Goal: Transaction & Acquisition: Purchase product/service

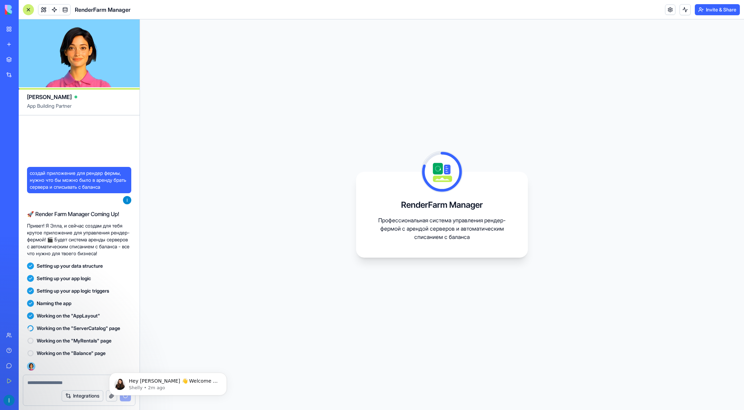
click at [158, 283] on div "RenderFarm Manager Профессиональная система управления рендер-фермой с арендой …" at bounding box center [442, 214] width 604 height 390
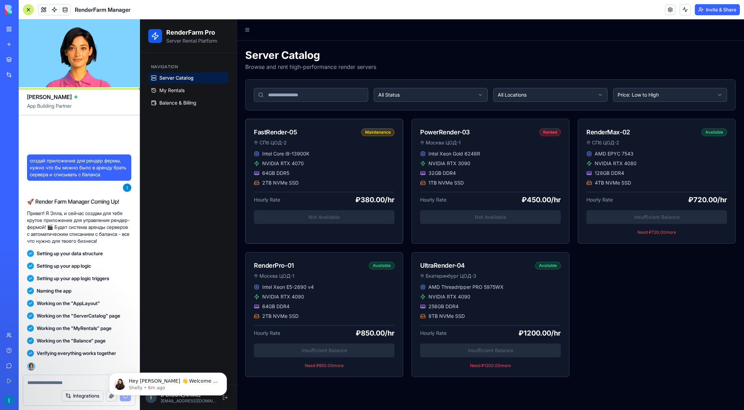
click at [314, 148] on div "FastRender-05 Maintenance [GEOGRAPHIC_DATA] ЦОД-2" at bounding box center [323, 134] width 157 height 31
click at [389, 163] on div "NVIDIA RTX 4070" at bounding box center [324, 163] width 141 height 7
click at [358, 208] on div "Intel Core i9-13900K NVIDIA RTX 4070 64GB DDR5 2TB NVMe SSD Hourly Rate ₽380.00…" at bounding box center [323, 191] width 157 height 82
click at [344, 216] on div "Intel Core i9-13900K NVIDIA RTX 4070 64GB DDR5 2TB NVMe SSD Hourly Rate ₽380.00…" at bounding box center [323, 191] width 157 height 82
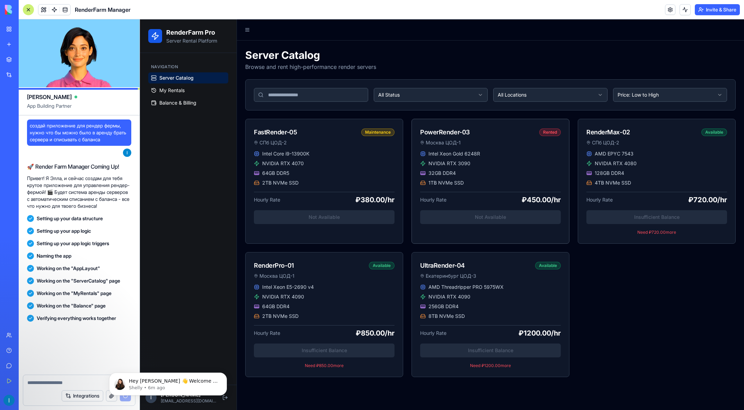
click at [453, 209] on div "Intel Xeon Gold 6248R NVIDIA RTX 3090 32GB DDR4 1TB NVMe SSD Hourly Rate ₽450.0…" at bounding box center [490, 191] width 157 height 82
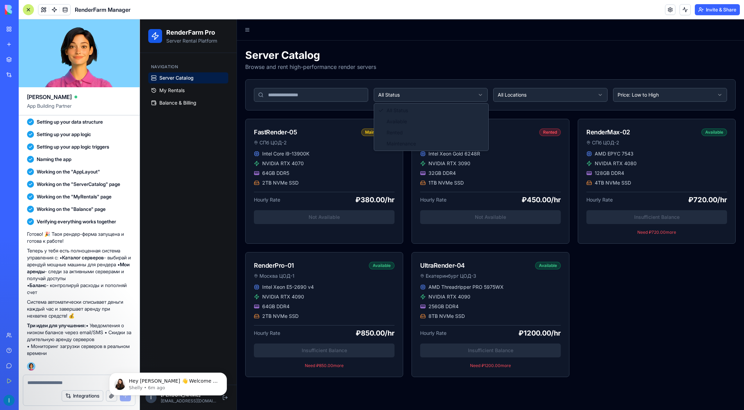
click at [399, 92] on html "RenderFarm Pro Server Rental Platform Navigation Server Catalog My Rentals Bala…" at bounding box center [442, 214] width 604 height 390
click at [516, 94] on html "RenderFarm Pro Server Rental Platform Navigation Server Catalog My Rentals Bala…" at bounding box center [442, 214] width 604 height 390
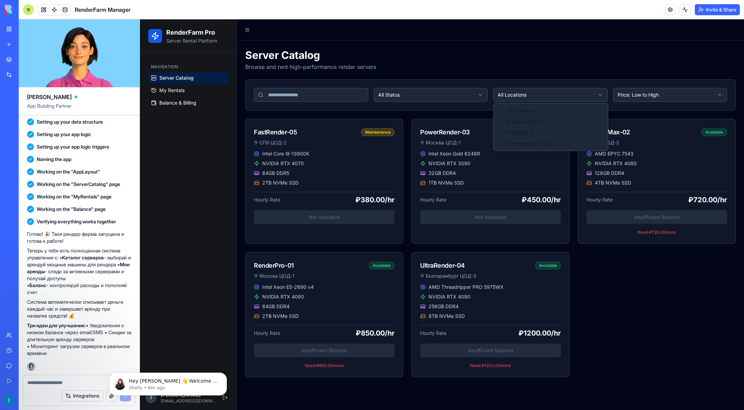
click at [550, 95] on html "RenderFarm Pro Server Rental Platform Navigation Server Catalog My Rentals Bala…" at bounding box center [442, 214] width 604 height 390
click at [631, 96] on html "RenderFarm Pro Server Rental Platform Navigation Server Catalog My Rentals Bala…" at bounding box center [442, 214] width 604 height 390
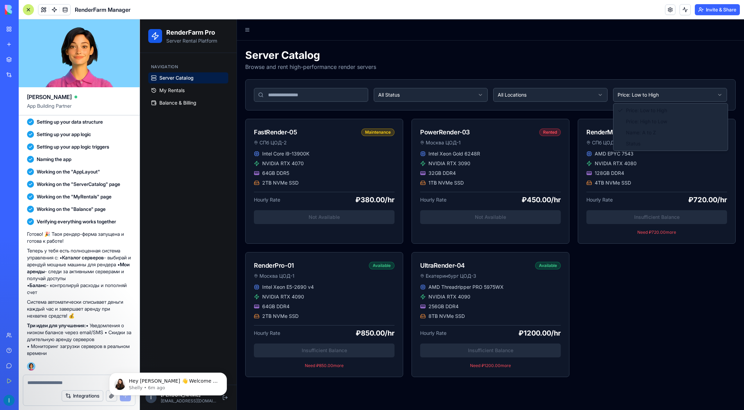
click at [651, 96] on html "RenderFarm Pro Server Rental Platform Navigation Server Catalog My Rentals Bala…" at bounding box center [442, 214] width 604 height 390
click at [649, 96] on html "RenderFarm Pro Server Rental Platform Navigation Server Catalog My Rentals Bala…" at bounding box center [442, 214] width 604 height 390
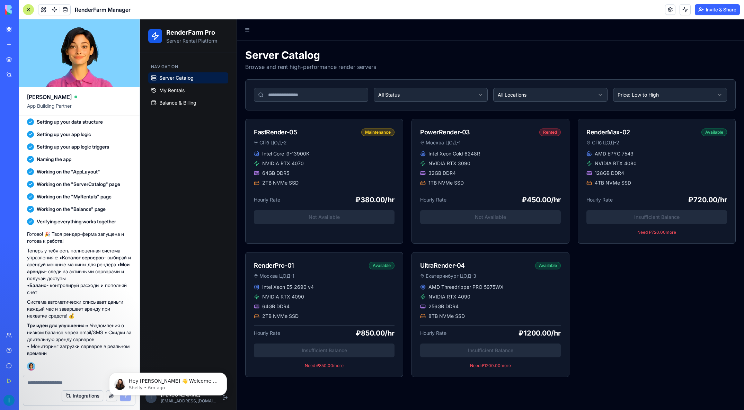
click at [197, 200] on div "Navigation Server Catalog My Rentals Balance & Billing" at bounding box center [188, 219] width 97 height 332
click at [173, 91] on span "My Rentals" at bounding box center [171, 90] width 25 height 7
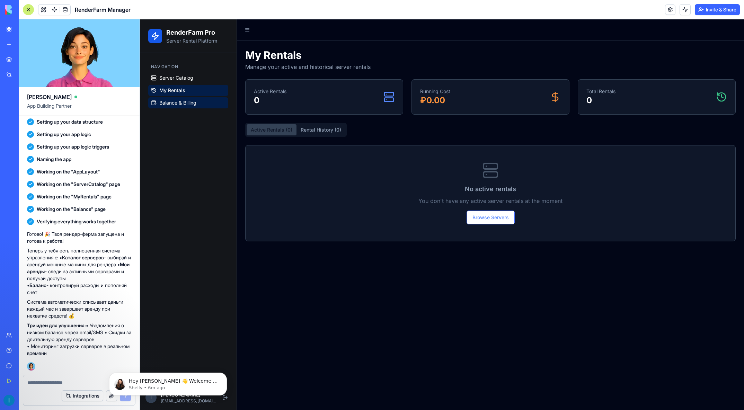
click at [179, 101] on span "Balance & Billing" at bounding box center [177, 102] width 37 height 7
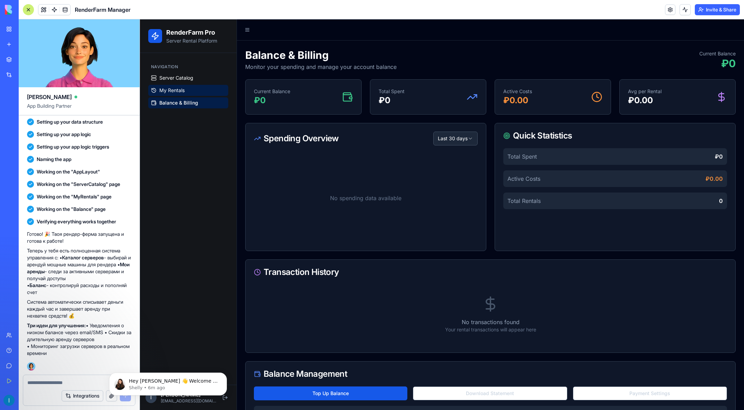
click at [170, 90] on span "My Rentals" at bounding box center [171, 90] width 25 height 7
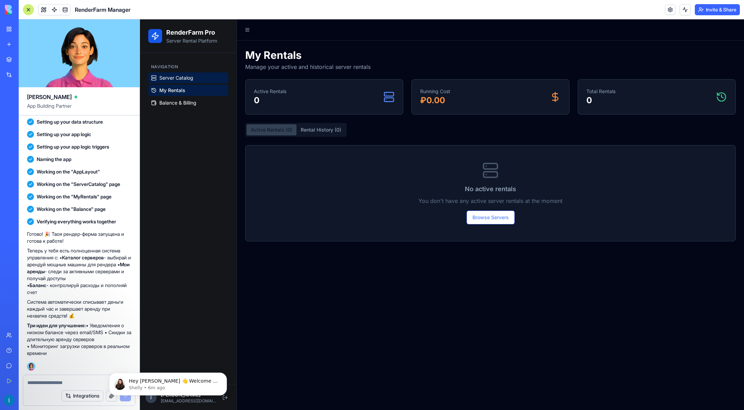
click at [174, 80] on span "Server Catalog" at bounding box center [176, 77] width 34 height 7
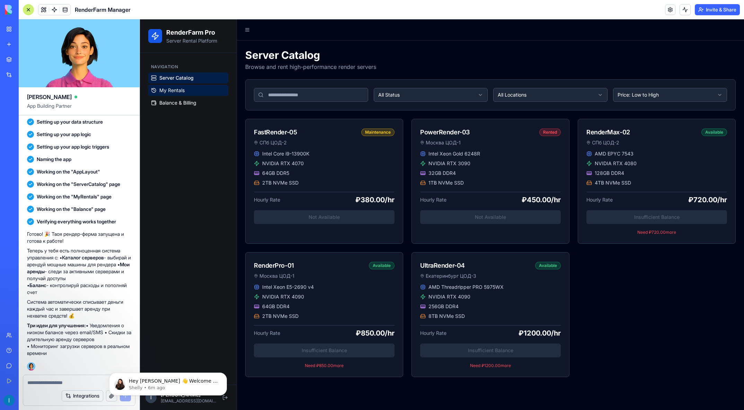
click at [172, 87] on span "My Rentals" at bounding box center [171, 90] width 25 height 7
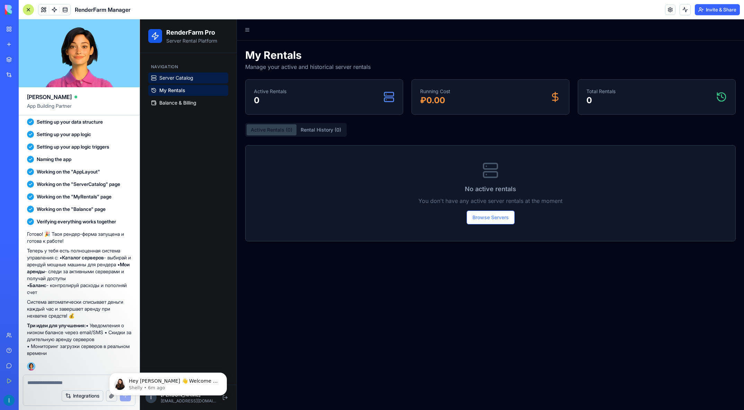
click at [178, 75] on span "Server Catalog" at bounding box center [176, 77] width 34 height 7
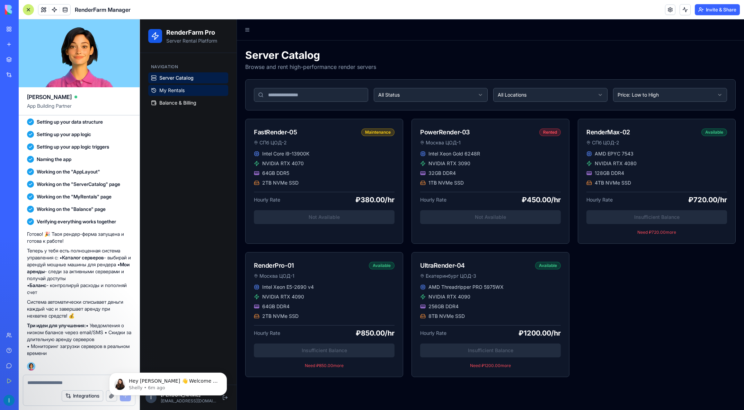
click at [171, 90] on span "My Rentals" at bounding box center [171, 90] width 25 height 7
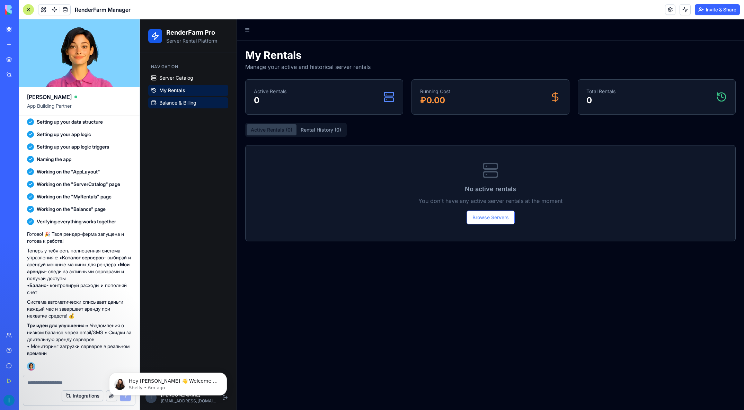
click at [158, 101] on link "Balance & Billing" at bounding box center [188, 102] width 80 height 11
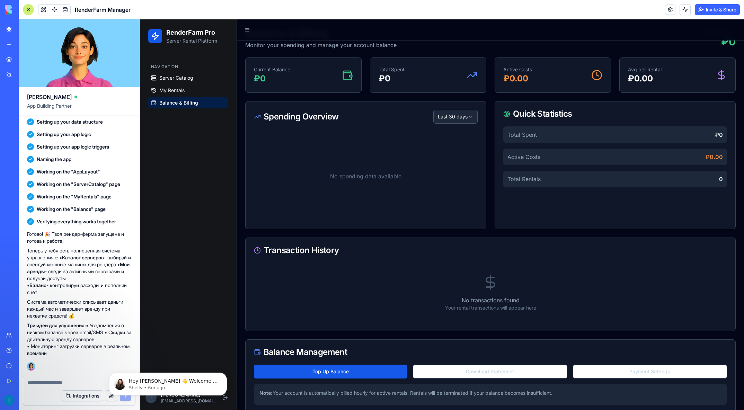
scroll to position [34, 0]
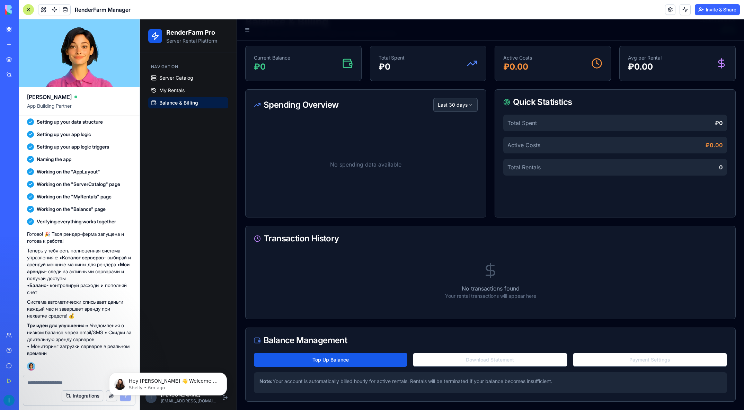
click at [574, 125] on div "Total Spent ₽ 0" at bounding box center [615, 123] width 224 height 17
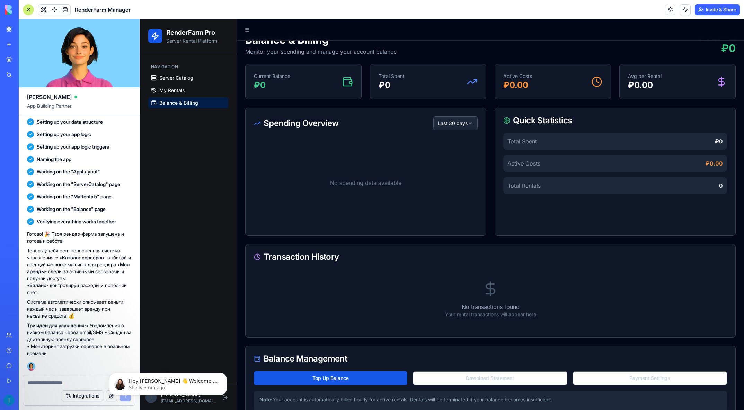
scroll to position [0, 0]
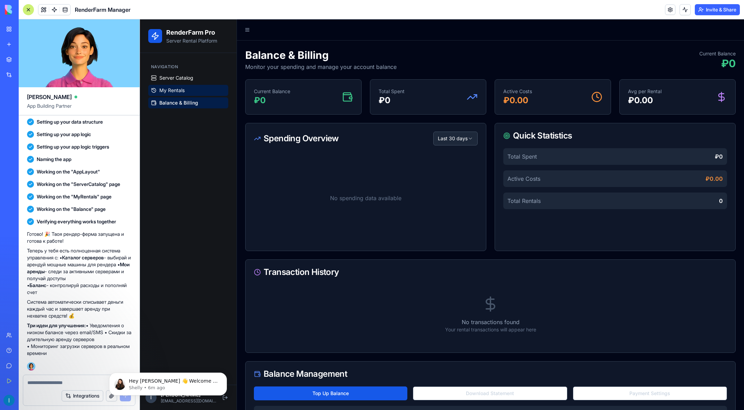
click at [173, 93] on span "My Rentals" at bounding box center [171, 90] width 25 height 7
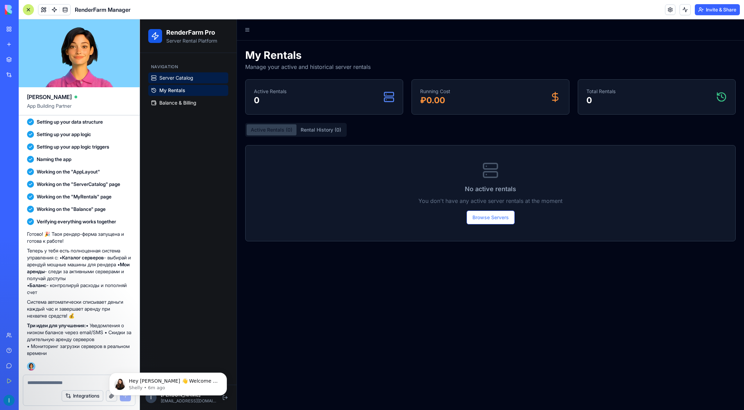
click at [180, 80] on span "Server Catalog" at bounding box center [176, 77] width 34 height 7
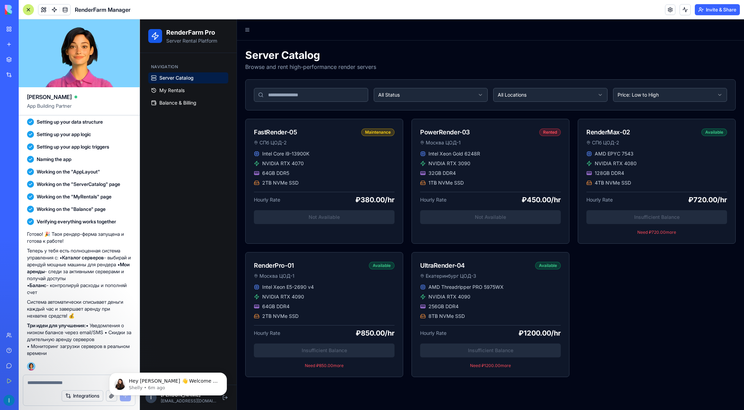
click at [344, 98] on input at bounding box center [311, 95] width 114 height 14
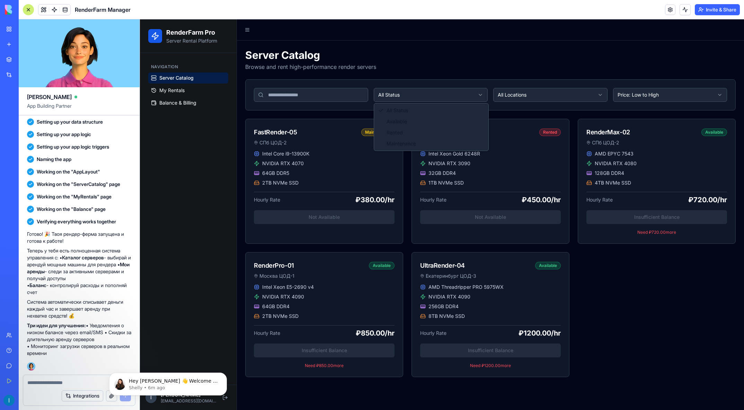
click at [409, 95] on html "RenderFarm Pro Server Rental Platform Navigation Server Catalog My Rentals Bala…" at bounding box center [442, 214] width 604 height 390
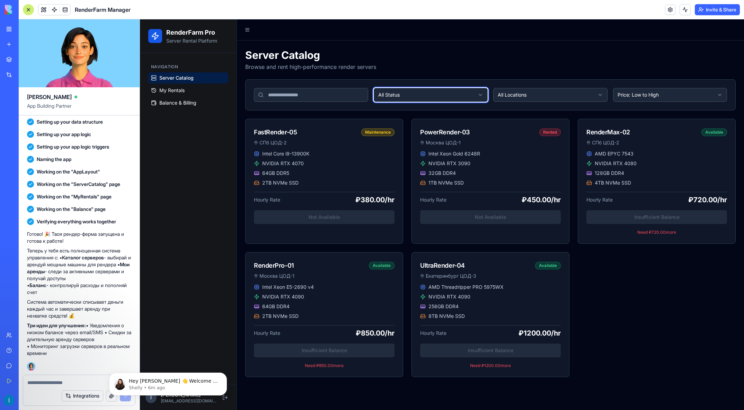
click at [316, 98] on html "RenderFarm Pro Server Rental Platform Navigation Server Catalog My Rentals Bala…" at bounding box center [442, 214] width 604 height 390
click at [305, 99] on input at bounding box center [311, 95] width 114 height 14
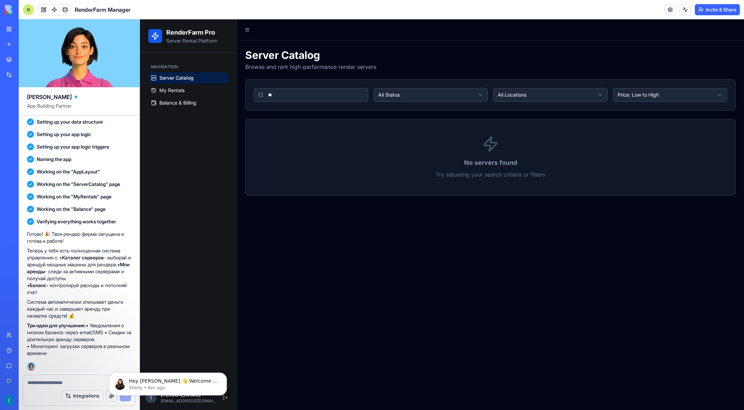
type input "***"
drag, startPoint x: 242, startPoint y: 95, endPoint x: 237, endPoint y: 97, distance: 5.3
click at [209, 97] on div "RenderFarm Pro Server Rental Platform Navigation Server Catalog My Rentals Bala…" at bounding box center [442, 214] width 604 height 390
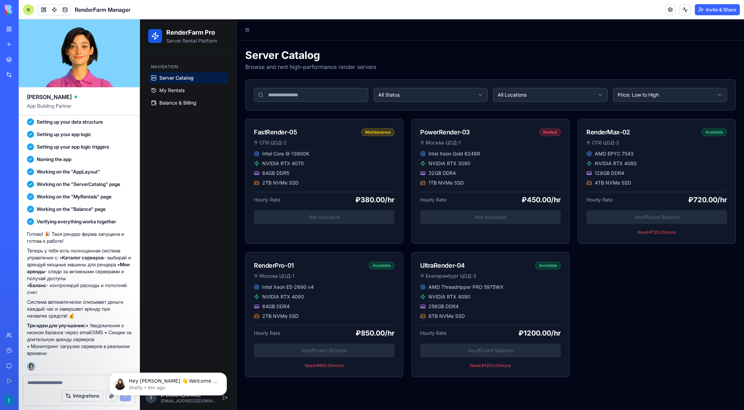
click at [631, 279] on div "FastRender-05 Maintenance СПб ЦОД-2 Intel Core i9-13900K NVIDIA RTX 4070 64GB D…" at bounding box center [490, 248] width 490 height 258
click at [87, 381] on textarea at bounding box center [78, 382] width 103 height 7
click at [178, 103] on span "Balance & Billing" at bounding box center [177, 102] width 37 height 7
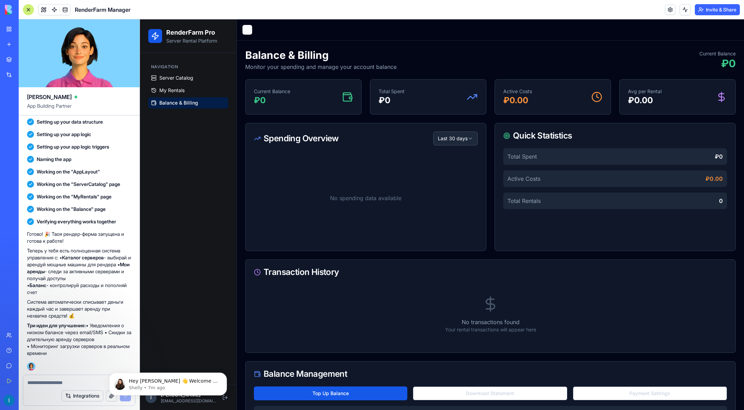
click at [247, 28] on button at bounding box center [247, 30] width 10 height 10
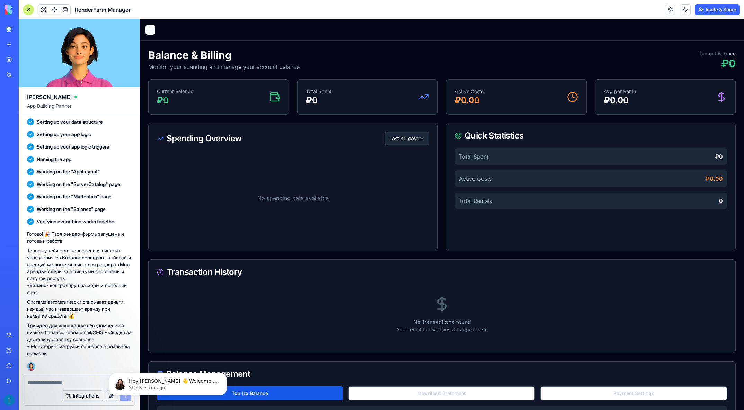
click at [151, 30] on button at bounding box center [150, 30] width 10 height 10
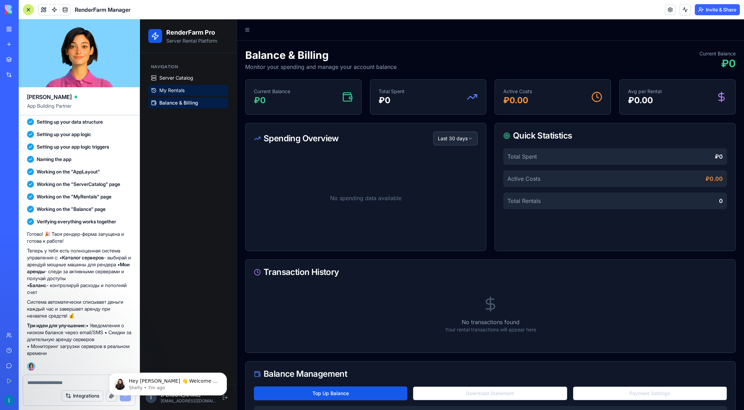
click at [166, 88] on span "My Rentals" at bounding box center [171, 90] width 25 height 7
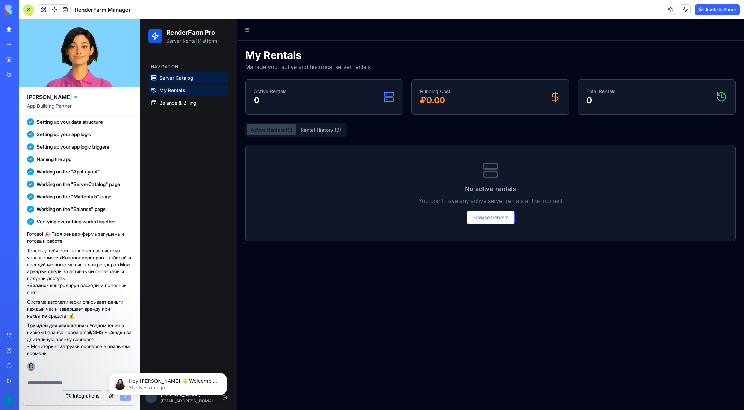
click at [177, 75] on span "Server Catalog" at bounding box center [176, 77] width 34 height 7
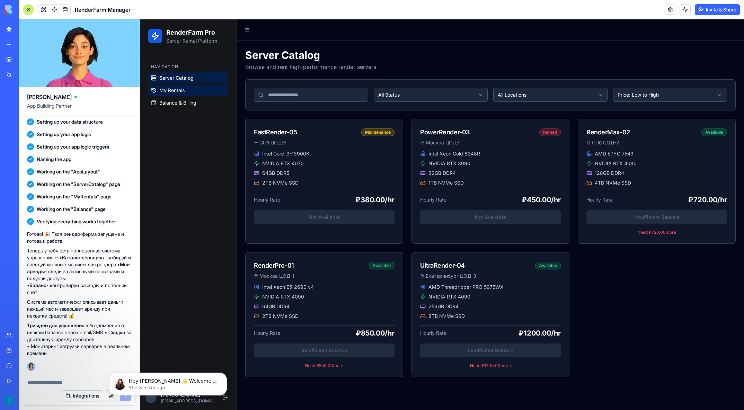
click at [169, 89] on span "My Rentals" at bounding box center [171, 90] width 25 height 7
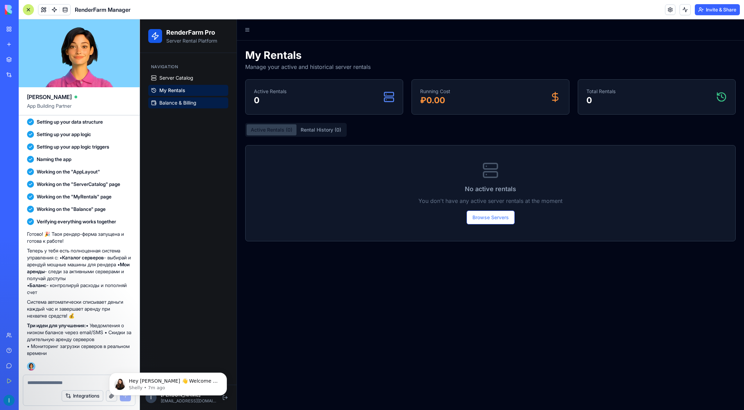
click at [166, 97] on link "Balance & Billing" at bounding box center [188, 102] width 80 height 11
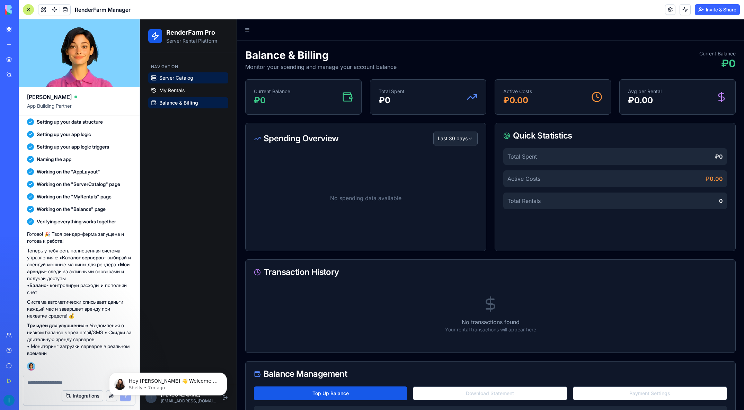
click at [171, 80] on span "Server Catalog" at bounding box center [176, 77] width 34 height 7
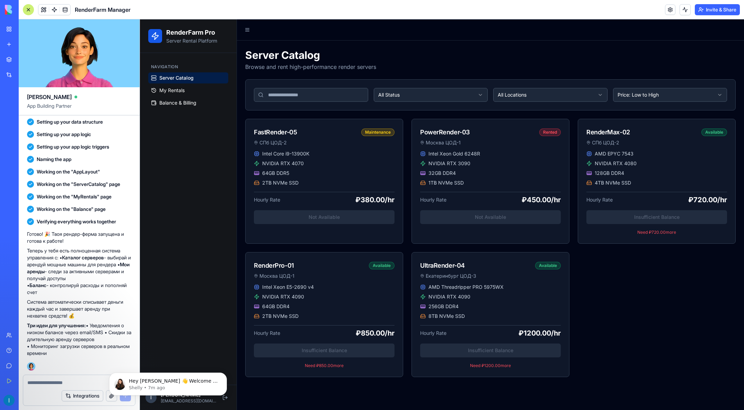
click at [50, 384] on textarea at bounding box center [78, 382] width 103 height 7
type textarea "*****"
click at [225, 375] on icon "Dismiss notification" at bounding box center [225, 374] width 4 height 4
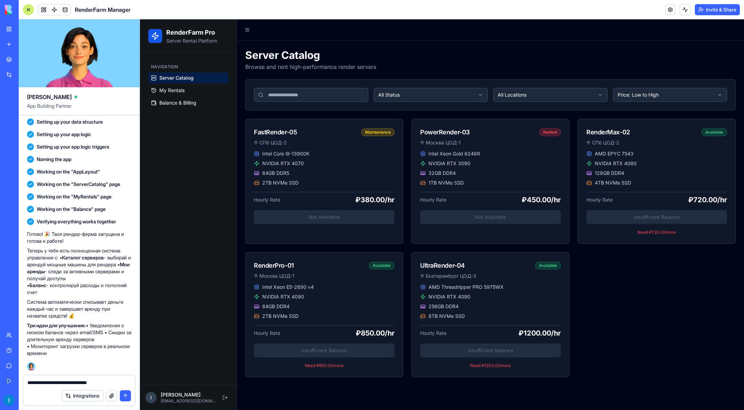
click at [126, 379] on textarea "**********" at bounding box center [78, 382] width 103 height 7
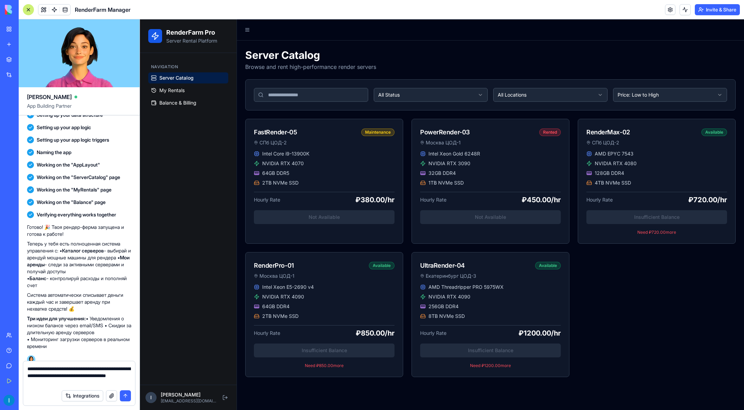
click at [62, 377] on textarea "**********" at bounding box center [78, 375] width 103 height 21
type textarea "**********"
click at [128, 396] on button "submit" at bounding box center [125, 395] width 11 height 11
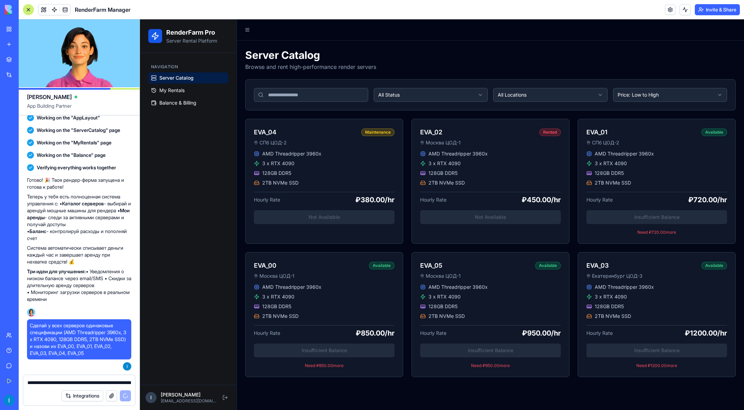
click at [394, 94] on html "RenderFarm Pro Server Rental Platform Navigation Server Catalog My Rentals Bala…" at bounding box center [442, 214] width 604 height 390
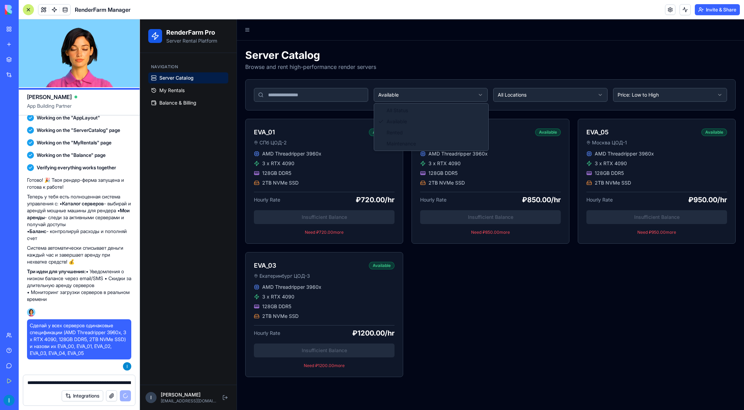
click at [409, 98] on html "RenderFarm Pro Server Rental Platform Navigation Server Catalog My Rentals Bala…" at bounding box center [442, 214] width 604 height 390
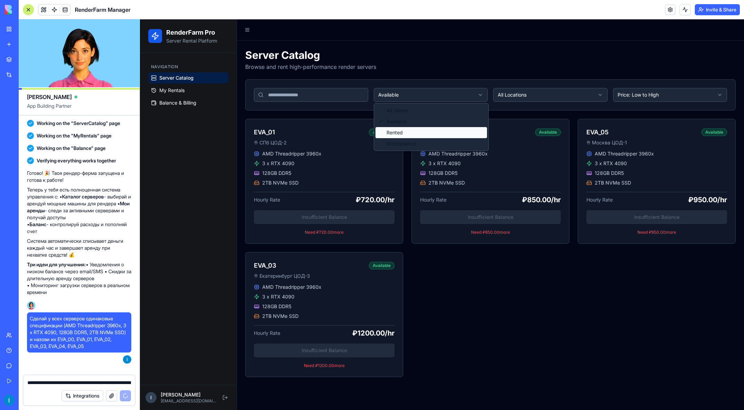
scroll to position [265, 0]
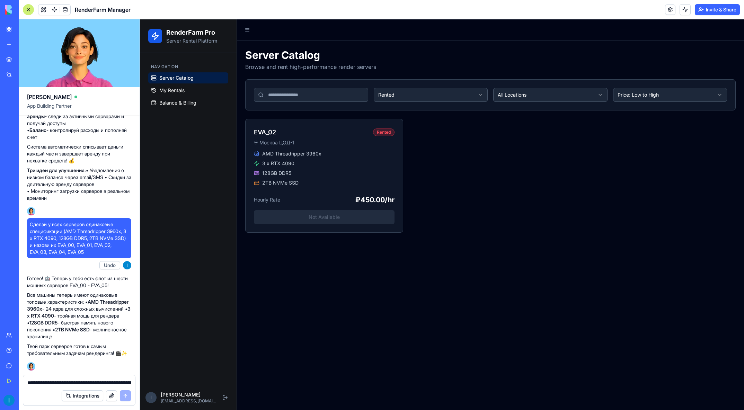
click at [410, 98] on html "RenderFarm Pro Server Rental Platform Navigation Server Catalog My Rentals Bala…" at bounding box center [442, 214] width 604 height 390
click at [408, 95] on html "RenderFarm Pro Server Rental Platform Navigation Server Catalog My Rentals Bala…" at bounding box center [442, 214] width 604 height 390
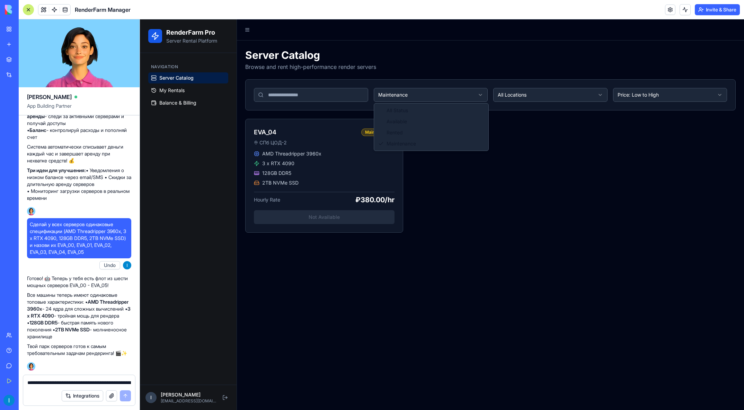
drag, startPoint x: 403, startPoint y: 109, endPoint x: 414, endPoint y: 108, distance: 10.8
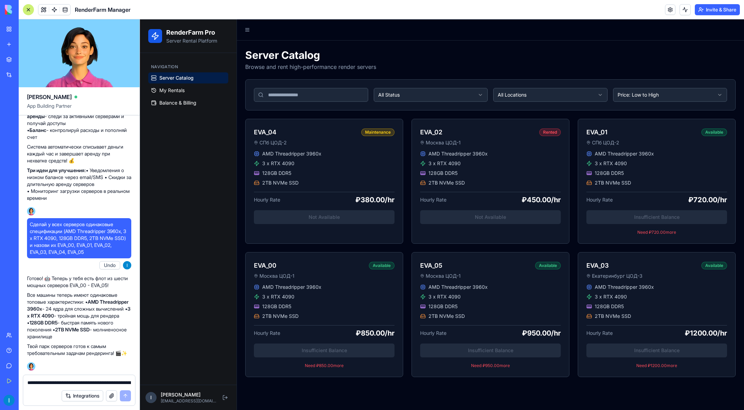
click at [554, 100] on html "RenderFarm Pro Server Rental Platform Navigation Server Catalog My Rentals Bala…" at bounding box center [442, 214] width 604 height 390
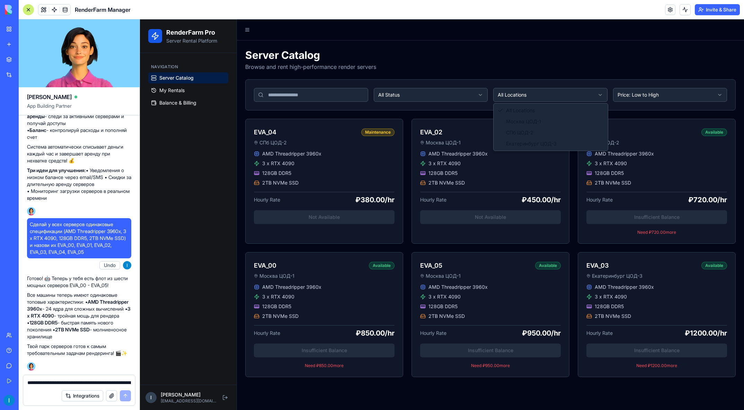
drag, startPoint x: 522, startPoint y: 123, endPoint x: 527, endPoint y: 103, distance: 20.4
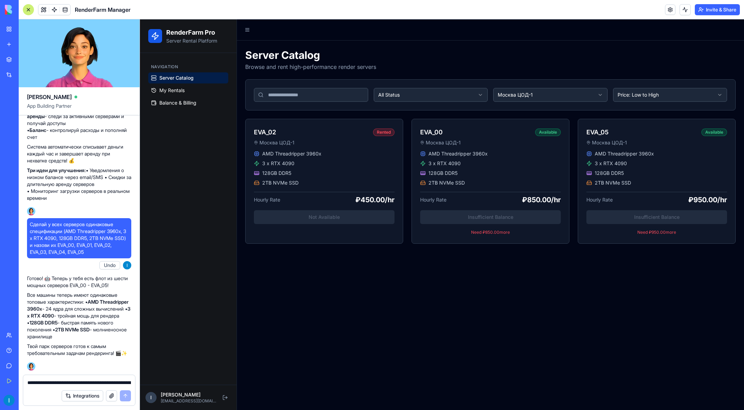
click at [530, 93] on html "RenderFarm Pro Server Rental Platform Navigation Server Catalog My Rentals Bala…" at bounding box center [442, 214] width 604 height 390
click at [530, 96] on html "RenderFarm Pro Server Rental Platform Navigation Server Catalog My Rentals Bala…" at bounding box center [442, 214] width 604 height 390
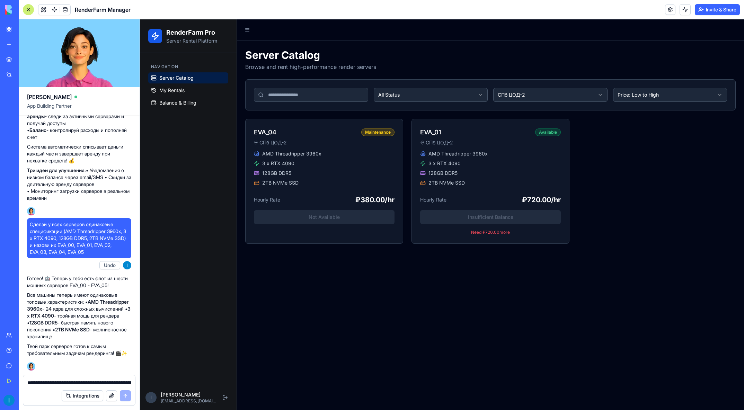
click at [520, 89] on html "RenderFarm Pro Server Rental Platform Navigation Server Catalog My Rentals Bala…" at bounding box center [442, 214] width 604 height 390
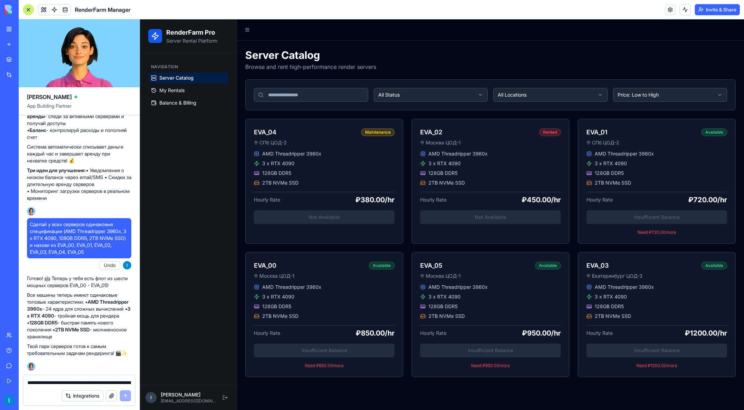
click at [44, 386] on textarea "**********" at bounding box center [78, 382] width 103 height 7
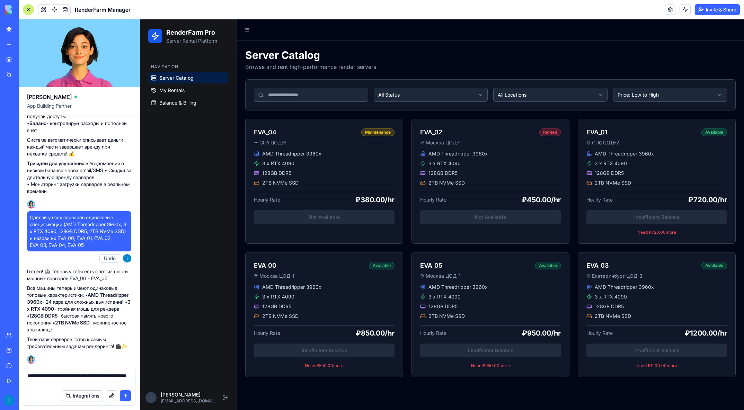
type textarea "**********"
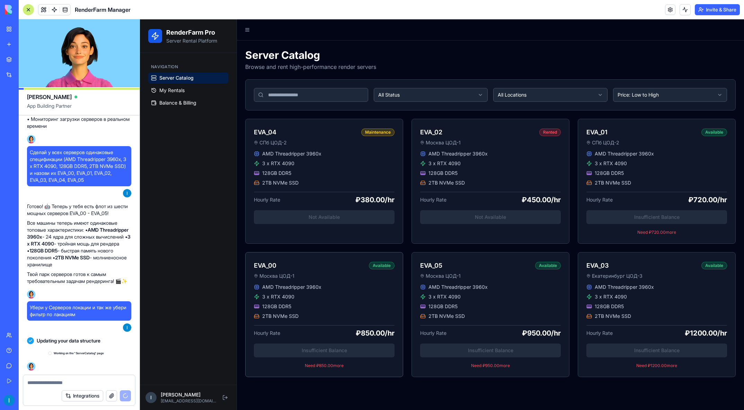
scroll to position [337, 0]
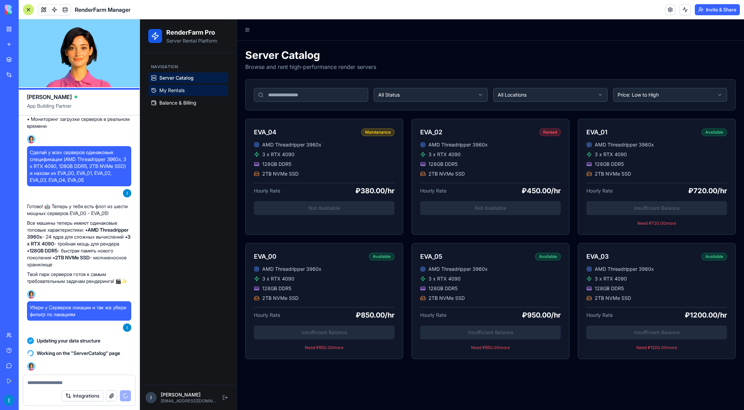
click at [165, 87] on span "My Rentals" at bounding box center [171, 90] width 25 height 7
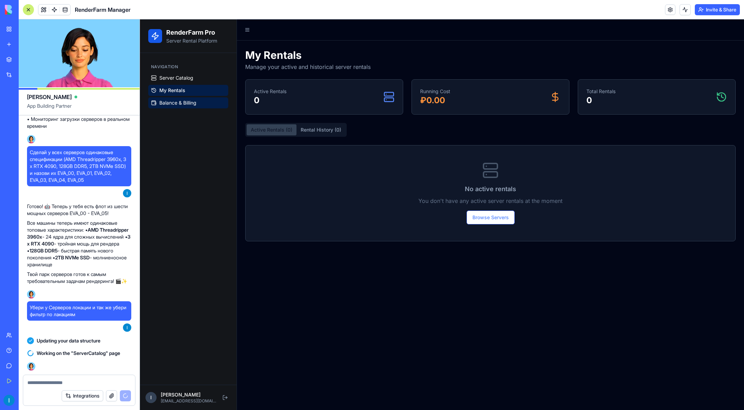
click at [173, 105] on span "Balance & Billing" at bounding box center [177, 102] width 37 height 7
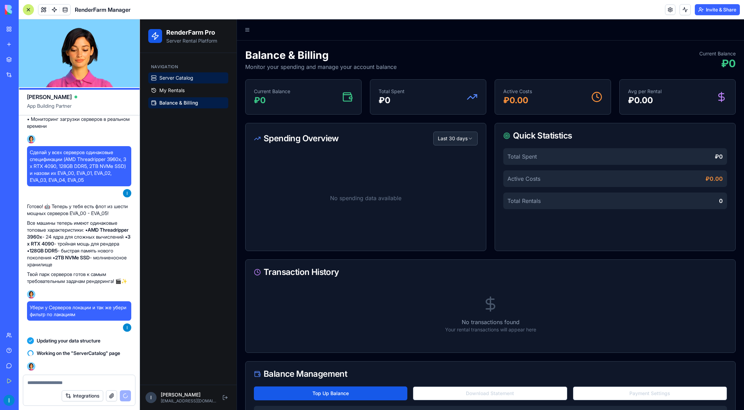
click at [185, 75] on span "Server Catalog" at bounding box center [176, 77] width 34 height 7
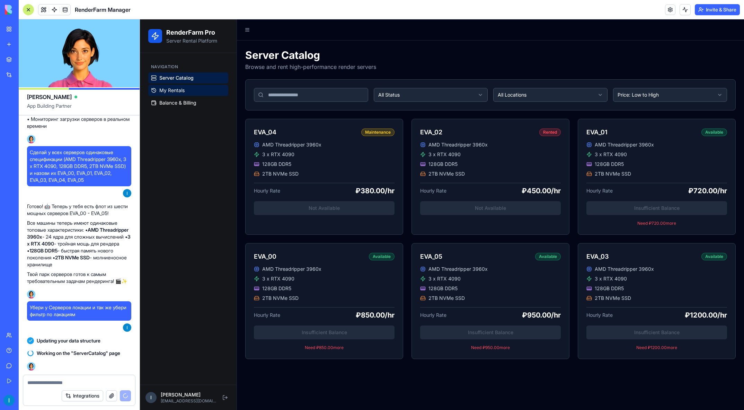
click at [175, 90] on span "My Rentals" at bounding box center [171, 90] width 25 height 7
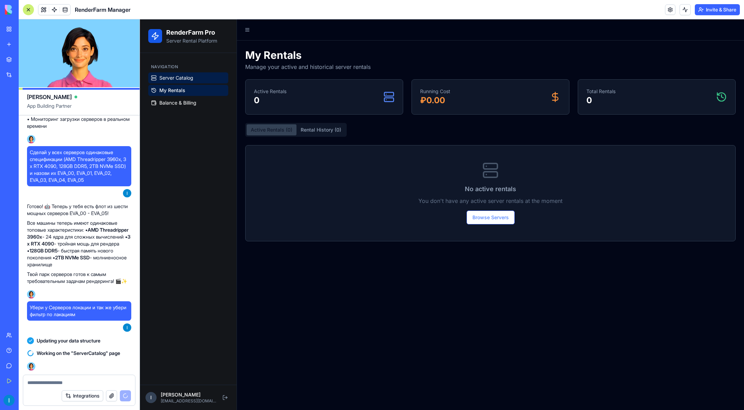
click at [180, 76] on span "Server Catalog" at bounding box center [176, 77] width 34 height 7
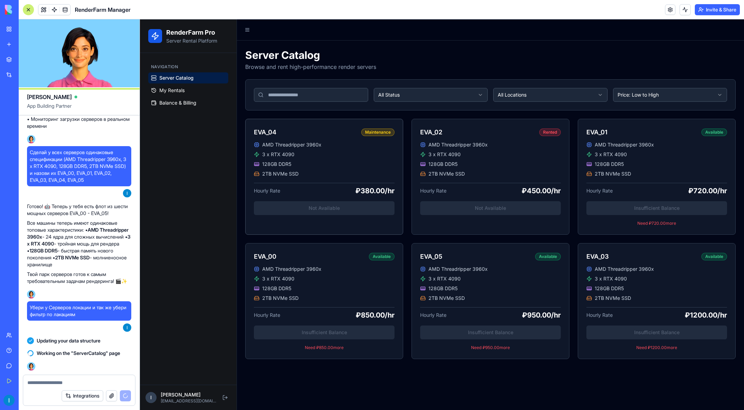
click at [331, 160] on div "AMD Threadripper 3960x 3 x RTX 4090 128GB DDR5 2TB NVMe SSD" at bounding box center [324, 159] width 141 height 36
drag, startPoint x: 503, startPoint y: 166, endPoint x: 507, endPoint y: 166, distance: 3.5
click at [505, 166] on div "128GB DDR5" at bounding box center [490, 164] width 141 height 7
click at [502, 100] on html "RenderFarm Pro Server Rental Platform Navigation Server Catalog My Rentals Bala…" at bounding box center [442, 214] width 604 height 390
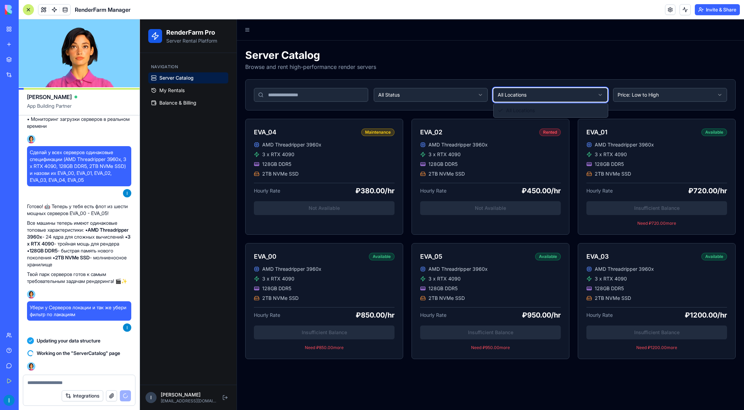
click at [437, 95] on html "RenderFarm Pro Server Rental Platform Navigation Server Catalog My Rentals Bala…" at bounding box center [442, 214] width 604 height 390
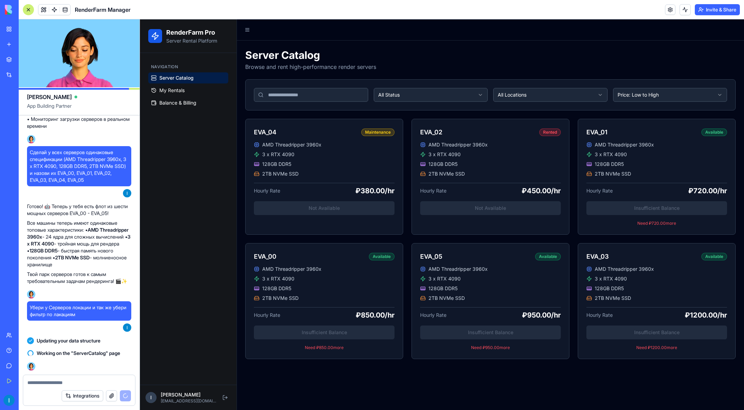
click at [362, 100] on input at bounding box center [311, 95] width 114 height 14
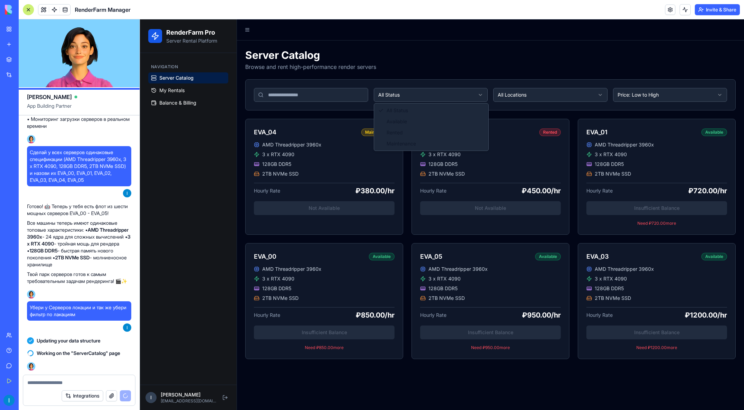
click at [389, 97] on html "RenderFarm Pro Server Rental Platform Navigation Server Catalog My Rentals Bala…" at bounding box center [442, 214] width 604 height 390
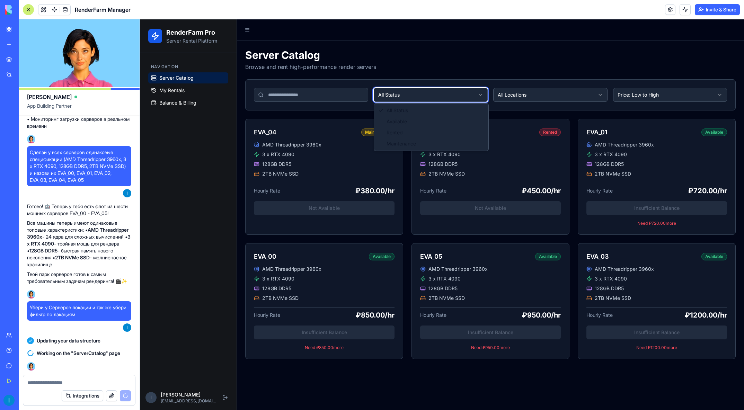
click at [299, 72] on html "RenderFarm Pro Server Rental Platform Navigation Server Catalog My Rentals Bala…" at bounding box center [442, 214] width 604 height 390
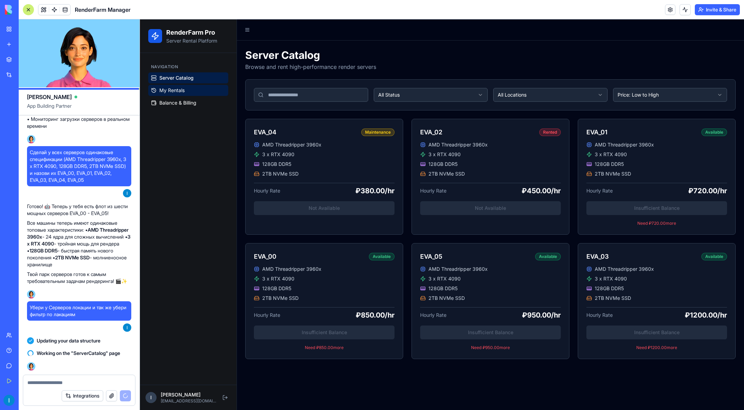
click at [170, 92] on span "My Rentals" at bounding box center [171, 90] width 25 height 7
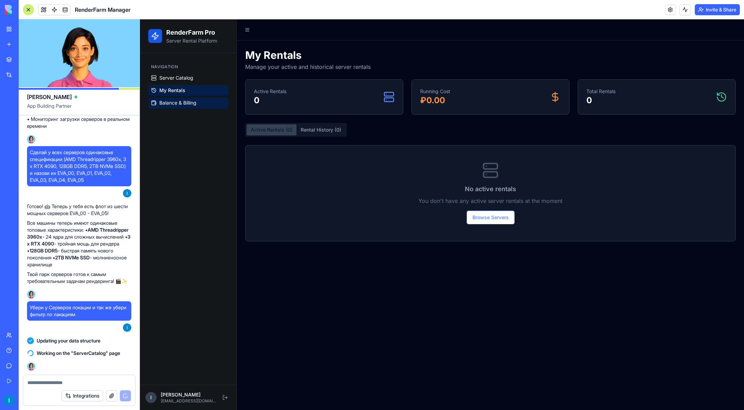
click at [178, 102] on span "Balance & Billing" at bounding box center [177, 102] width 37 height 7
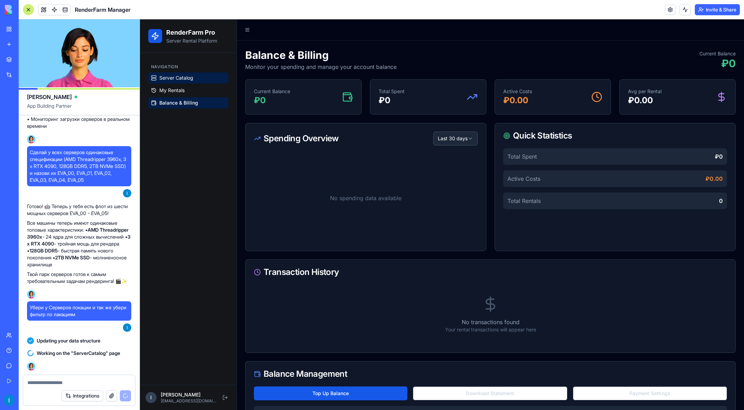
click at [177, 80] on span "Server Catalog" at bounding box center [176, 77] width 34 height 7
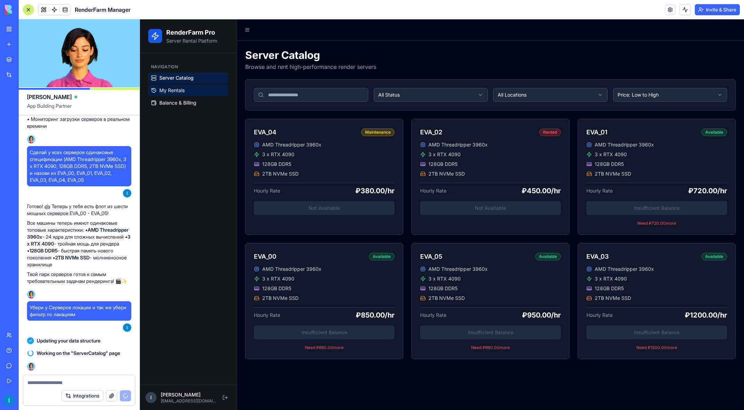
click at [174, 89] on span "My Rentals" at bounding box center [171, 90] width 25 height 7
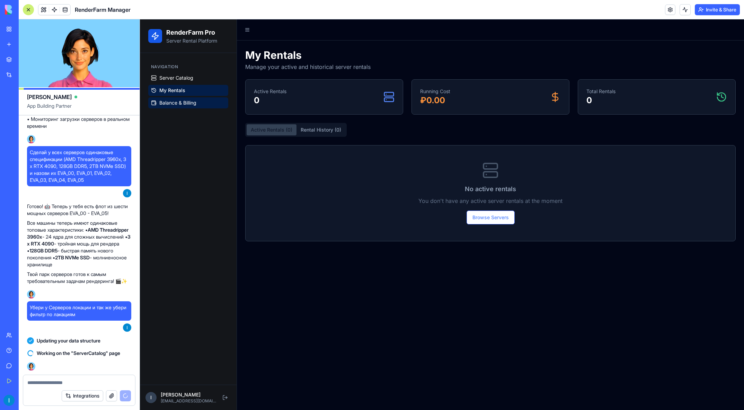
click at [178, 102] on span "Balance & Billing" at bounding box center [177, 102] width 37 height 7
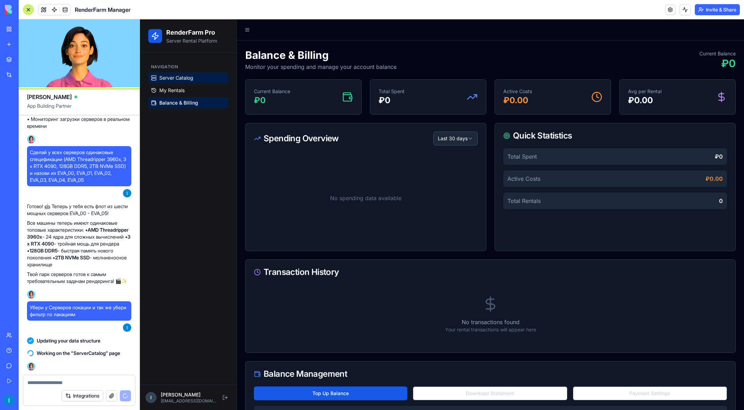
click at [175, 78] on span "Server Catalog" at bounding box center [176, 77] width 34 height 7
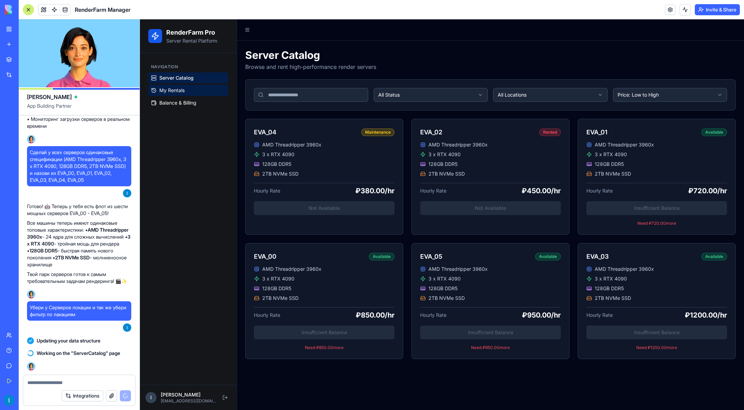
click at [174, 88] on span "My Rentals" at bounding box center [171, 90] width 25 height 7
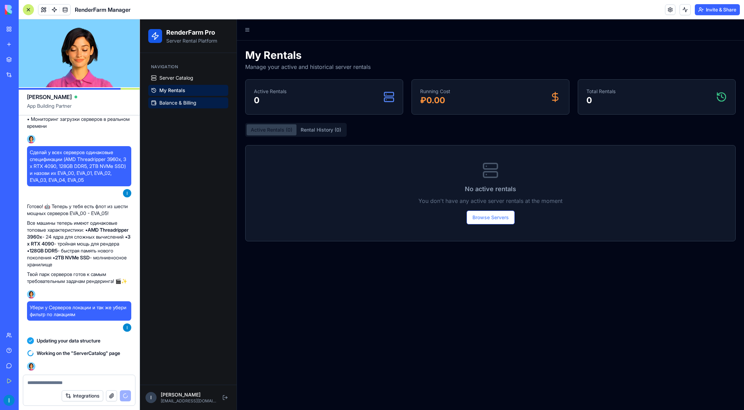
click at [173, 101] on span "Balance & Billing" at bounding box center [177, 102] width 37 height 7
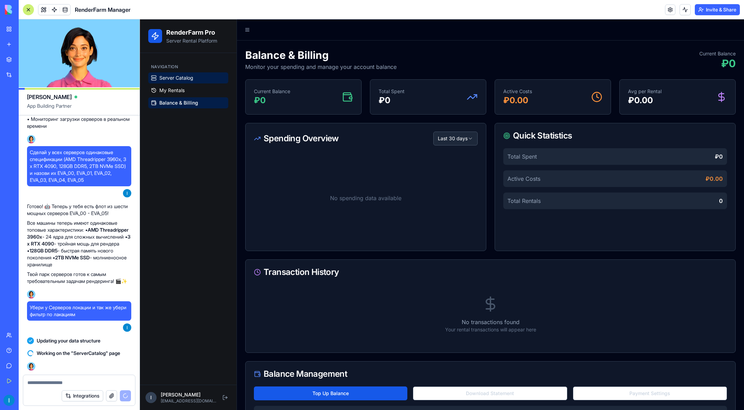
click at [178, 76] on span "Server Catalog" at bounding box center [176, 77] width 34 height 7
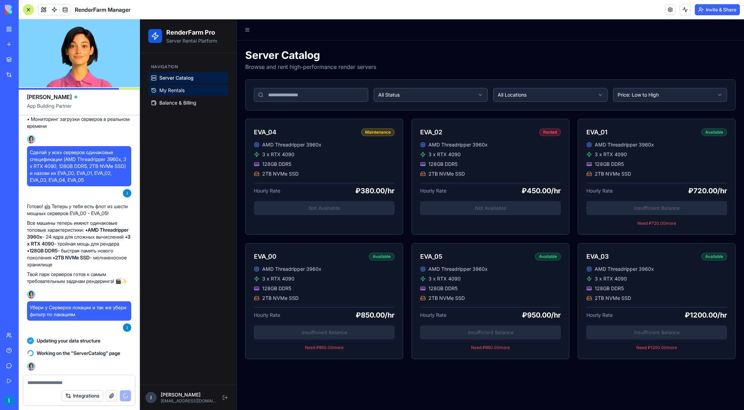
click at [173, 90] on span "My Rentals" at bounding box center [171, 90] width 25 height 7
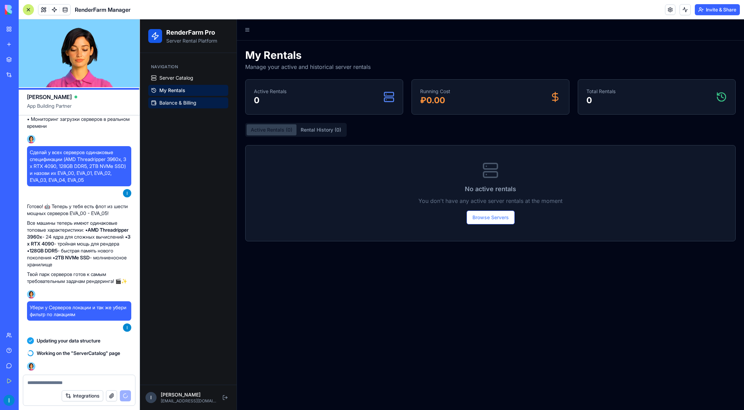
click at [172, 100] on span "Balance & Billing" at bounding box center [177, 102] width 37 height 7
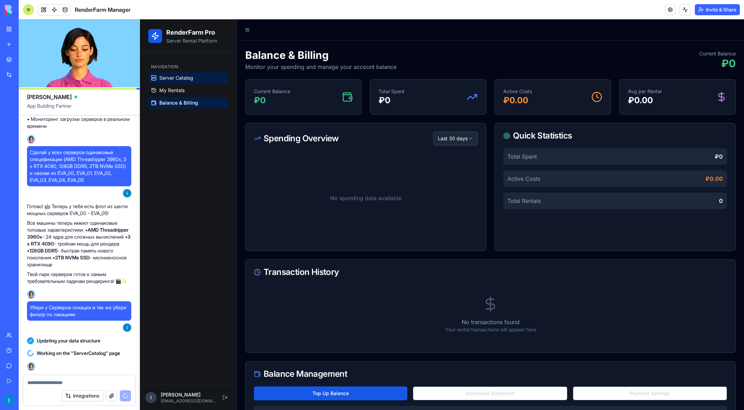
click at [178, 80] on span "Server Catalog" at bounding box center [176, 77] width 34 height 7
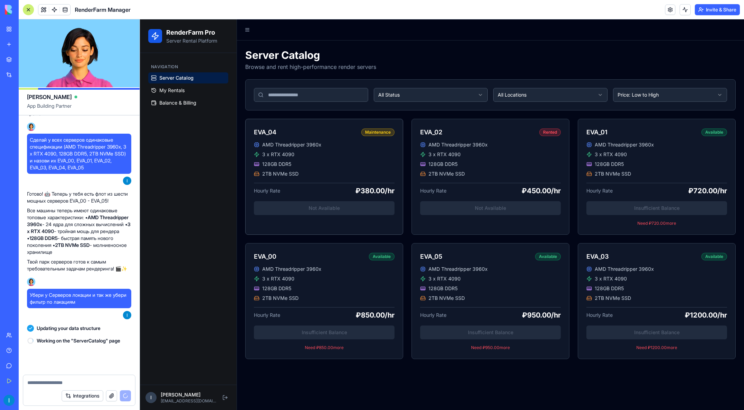
scroll to position [350, 0]
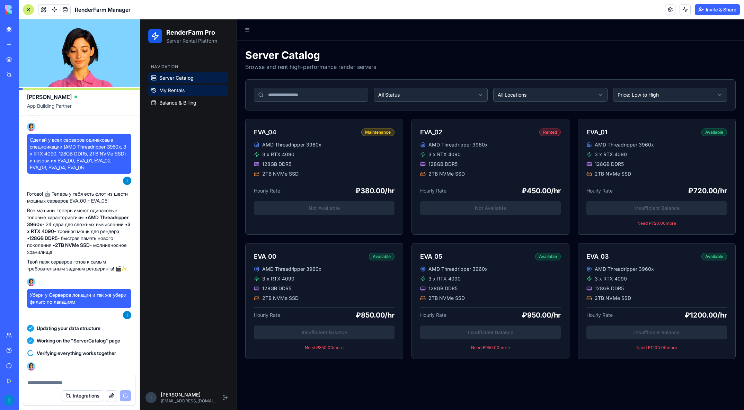
click at [182, 90] on span "My Rentals" at bounding box center [171, 90] width 25 height 7
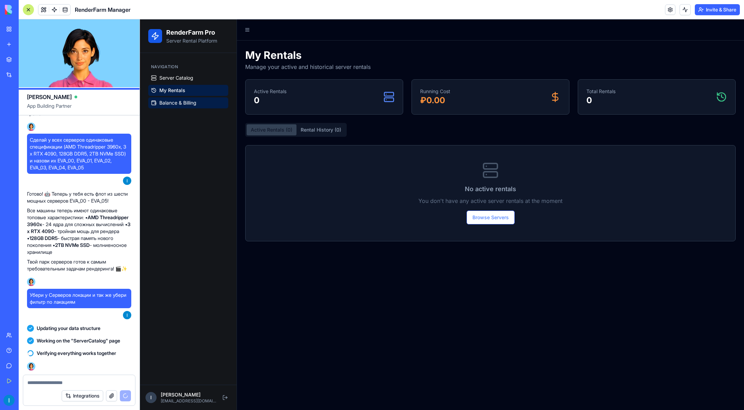
click at [177, 106] on link "Balance & Billing" at bounding box center [188, 102] width 80 height 11
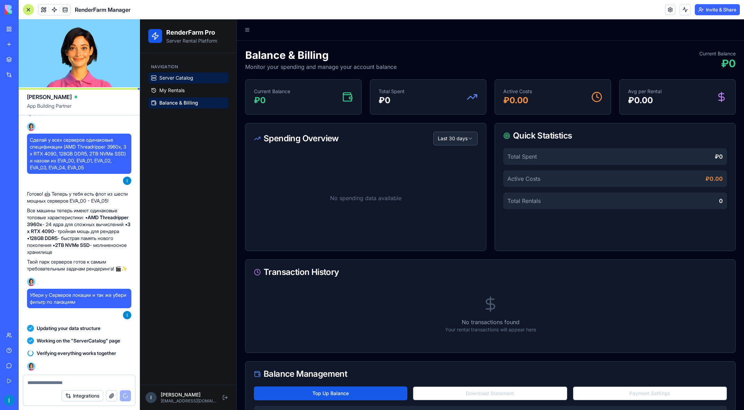
click at [177, 81] on span "Server Catalog" at bounding box center [176, 77] width 34 height 7
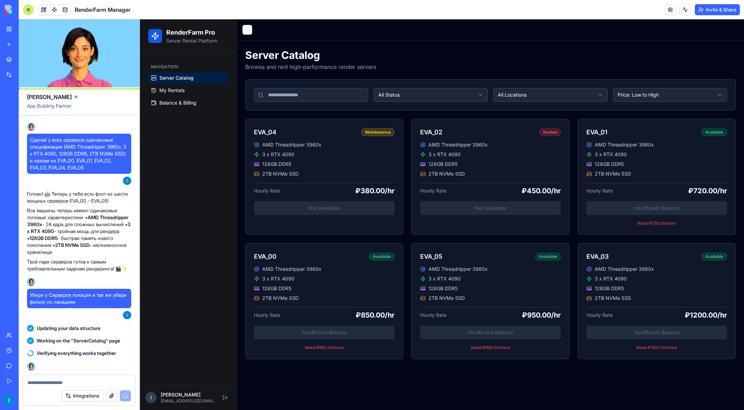
click at [244, 30] on button at bounding box center [247, 30] width 10 height 10
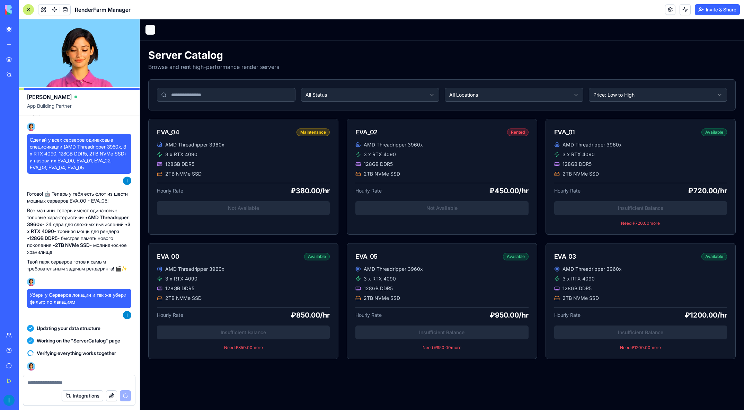
click at [150, 33] on button at bounding box center [150, 30] width 10 height 10
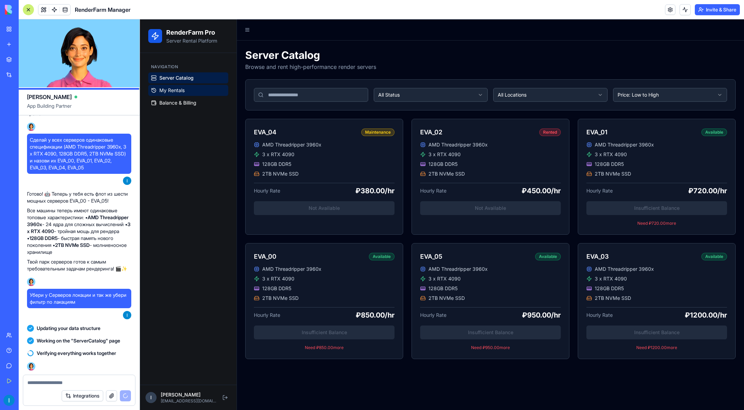
click at [163, 90] on span "My Rentals" at bounding box center [171, 90] width 25 height 7
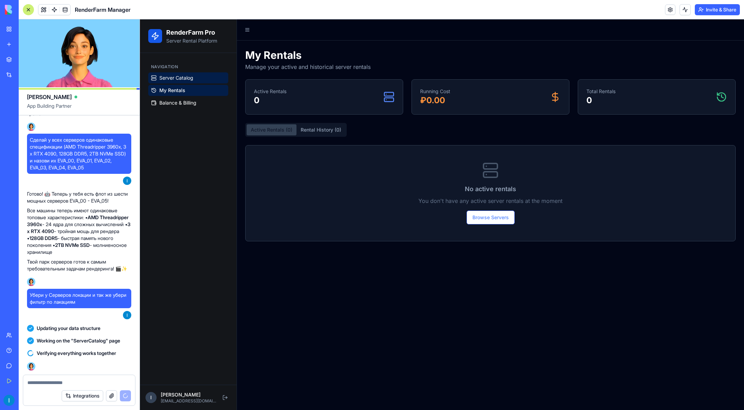
click at [171, 78] on span "Server Catalog" at bounding box center [176, 77] width 34 height 7
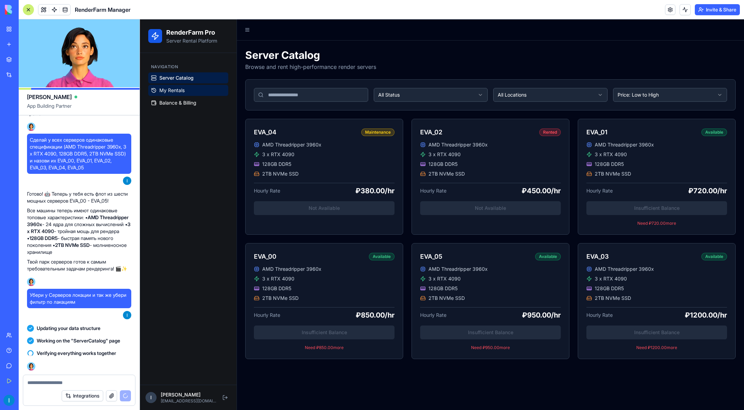
click at [169, 89] on span "My Rentals" at bounding box center [171, 90] width 25 height 7
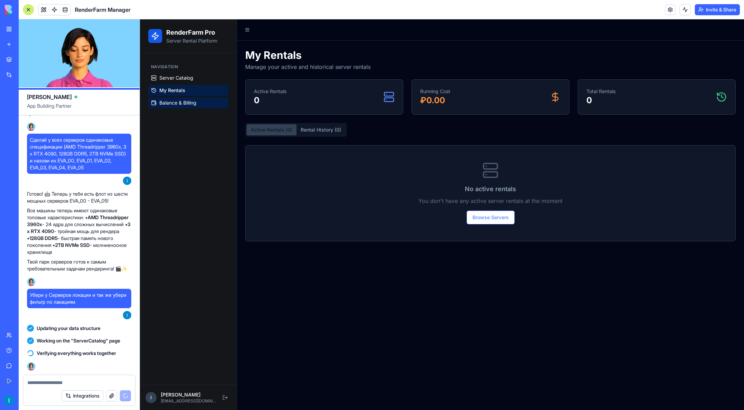
click at [168, 98] on link "Balance & Billing" at bounding box center [188, 102] width 80 height 11
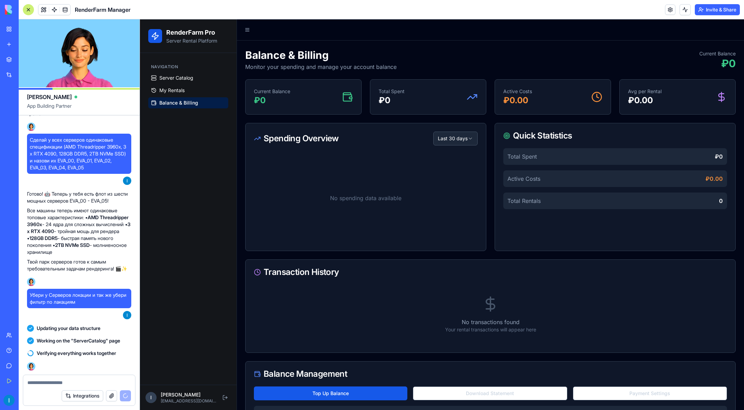
scroll to position [362, 0]
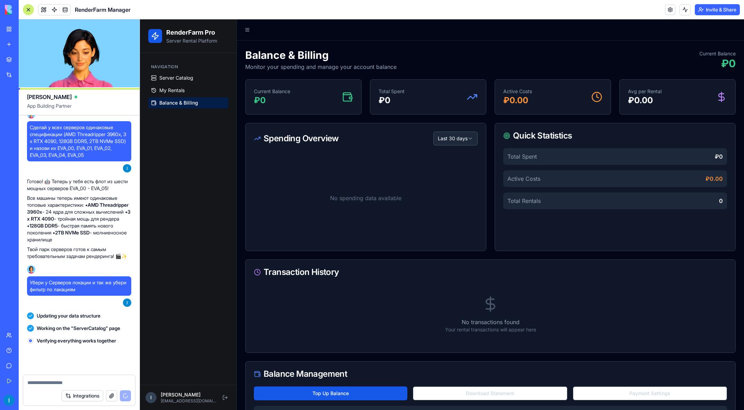
click at [172, 84] on ul "Server Catalog My Rentals Balance & Billing" at bounding box center [188, 90] width 80 height 36
click at [173, 85] on link "My Rentals" at bounding box center [188, 90] width 80 height 11
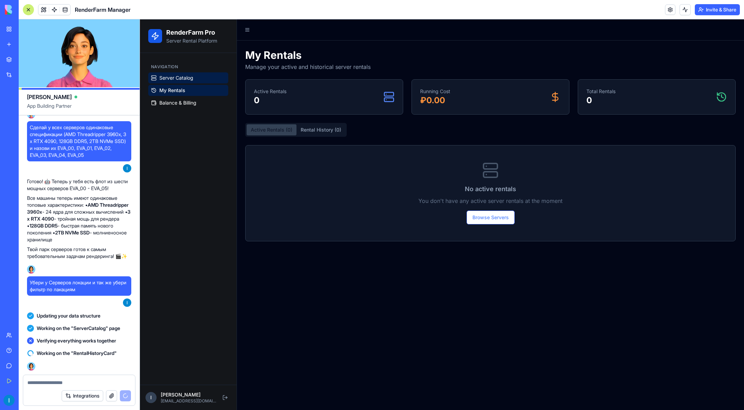
click at [179, 78] on span "Server Catalog" at bounding box center [176, 77] width 34 height 7
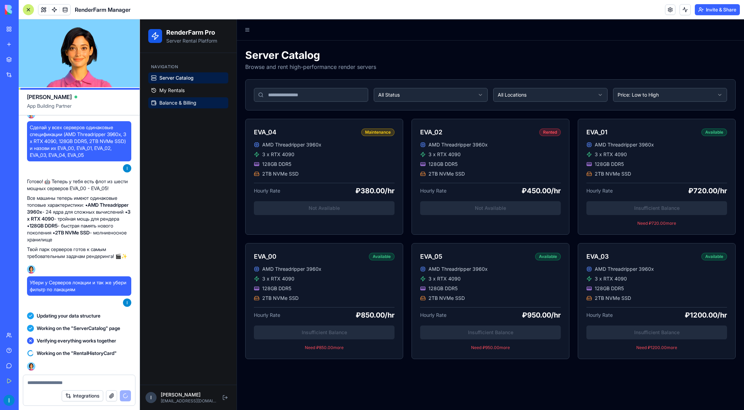
click at [172, 97] on link "Balance & Billing" at bounding box center [188, 102] width 80 height 11
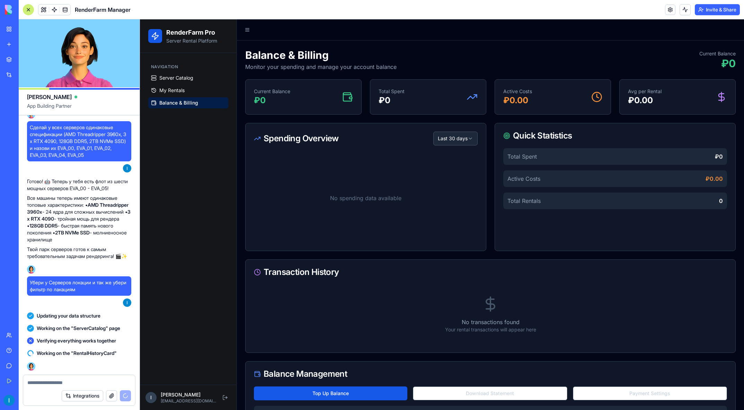
click at [444, 141] on html "RenderFarm Pro Server Rental Platform Navigation Server Catalog My Rentals Bala…" at bounding box center [442, 231] width 604 height 424
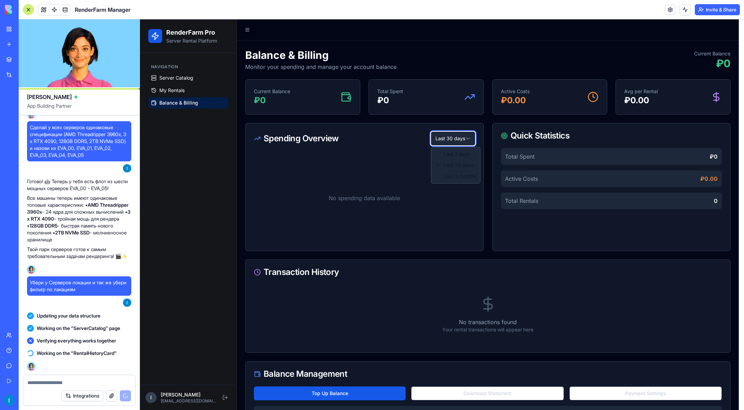
click at [447, 139] on html "RenderFarm Pro Server Rental Platform Navigation Server Catalog My Rentals Bala…" at bounding box center [442, 231] width 604 height 424
click at [454, 139] on html "RenderFarm Pro Server Rental Platform Navigation Server Catalog My Rentals Bala…" at bounding box center [442, 231] width 604 height 424
click at [457, 138] on html "RenderFarm Pro Server Rental Platform Navigation Server Catalog My Rentals Bala…" at bounding box center [442, 231] width 604 height 424
click at [453, 141] on html "RenderFarm Pro Server Rental Platform Navigation Server Catalog My Rentals Bala…" at bounding box center [442, 231] width 604 height 424
drag, startPoint x: 446, startPoint y: 176, endPoint x: 446, endPoint y: 170, distance: 6.2
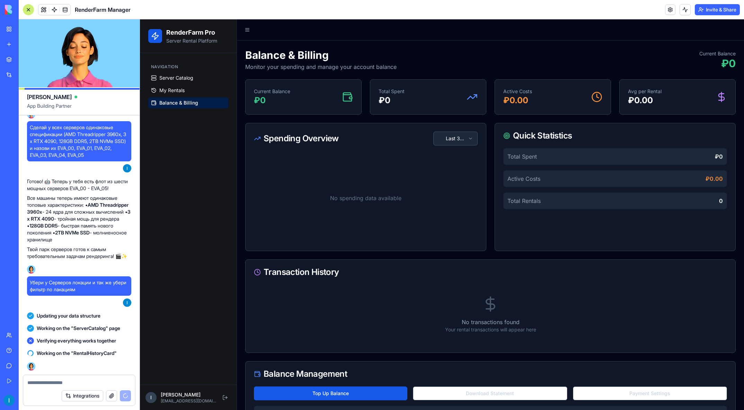
click at [448, 133] on html "RenderFarm Pro Server Rental Platform Navigation Server Catalog My Rentals Bala…" at bounding box center [442, 231] width 604 height 424
click at [171, 79] on span "Server Catalog" at bounding box center [176, 77] width 34 height 7
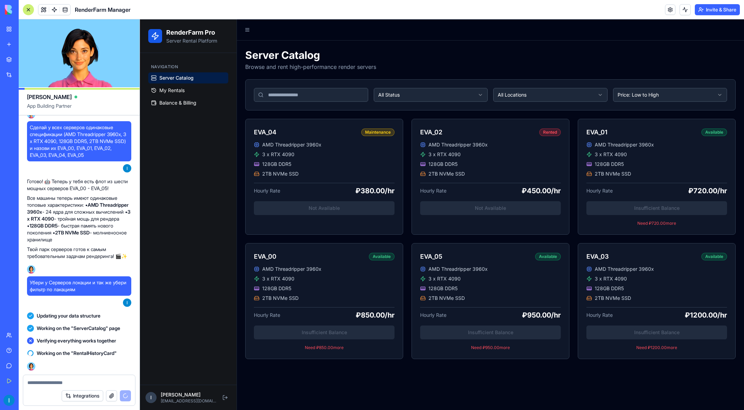
click at [307, 98] on input at bounding box center [311, 95] width 114 height 14
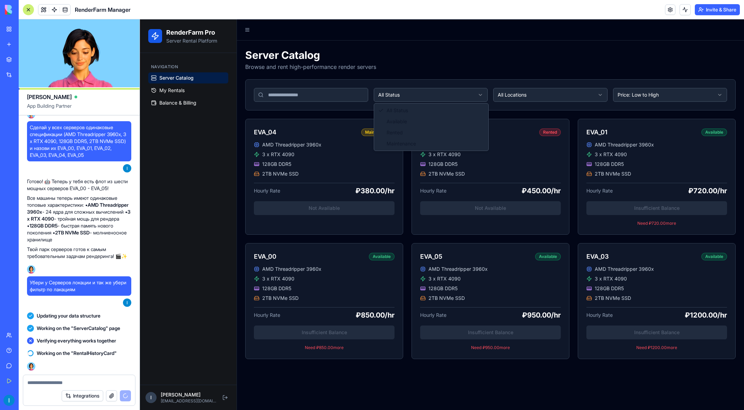
click at [410, 97] on html "RenderFarm Pro Server Rental Platform Navigation Server Catalog My Rentals Bala…" at bounding box center [442, 214] width 604 height 390
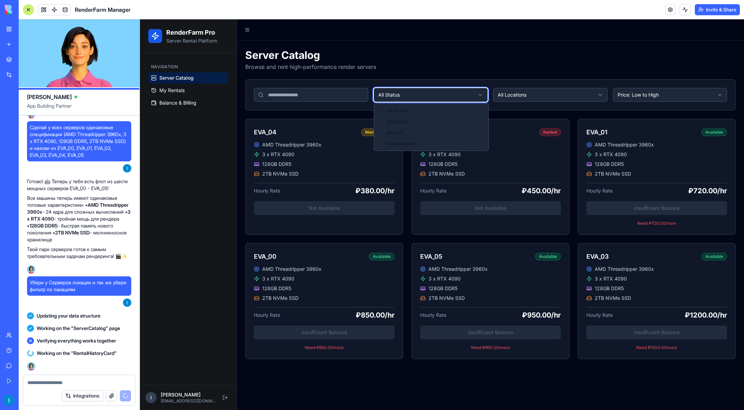
drag, startPoint x: 481, startPoint y: 90, endPoint x: 517, endPoint y: 92, distance: 35.4
click at [483, 90] on html "RenderFarm Pro Server Rental Platform Navigation Server Catalog My Rentals Bala…" at bounding box center [442, 214] width 604 height 390
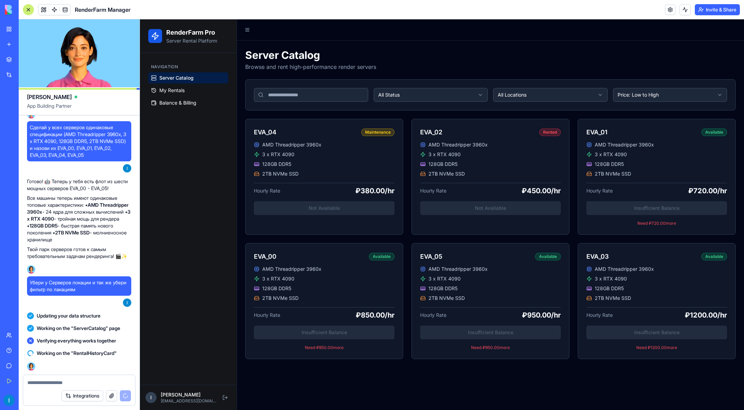
click at [529, 92] on html "RenderFarm Pro Server Rental Platform Navigation Server Catalog My Rentals Bala…" at bounding box center [442, 214] width 604 height 390
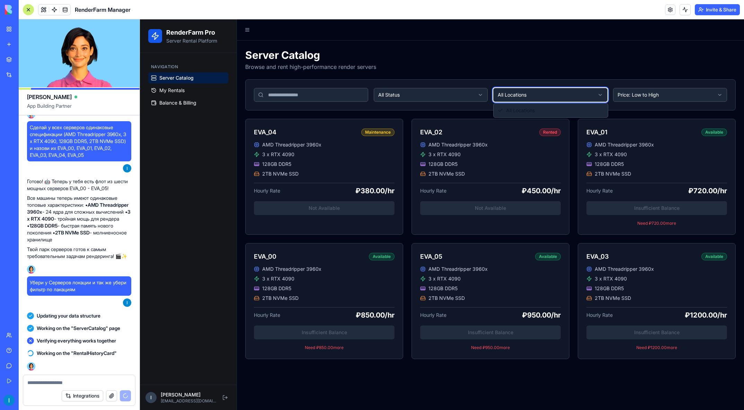
click at [643, 93] on html "RenderFarm Pro Server Rental Platform Navigation Server Catalog My Rentals Bala…" at bounding box center [442, 214] width 604 height 390
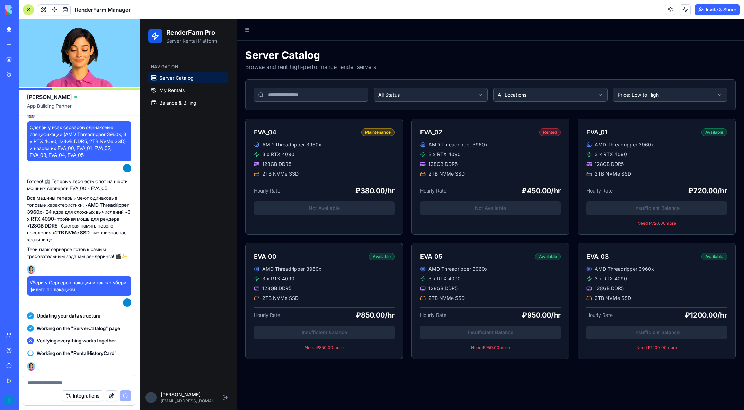
click at [645, 94] on html "RenderFarm Pro Server Rental Platform Navigation Server Catalog My Rentals Bala…" at bounding box center [442, 214] width 604 height 390
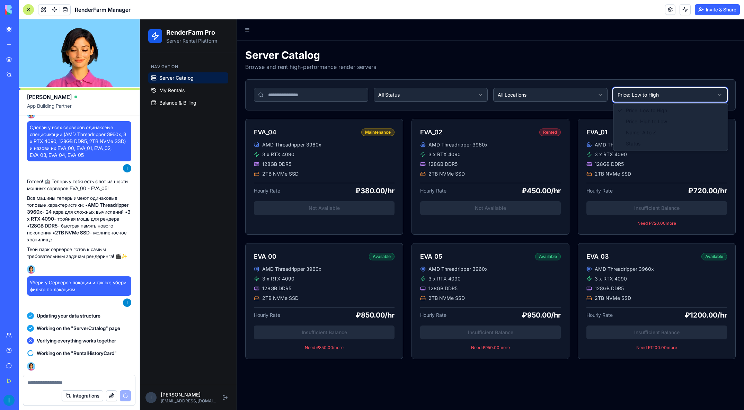
click at [661, 95] on html "RenderFarm Pro Server Rental Platform Navigation Server Catalog My Rentals Bala…" at bounding box center [442, 214] width 604 height 390
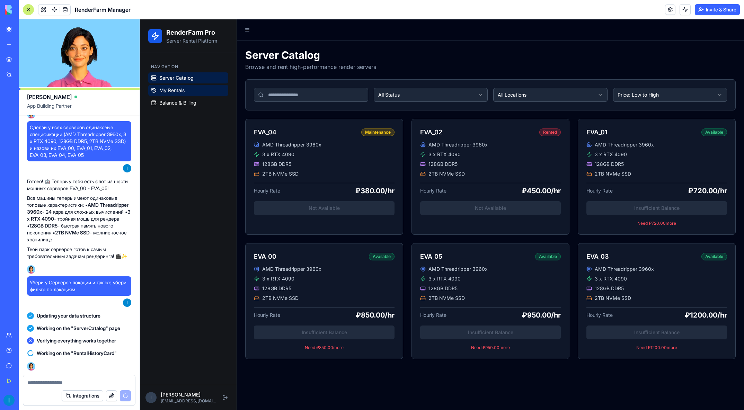
click at [178, 88] on span "My Rentals" at bounding box center [171, 90] width 25 height 7
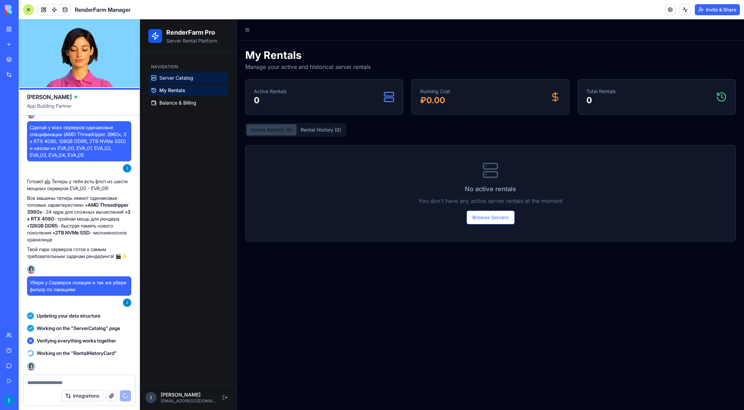
click at [185, 76] on span "Server Catalog" at bounding box center [176, 77] width 34 height 7
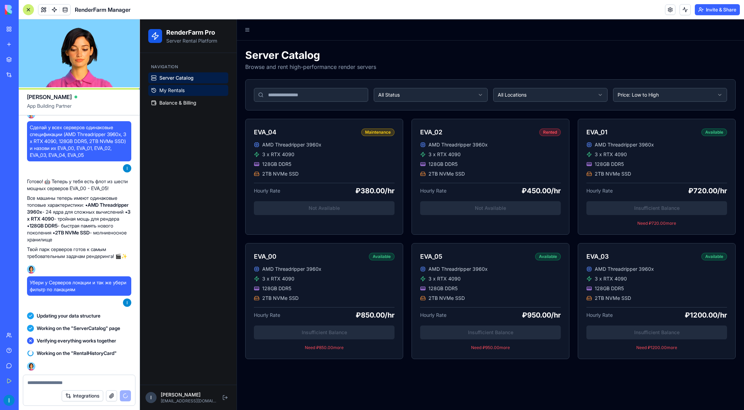
click at [175, 88] on span "My Rentals" at bounding box center [171, 90] width 25 height 7
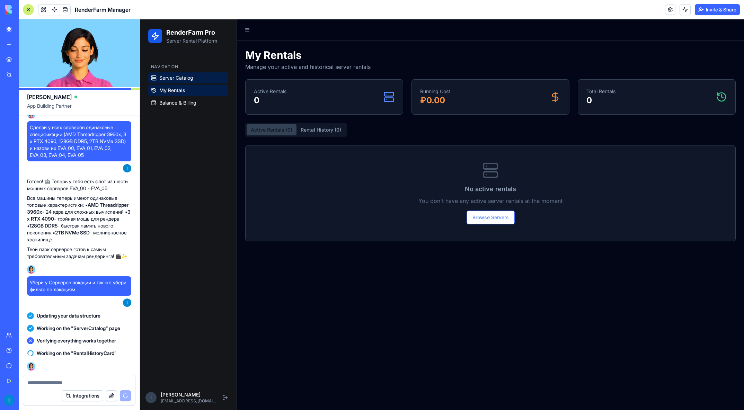
click at [178, 76] on span "Server Catalog" at bounding box center [176, 77] width 34 height 7
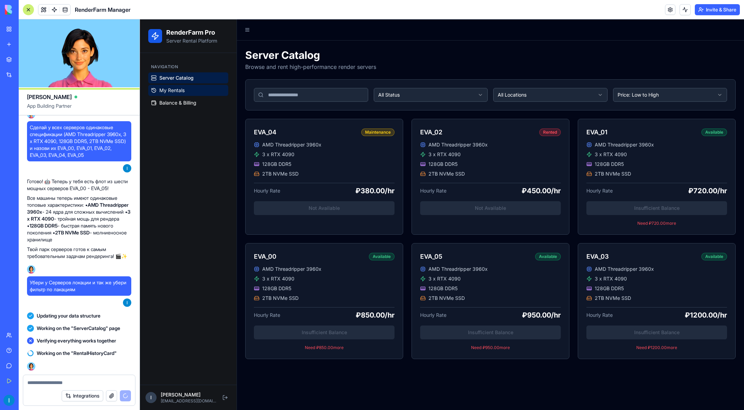
click at [170, 88] on span "My Rentals" at bounding box center [171, 90] width 25 height 7
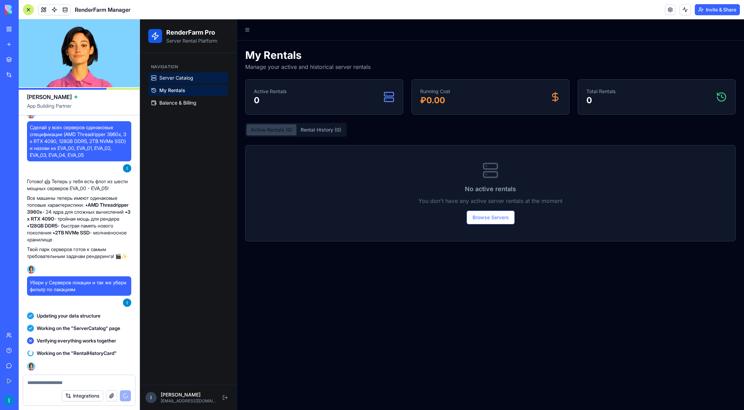
click at [179, 76] on span "Server Catalog" at bounding box center [176, 77] width 34 height 7
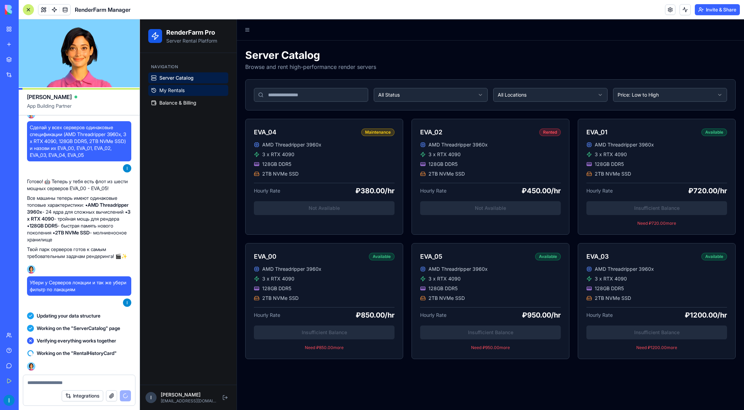
click at [172, 90] on span "My Rentals" at bounding box center [171, 90] width 25 height 7
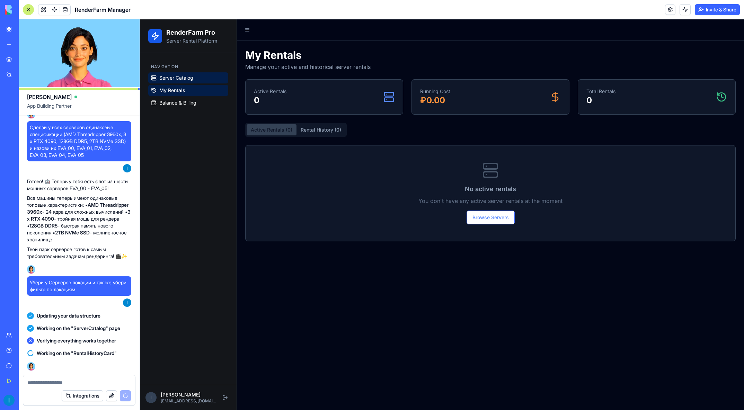
click at [181, 79] on span "Server Catalog" at bounding box center [176, 77] width 34 height 7
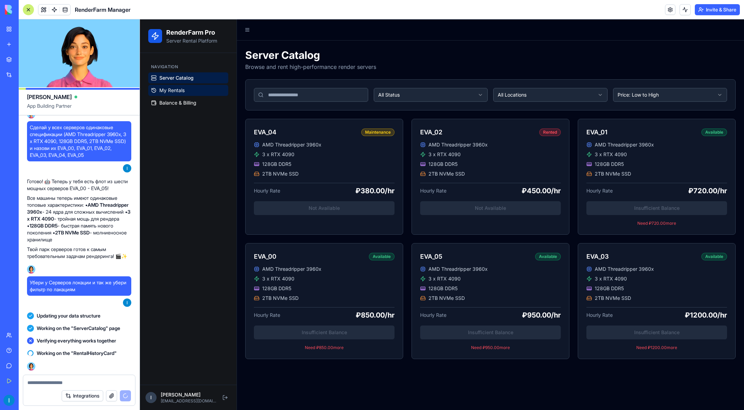
click at [177, 89] on span "My Rentals" at bounding box center [171, 90] width 25 height 7
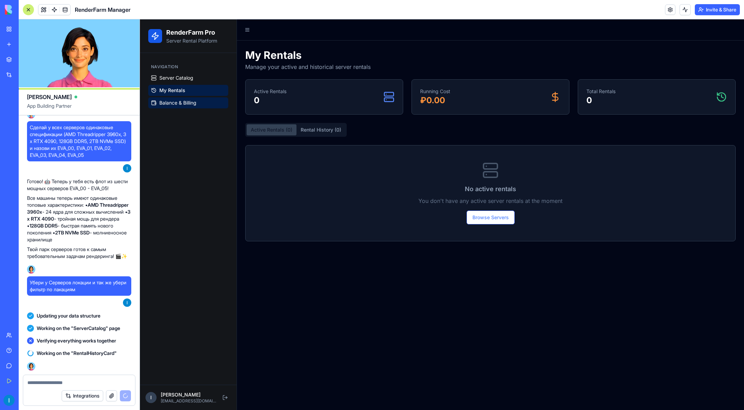
click at [170, 100] on span "Balance & Billing" at bounding box center [177, 102] width 37 height 7
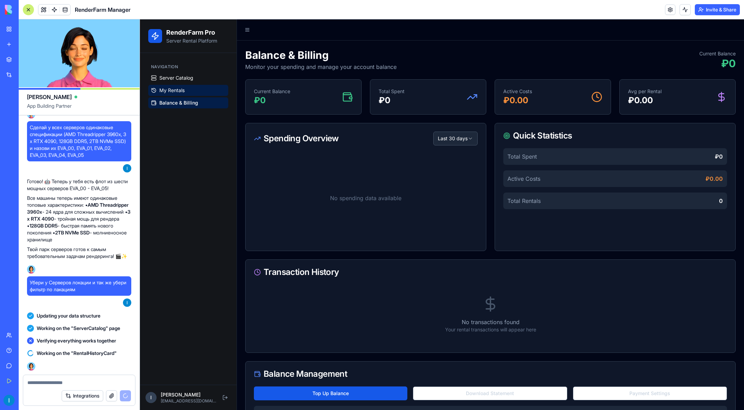
click at [174, 87] on span "My Rentals" at bounding box center [171, 90] width 25 height 7
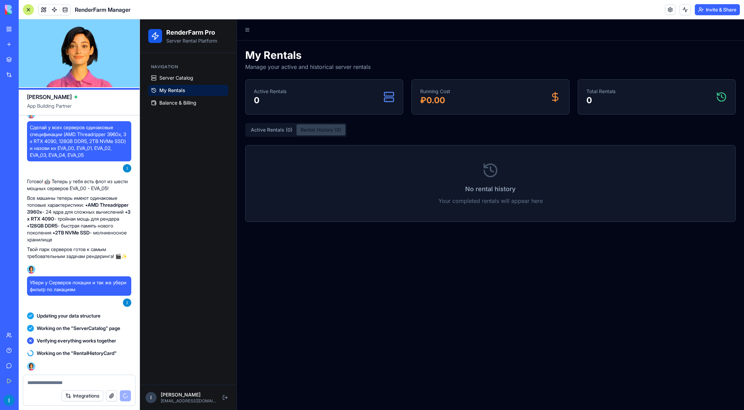
click at [315, 127] on button "Rental History ( 0 )" at bounding box center [320, 129] width 49 height 11
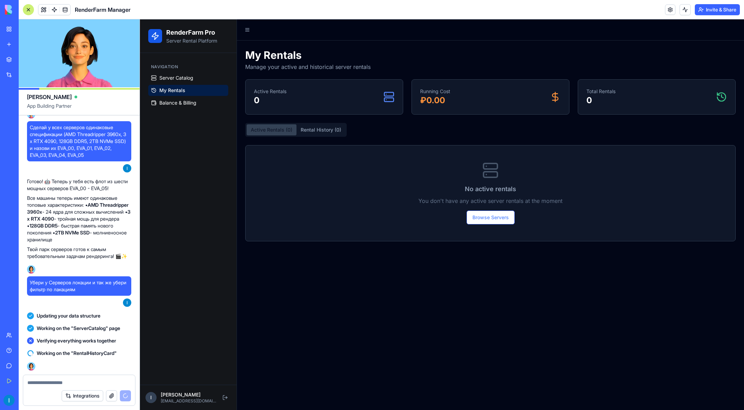
click at [275, 130] on button "Active Rentals ( 0 )" at bounding box center [271, 129] width 50 height 11
click at [176, 78] on span "Server Catalog" at bounding box center [176, 77] width 34 height 7
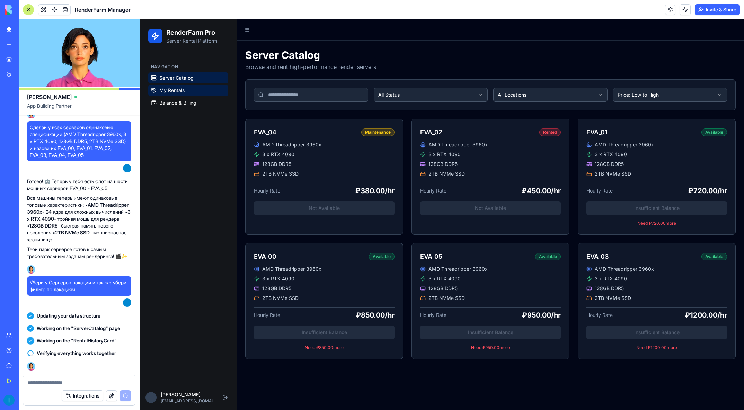
click at [186, 88] on link "My Rentals" at bounding box center [188, 90] width 80 height 11
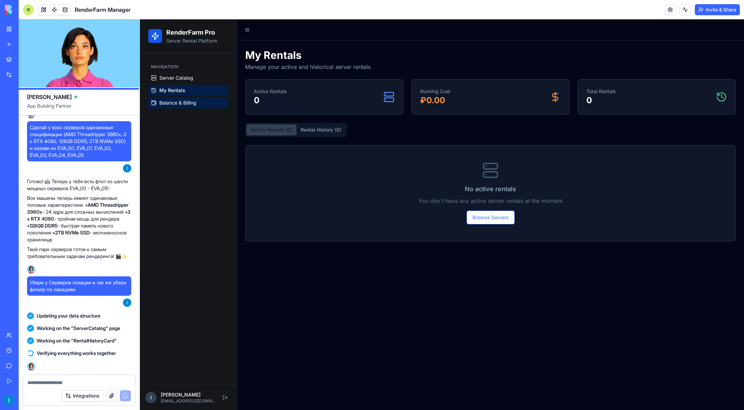
click at [174, 102] on span "Balance & Billing" at bounding box center [177, 102] width 37 height 7
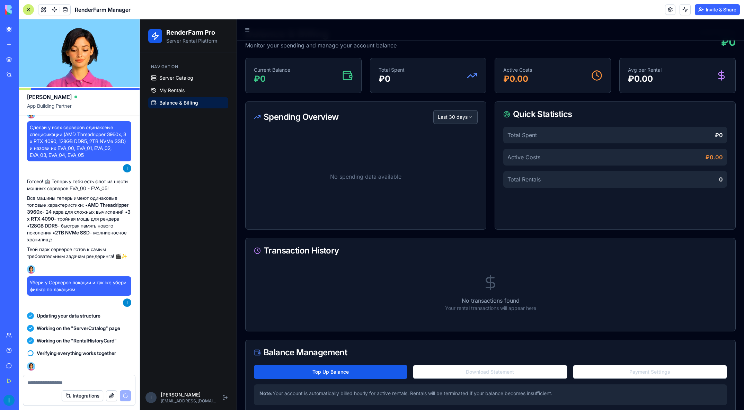
scroll to position [34, 0]
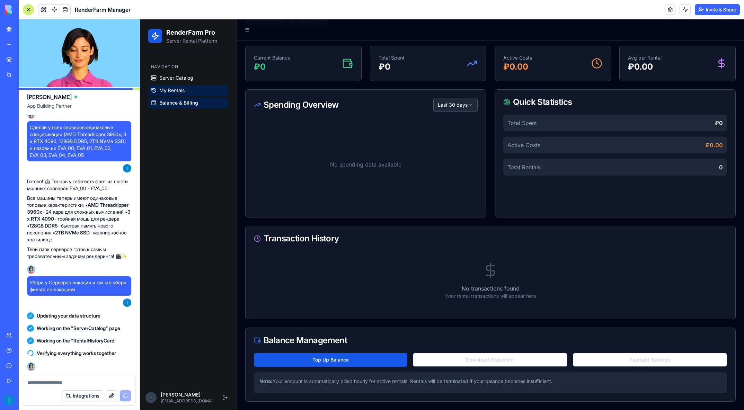
click at [180, 90] on span "My Rentals" at bounding box center [171, 90] width 25 height 7
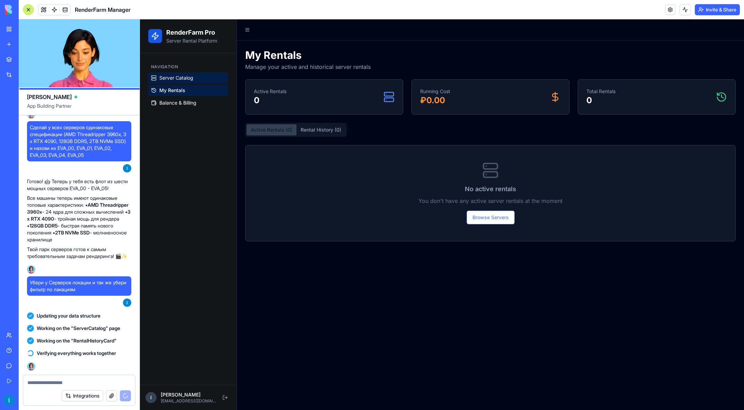
click at [182, 78] on span "Server Catalog" at bounding box center [176, 77] width 34 height 7
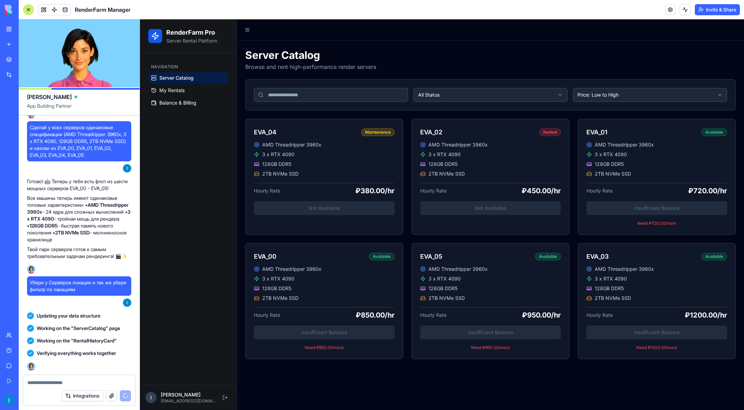
click at [519, 95] on html "RenderFarm Pro Server Rental Platform Navigation Server Catalog My Rentals Bala…" at bounding box center [442, 214] width 604 height 390
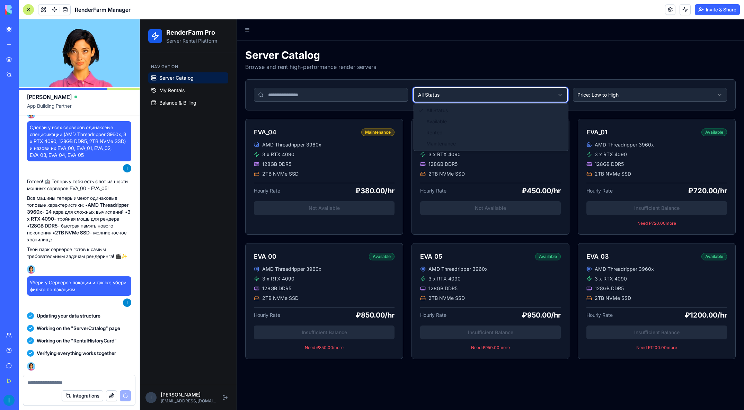
click at [527, 78] on html "RenderFarm Pro Server Rental Platform Navigation Server Catalog My Rentals Bala…" at bounding box center [442, 214] width 604 height 390
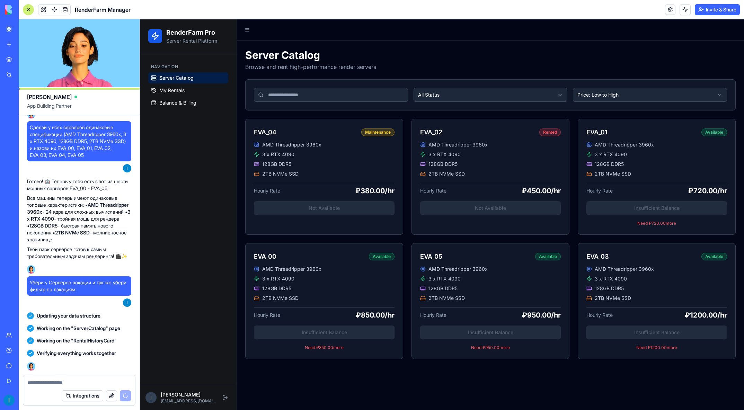
click at [612, 91] on html "RenderFarm Pro Server Rental Platform Navigation Server Catalog My Rentals Bala…" at bounding box center [442, 214] width 604 height 390
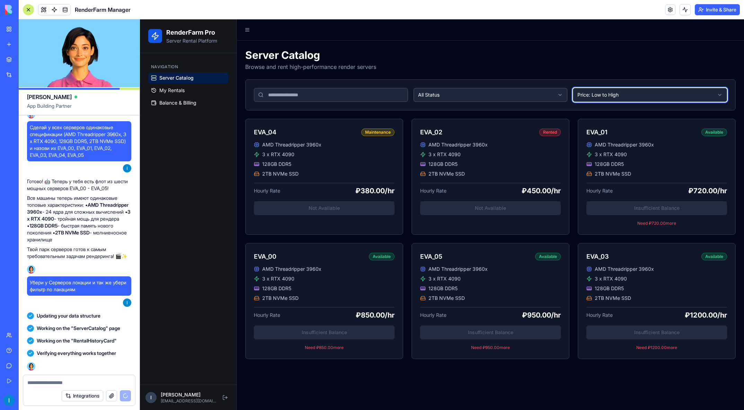
click at [613, 71] on html "RenderFarm Pro Server Rental Platform Navigation Server Catalog My Rentals Bala…" at bounding box center [442, 214] width 604 height 390
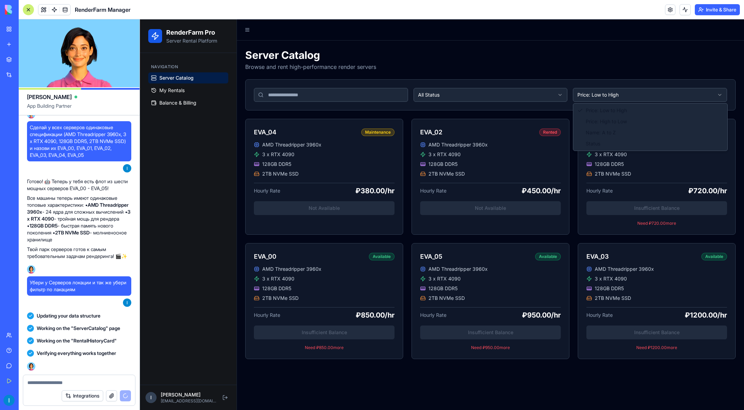
click at [608, 93] on html "RenderFarm Pro Server Rental Platform Navigation Server Catalog My Rentals Bala…" at bounding box center [442, 214] width 604 height 390
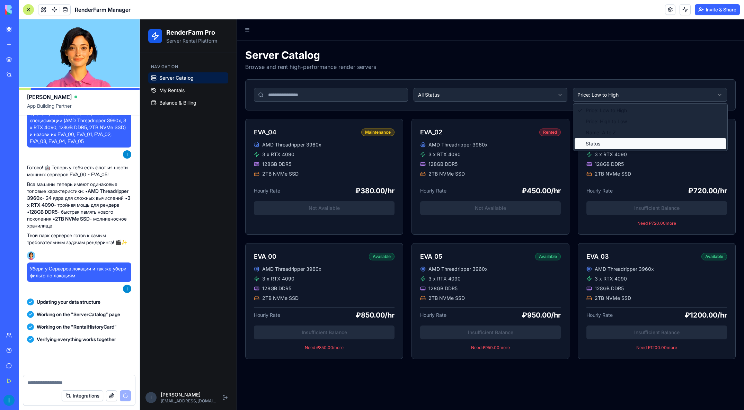
scroll to position [443, 0]
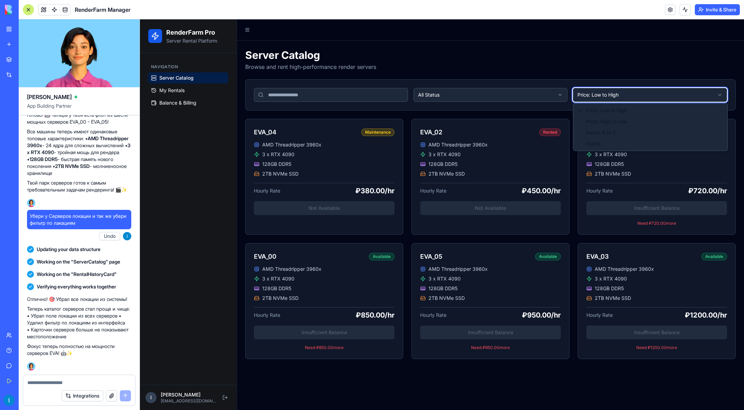
click at [604, 53] on html "RenderFarm Pro Server Rental Platform Navigation Server Catalog My Rentals Bala…" at bounding box center [442, 214] width 604 height 390
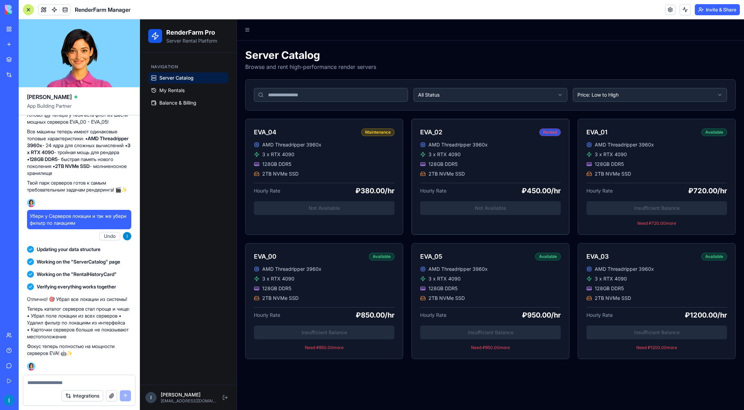
click at [548, 133] on div "Rented" at bounding box center [549, 132] width 21 height 8
click at [371, 134] on div "Maintenance" at bounding box center [377, 132] width 33 height 8
click at [563, 130] on div "EVA_02 Rented" at bounding box center [490, 130] width 157 height 22
click at [709, 130] on div "Available" at bounding box center [714, 132] width 26 height 8
click at [711, 259] on div "Available" at bounding box center [714, 257] width 26 height 8
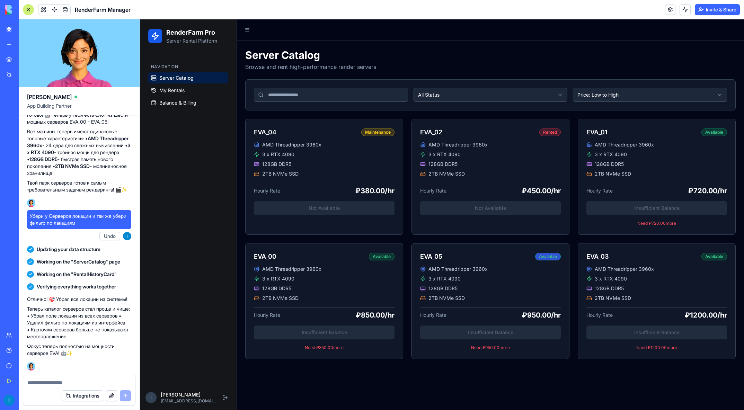
click at [538, 253] on div "Available" at bounding box center [548, 257] width 26 height 8
click at [387, 258] on div "Available" at bounding box center [382, 257] width 26 height 8
click at [75, 382] on textarea at bounding box center [78, 382] width 103 height 7
type textarea "******"
click at [88, 394] on button "Integrations" at bounding box center [83, 395] width 42 height 11
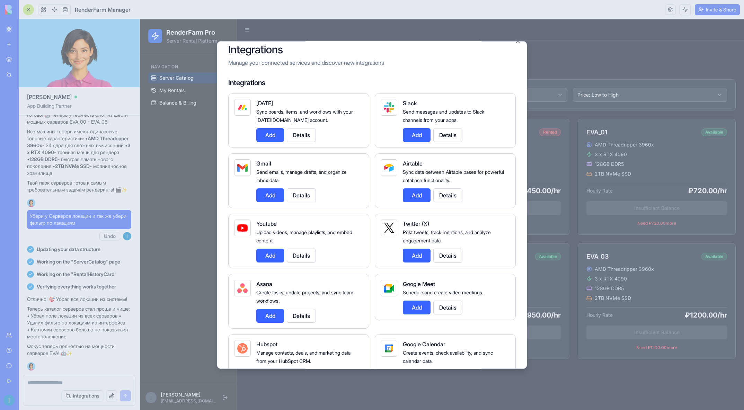
scroll to position [0, 0]
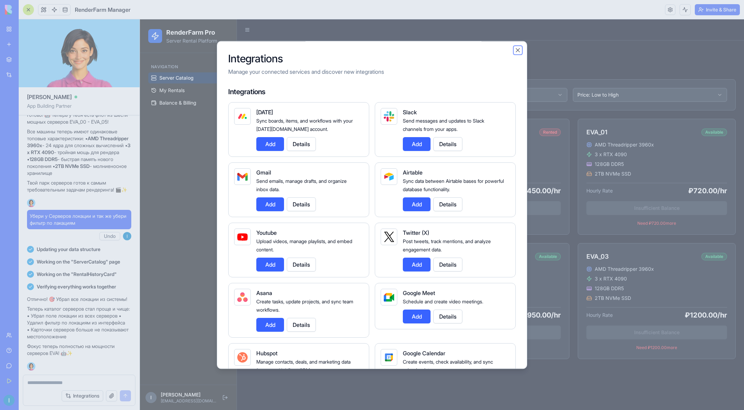
click at [515, 50] on button "Close" at bounding box center [517, 50] width 7 height 7
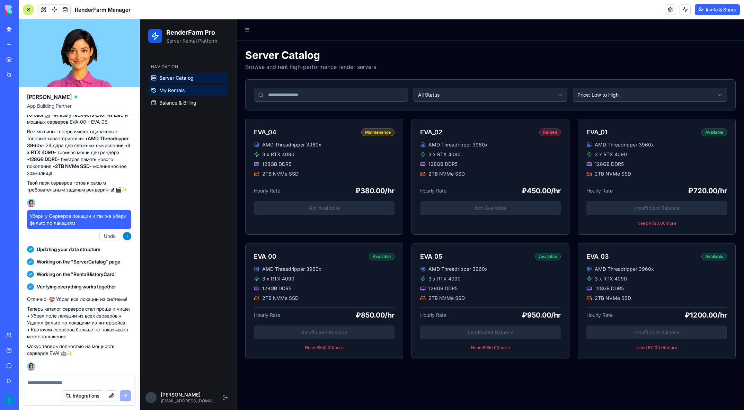
click at [165, 87] on link "My Rentals" at bounding box center [188, 90] width 80 height 11
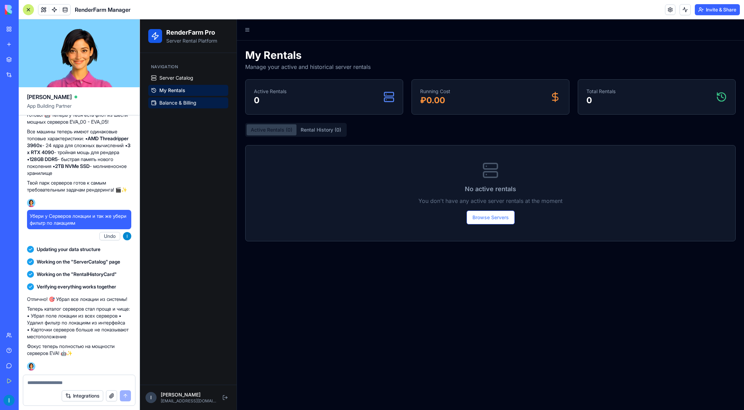
click at [171, 101] on span "Balance & Billing" at bounding box center [177, 102] width 37 height 7
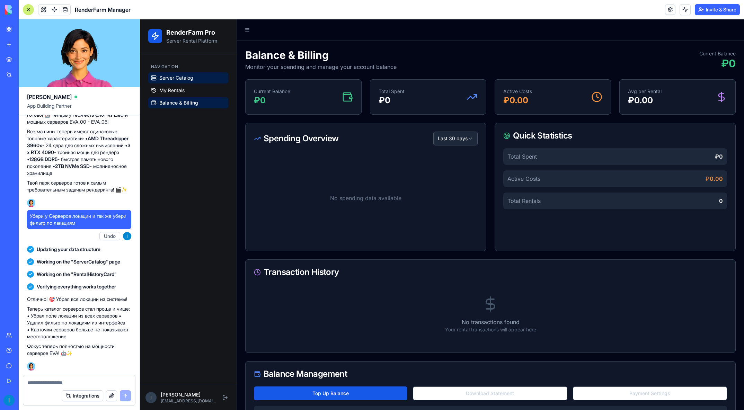
click at [177, 76] on span "Server Catalog" at bounding box center [176, 77] width 34 height 7
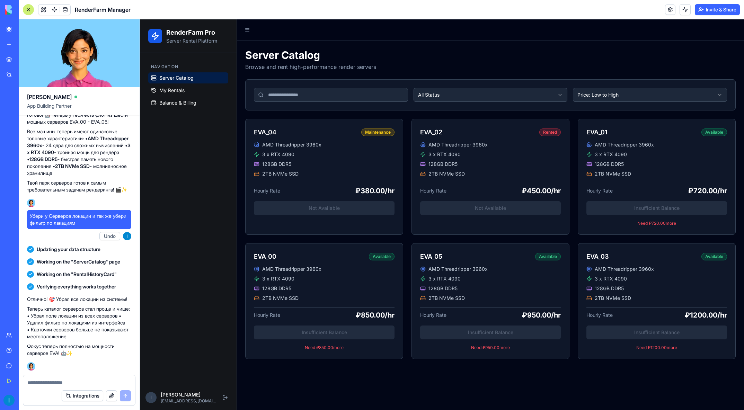
click at [62, 381] on textarea at bounding box center [78, 382] width 103 height 7
click at [574, 95] on html "RenderFarm Pro Server Rental Platform Navigation Server Catalog My Rentals Bala…" at bounding box center [442, 214] width 604 height 390
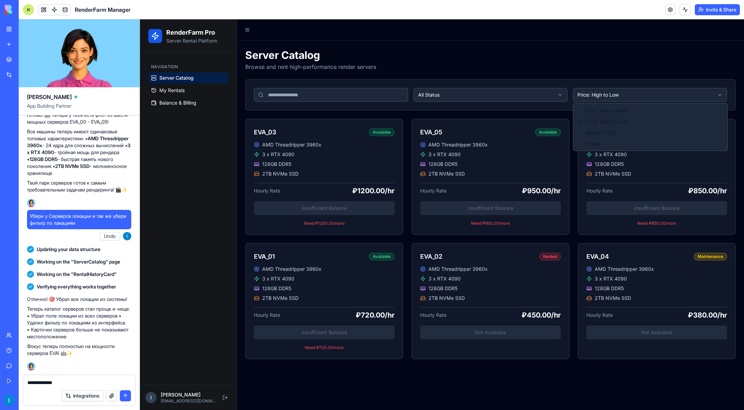
click at [607, 98] on html "RenderFarm Pro Server Rental Platform Navigation Server Catalog My Rentals Bala…" at bounding box center [442, 214] width 604 height 390
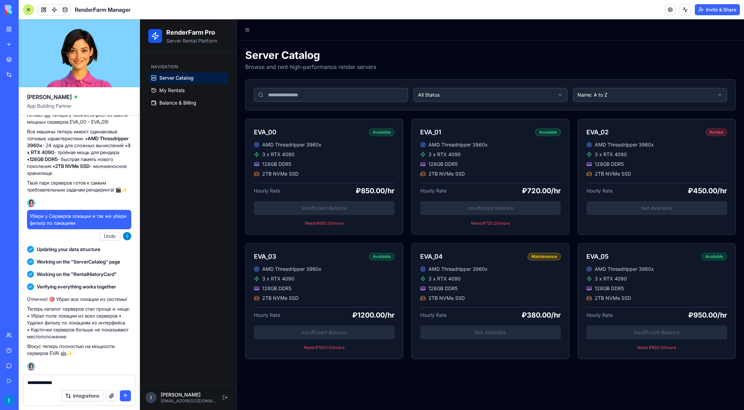
click at [595, 94] on html "RenderFarm Pro Server Rental Platform Navigation Server Catalog My Rentals Bala…" at bounding box center [442, 214] width 604 height 390
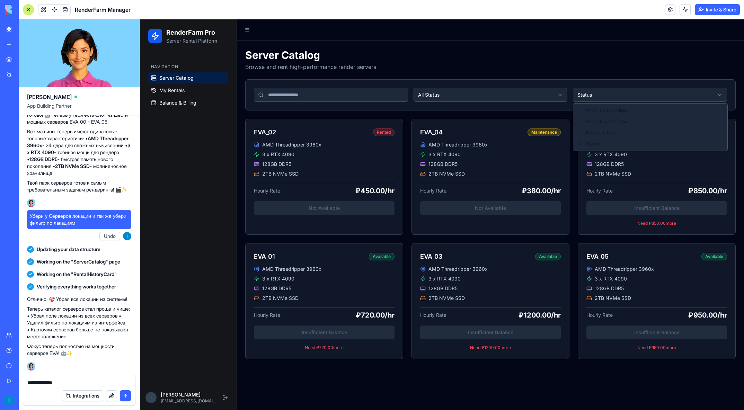
click at [610, 94] on html "RenderFarm Pro Server Rental Platform Navigation Server Catalog My Rentals Bala…" at bounding box center [442, 214] width 604 height 390
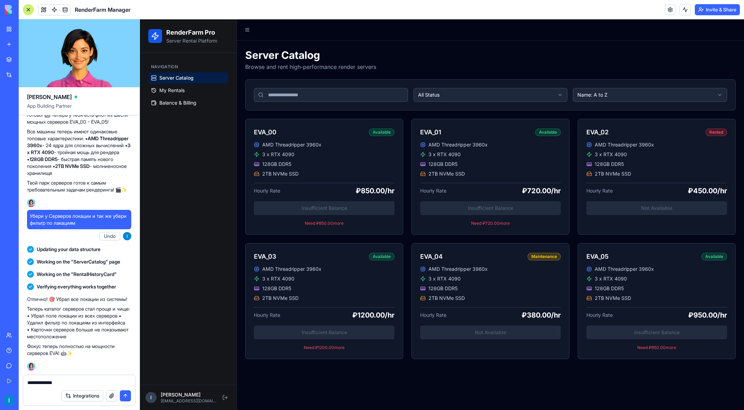
click at [605, 96] on html "RenderFarm Pro Server Rental Platform Navigation Server Catalog My Rentals Bala…" at bounding box center [442, 214] width 604 height 390
click at [593, 94] on html "RenderFarm Pro Server Rental Platform Navigation Server Catalog My Rentals Bala…" at bounding box center [442, 214] width 604 height 390
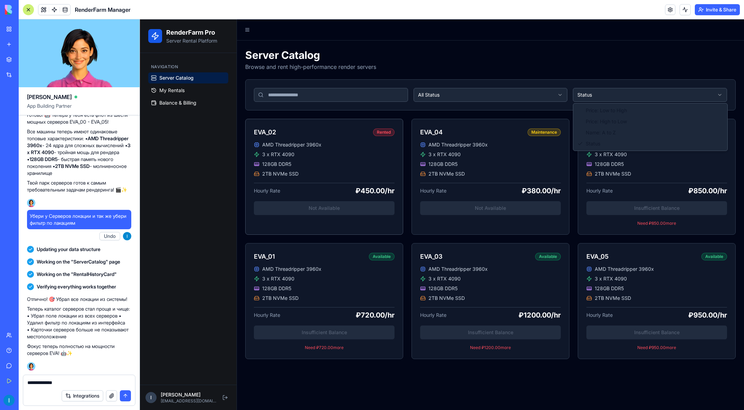
drag, startPoint x: 595, startPoint y: 110, endPoint x: 478, endPoint y: 129, distance: 117.8
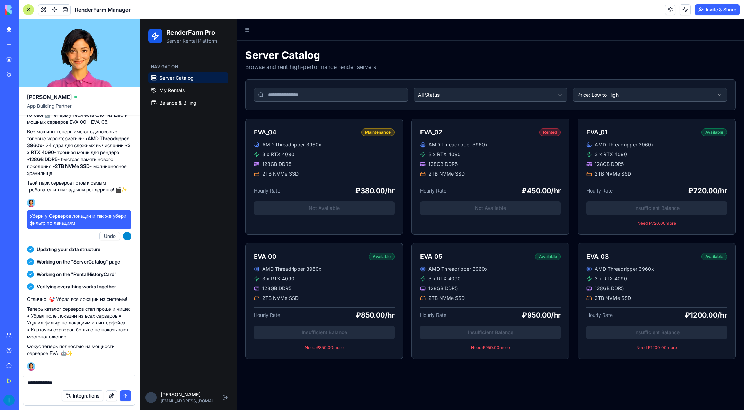
click at [72, 381] on textarea "**********" at bounding box center [78, 382] width 103 height 7
type textarea "*"
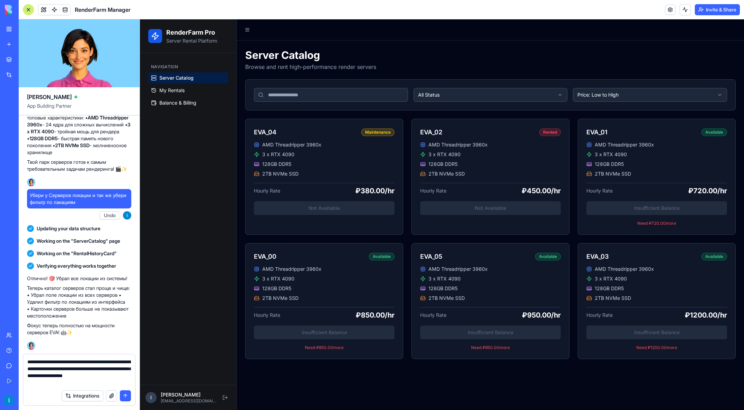
type textarea "**********"
click at [79, 367] on textarea "**********" at bounding box center [78, 372] width 103 height 28
click at [108, 369] on textarea "**********" at bounding box center [78, 372] width 103 height 28
click at [52, 373] on textarea "**********" at bounding box center [78, 372] width 103 height 28
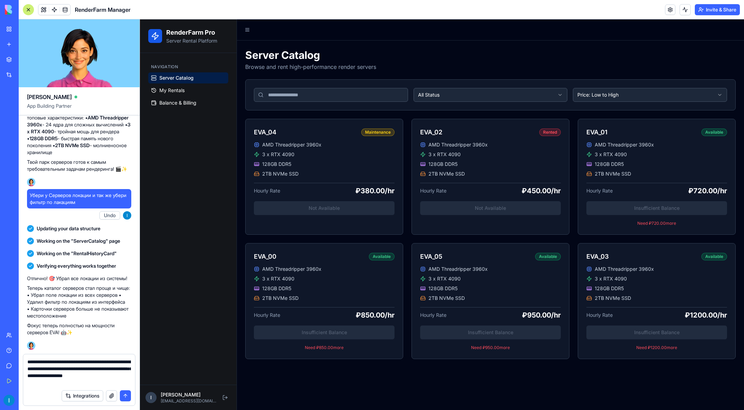
click at [73, 369] on textarea "**********" at bounding box center [78, 372] width 103 height 28
click at [112, 368] on textarea "**********" at bounding box center [78, 372] width 103 height 28
click at [90, 369] on textarea "**********" at bounding box center [78, 372] width 103 height 28
click at [128, 396] on button "submit" at bounding box center [125, 395] width 11 height 11
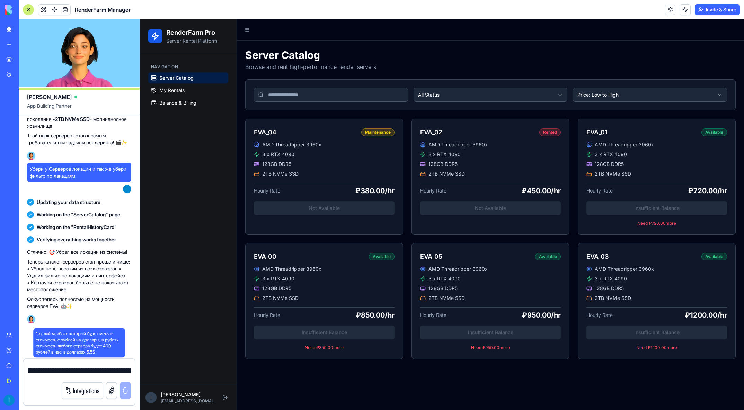
scroll to position [490, 0]
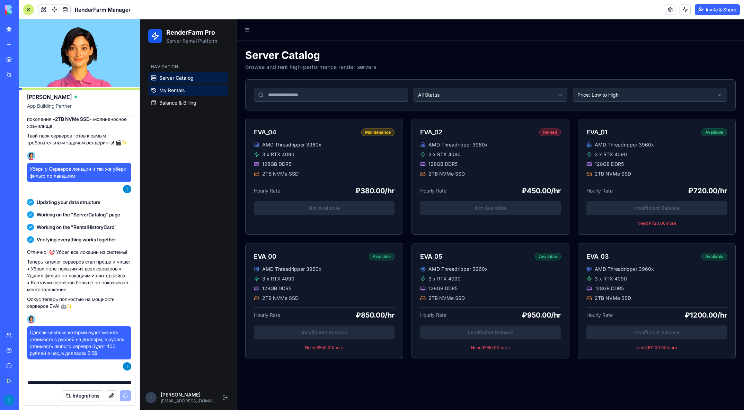
click at [179, 89] on span "My Rentals" at bounding box center [171, 90] width 25 height 7
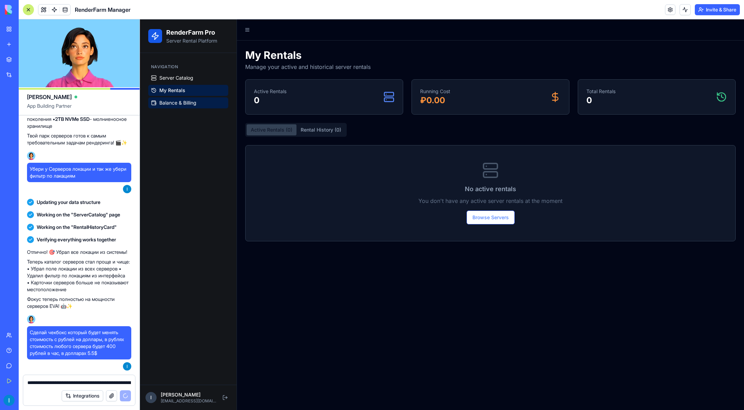
click at [175, 104] on span "Balance & Billing" at bounding box center [177, 102] width 37 height 7
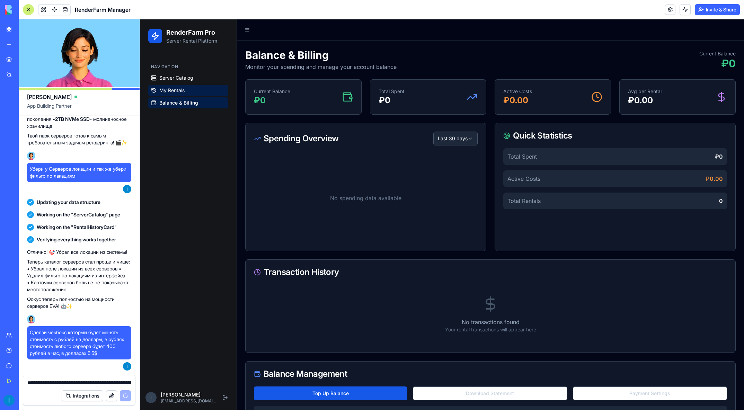
click at [180, 90] on span "My Rentals" at bounding box center [171, 90] width 25 height 7
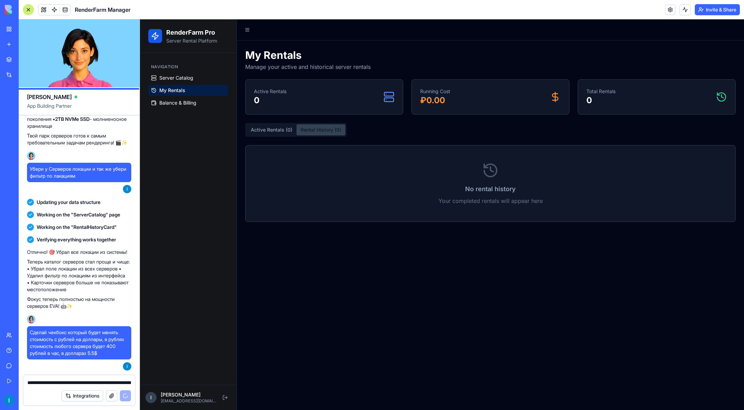
click at [304, 133] on button "Rental History ( 0 )" at bounding box center [320, 129] width 49 height 11
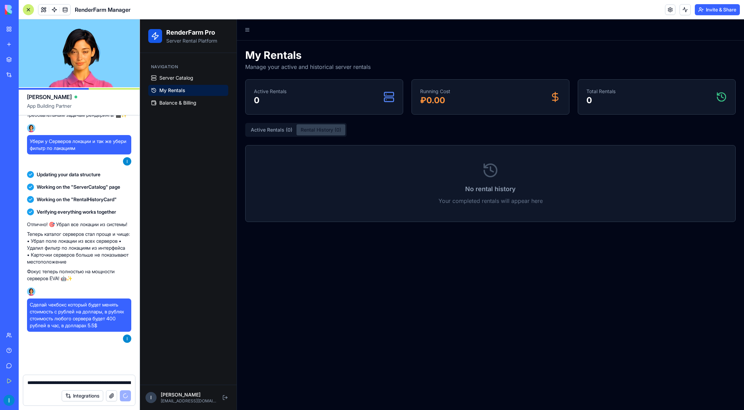
scroll to position [587, 0]
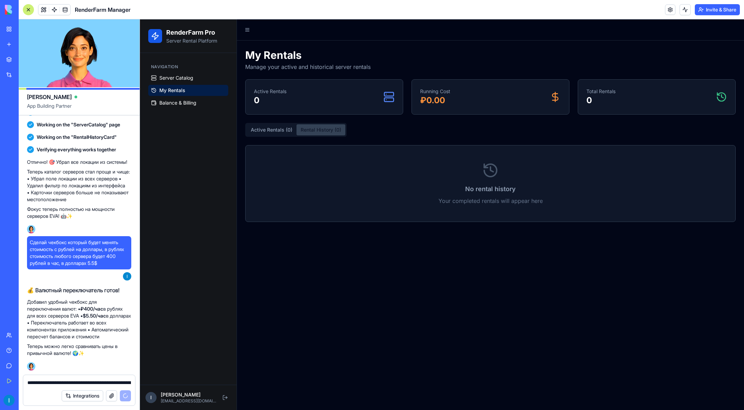
click at [258, 129] on button "Active Rentals ( 0 )" at bounding box center [271, 129] width 50 height 11
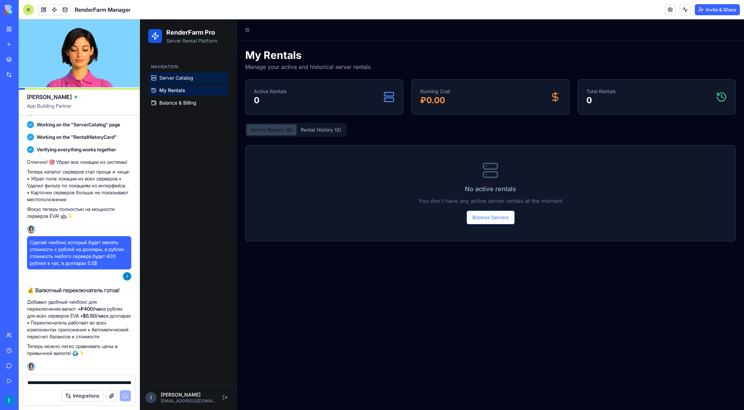
click at [168, 79] on span "Server Catalog" at bounding box center [176, 77] width 34 height 7
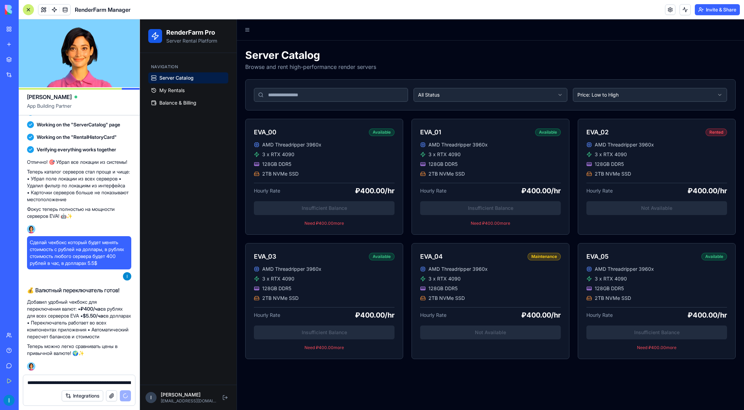
scroll to position [587, 0]
click at [176, 90] on span "My Rentals" at bounding box center [171, 90] width 25 height 7
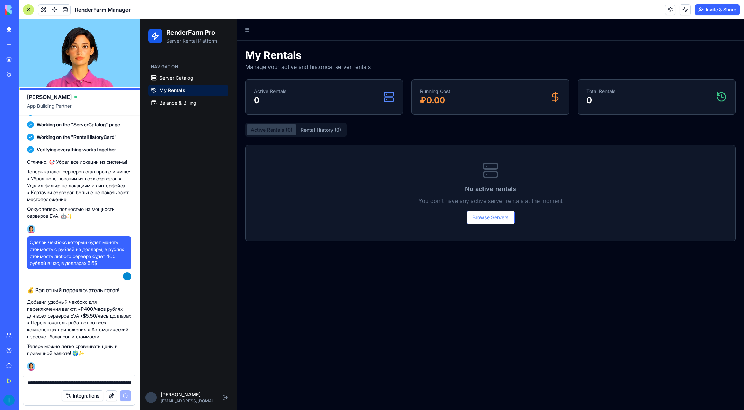
click at [711, 93] on div "Total Rentals 0" at bounding box center [656, 97] width 141 height 18
click at [171, 105] on span "Balance & Billing" at bounding box center [177, 102] width 37 height 7
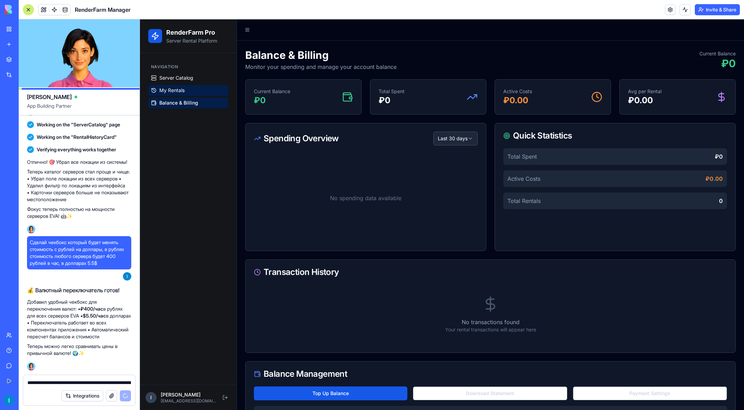
click at [166, 91] on span "My Rentals" at bounding box center [171, 90] width 25 height 7
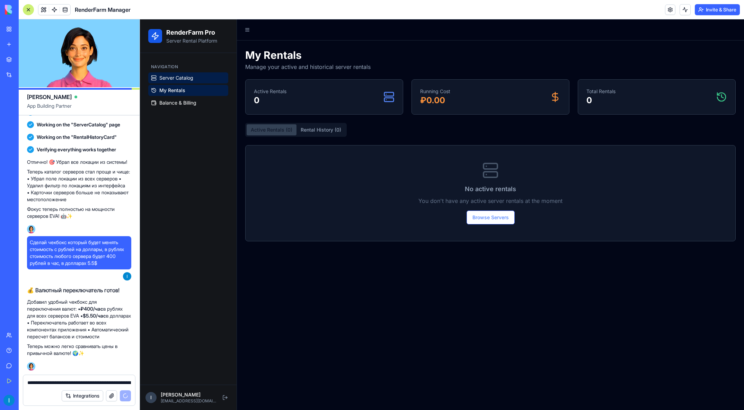
click at [180, 79] on span "Server Catalog" at bounding box center [176, 77] width 34 height 7
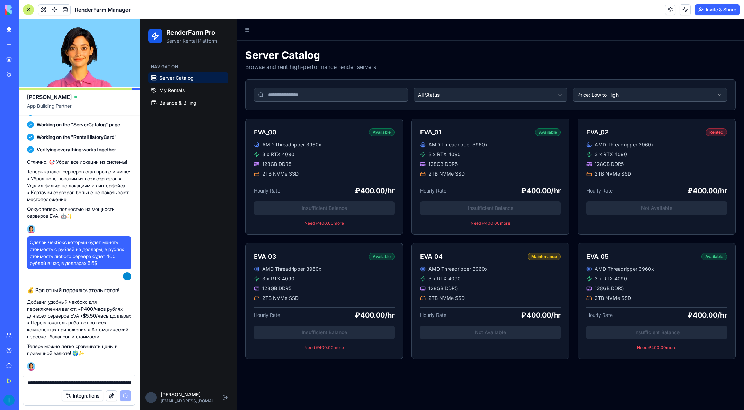
click at [499, 98] on html "RenderFarm Pro Server Rental Platform Navigation Server Catalog My Rentals Bala…" at bounding box center [442, 214] width 604 height 390
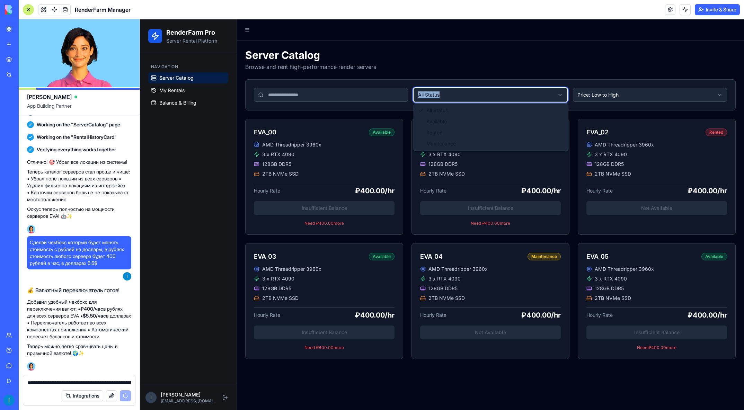
click at [498, 98] on html "RenderFarm Pro Server Rental Platform Navigation Server Catalog My Rentals Bala…" at bounding box center [442, 214] width 604 height 390
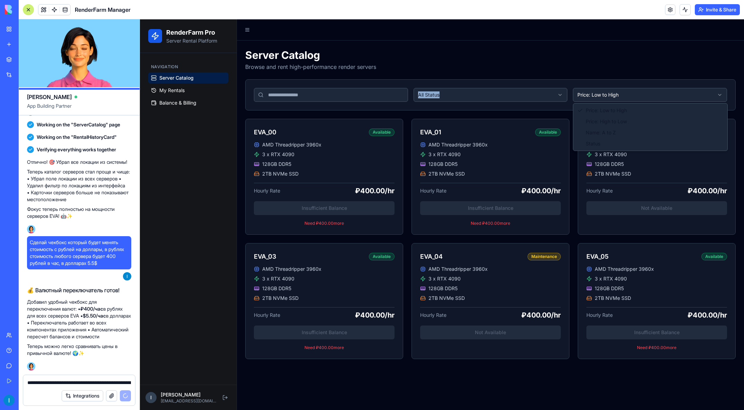
click at [623, 96] on html "RenderFarm Pro Server Rental Platform Navigation Server Catalog My Rentals Bala…" at bounding box center [442, 214] width 604 height 390
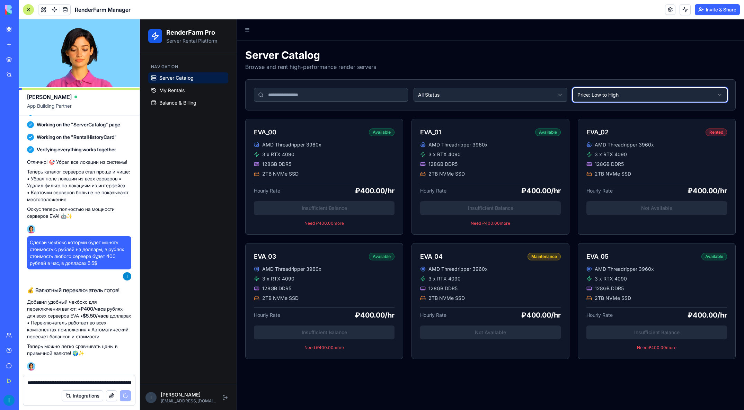
click at [621, 94] on html "RenderFarm Pro Server Rental Platform Navigation Server Catalog My Rentals Bala…" at bounding box center [442, 214] width 604 height 390
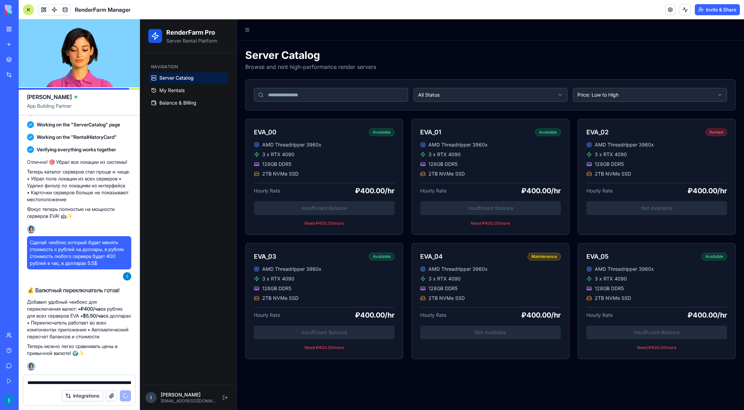
click at [488, 54] on div "Server Catalog Browse and rent high-performance render servers" at bounding box center [490, 60] width 490 height 22
click at [192, 276] on div "Navigation Server Catalog My Rentals Balance & Billing" at bounding box center [188, 219] width 97 height 332
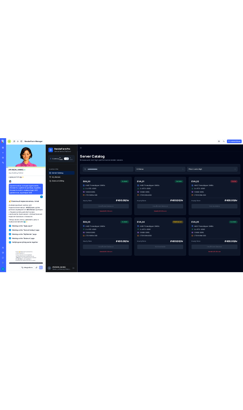
scroll to position [743, 0]
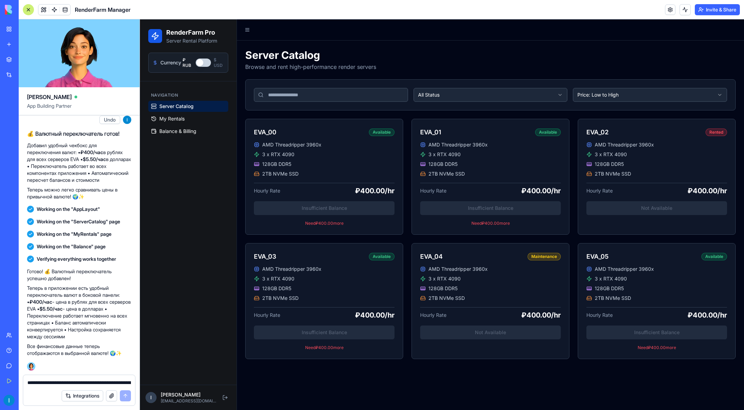
click at [204, 64] on button "Currency" at bounding box center [203, 62] width 15 height 8
click at [204, 61] on button "Currency" at bounding box center [203, 62] width 15 height 8
click at [205, 61] on button "Currency" at bounding box center [203, 62] width 15 height 8
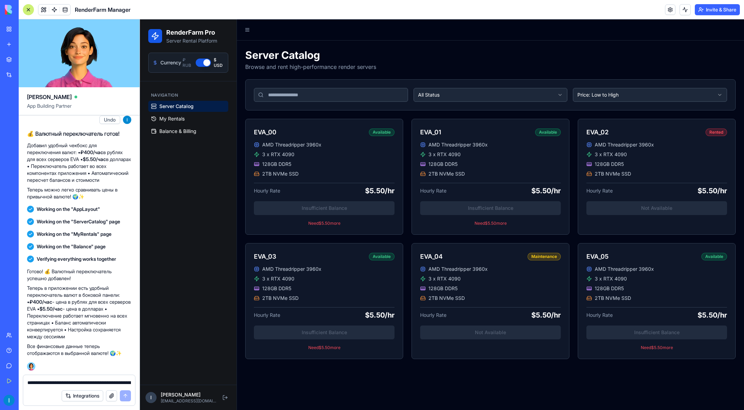
click at [205, 61] on button "Currency" at bounding box center [203, 62] width 15 height 8
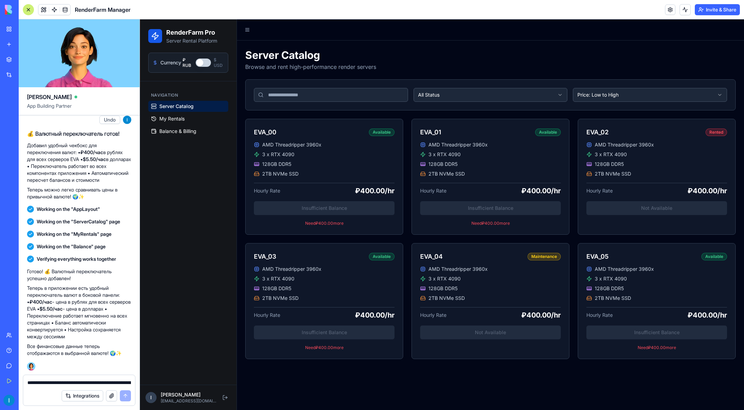
click at [205, 61] on button "Currency" at bounding box center [203, 62] width 15 height 8
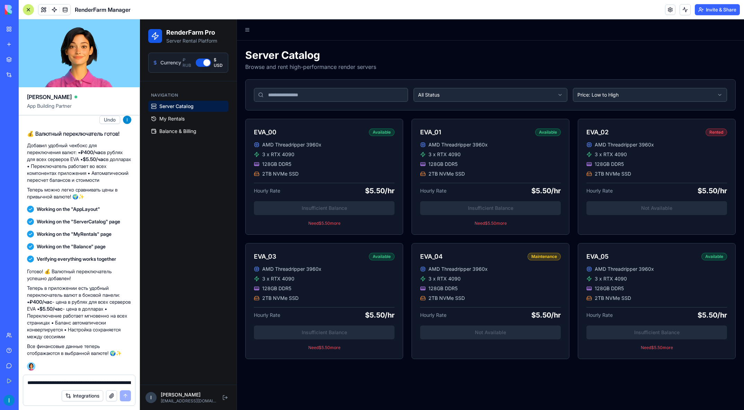
click at [205, 61] on button "Currency" at bounding box center [203, 62] width 15 height 8
click at [204, 60] on button "Currency" at bounding box center [203, 62] width 15 height 8
click at [203, 63] on button "Currency" at bounding box center [203, 62] width 15 height 8
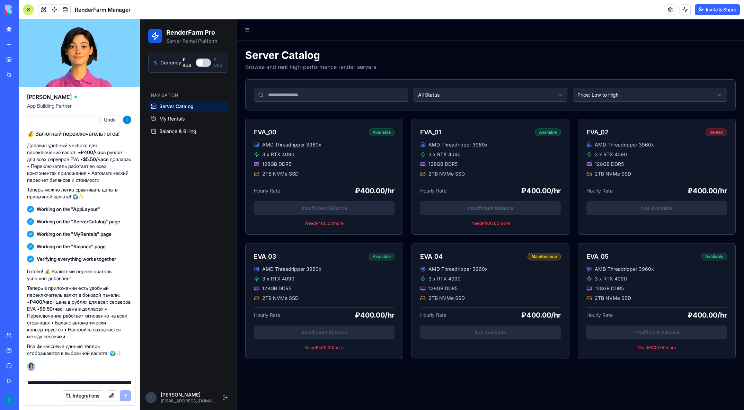
click at [204, 61] on button "Currency" at bounding box center [203, 62] width 15 height 8
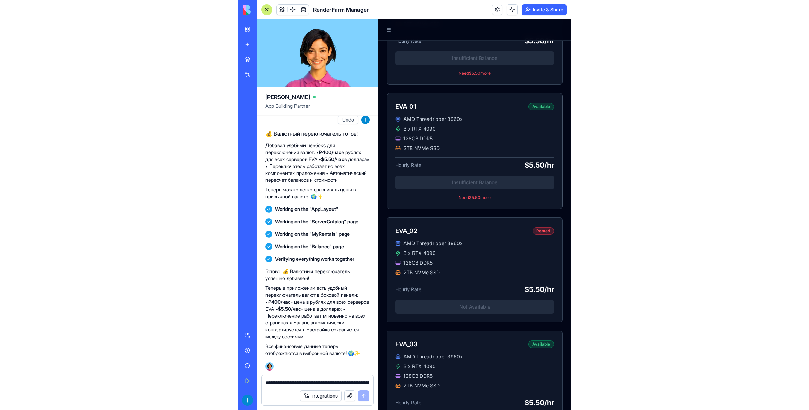
scroll to position [0, 0]
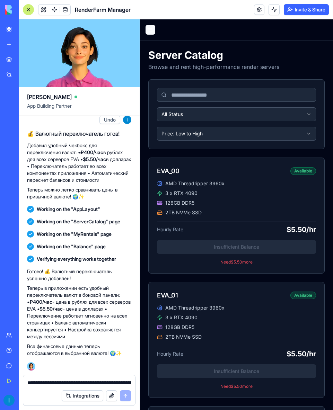
click at [152, 28] on button at bounding box center [150, 30] width 10 height 10
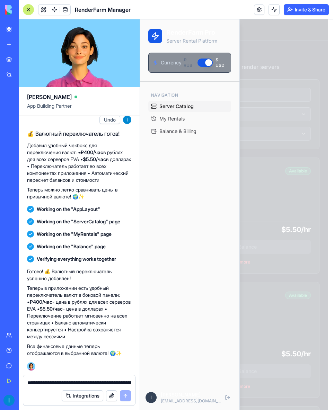
click at [171, 108] on span "Server Catalog" at bounding box center [176, 106] width 34 height 7
click at [161, 120] on span "My Rentals" at bounding box center [171, 118] width 25 height 7
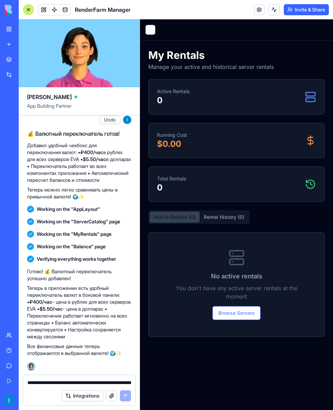
click at [149, 30] on button at bounding box center [150, 30] width 10 height 10
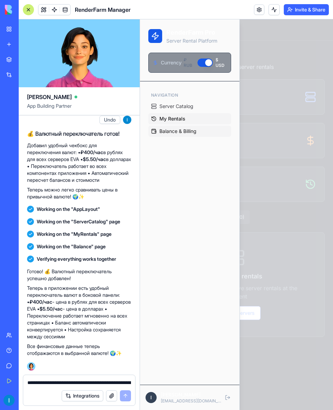
click at [161, 130] on span "Balance & Billing" at bounding box center [177, 131] width 37 height 7
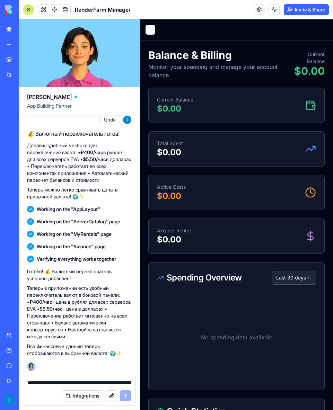
click at [151, 29] on button at bounding box center [150, 30] width 10 height 10
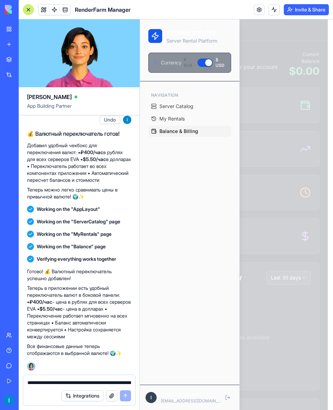
click at [152, 28] on div "RenderFarm Pro Server Rental Platform" at bounding box center [189, 36] width 83 height 17
click at [268, 32] on div at bounding box center [236, 214] width 193 height 390
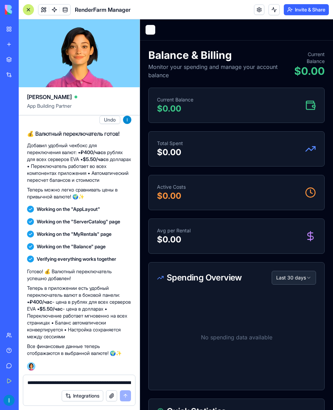
click at [151, 30] on button at bounding box center [150, 30] width 10 height 10
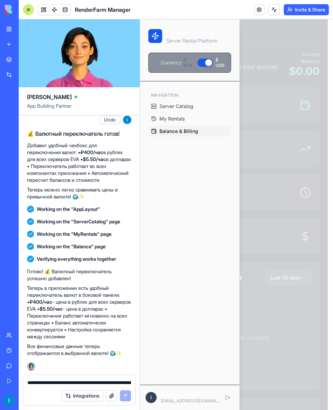
click at [148, 31] on div "RenderFarm Pro Server Rental Platform" at bounding box center [189, 36] width 83 height 17
click at [150, 34] on div at bounding box center [155, 36] width 14 height 14
click at [164, 106] on span "Server Catalog" at bounding box center [176, 106] width 34 height 7
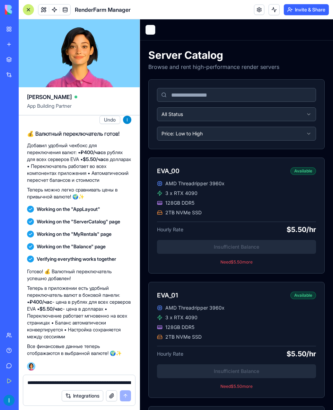
click at [151, 29] on button at bounding box center [150, 30] width 10 height 10
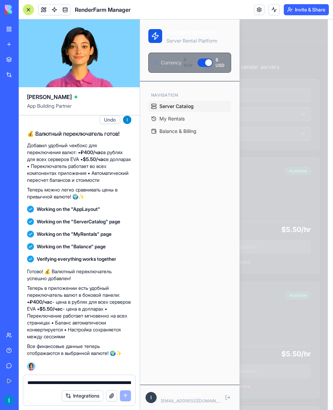
click at [206, 63] on button "Currency" at bounding box center [204, 62] width 15 height 8
click at [207, 61] on button "Currency" at bounding box center [204, 62] width 15 height 8
click at [203, 58] on div "₽ RUB $ USD" at bounding box center [204, 62] width 43 height 11
click at [205, 62] on button "Currency" at bounding box center [204, 62] width 15 height 8
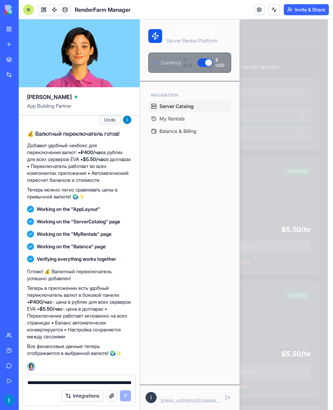
click at [206, 62] on button "Currency" at bounding box center [204, 62] width 15 height 8
click at [208, 62] on button "Currency" at bounding box center [204, 62] width 15 height 8
click at [254, 103] on div at bounding box center [236, 214] width 193 height 390
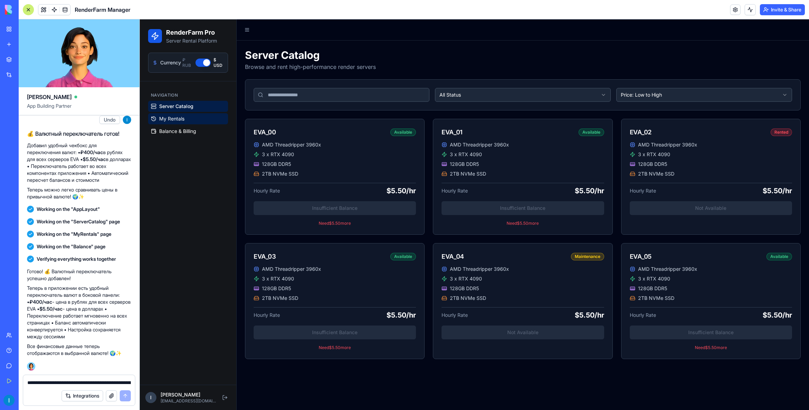
click at [192, 119] on link "My Rentals" at bounding box center [188, 118] width 80 height 11
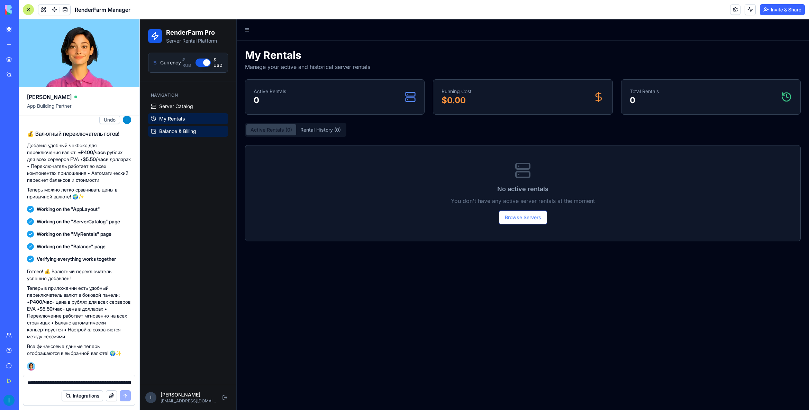
click at [172, 132] on span "Balance & Billing" at bounding box center [177, 131] width 37 height 7
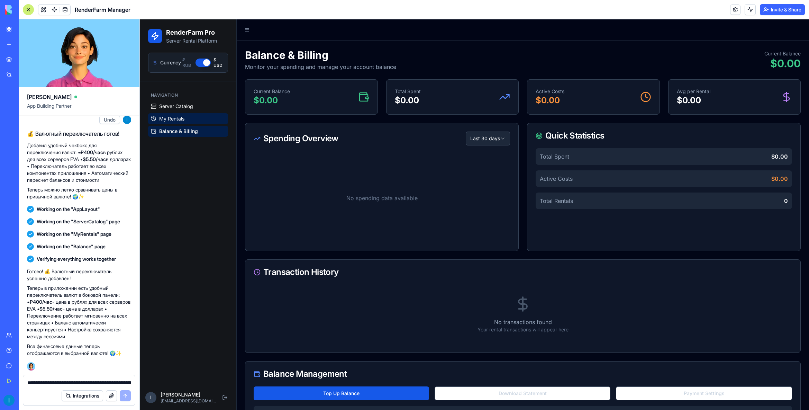
click at [172, 118] on span "My Rentals" at bounding box center [171, 118] width 25 height 7
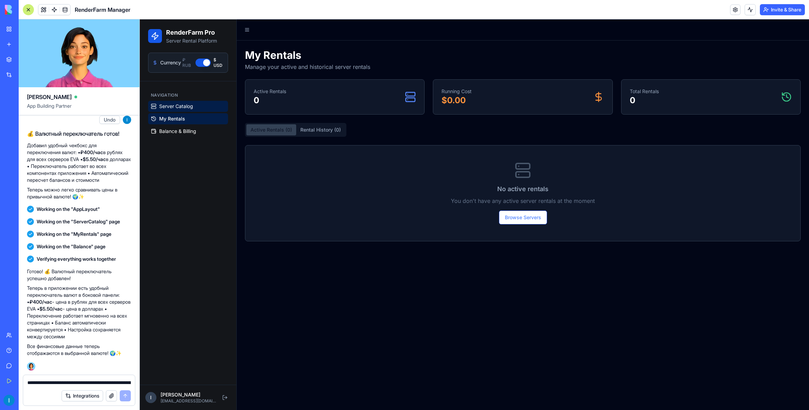
click at [177, 108] on span "Server Catalog" at bounding box center [176, 106] width 34 height 7
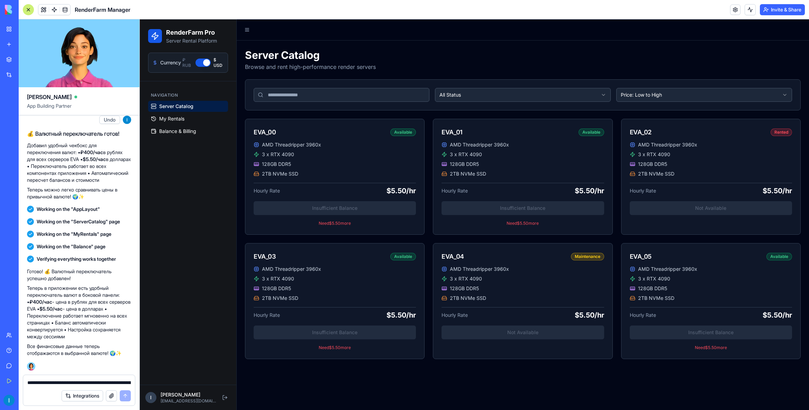
click at [385, 94] on input at bounding box center [342, 95] width 176 height 14
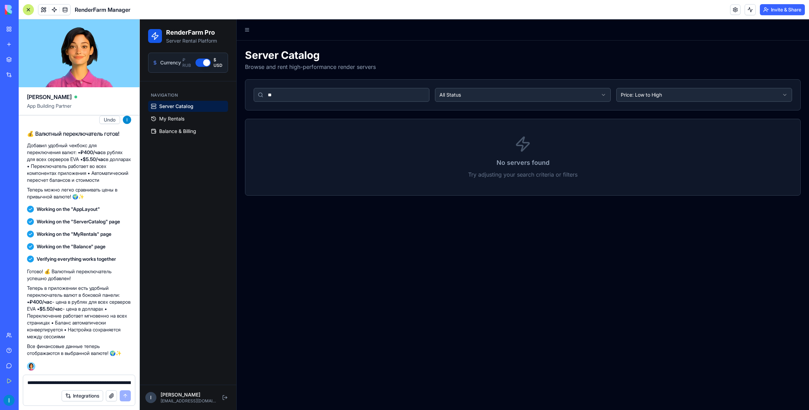
drag, startPoint x: 246, startPoint y: 94, endPoint x: 250, endPoint y: 95, distance: 4.1
click at [241, 94] on div "Server Catalog Browse and rent high-performance render servers ** All Status Pr…" at bounding box center [523, 121] width 573 height 163
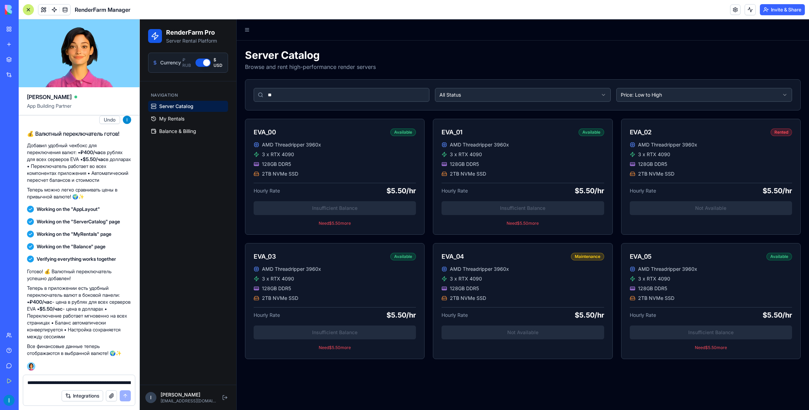
type input "*"
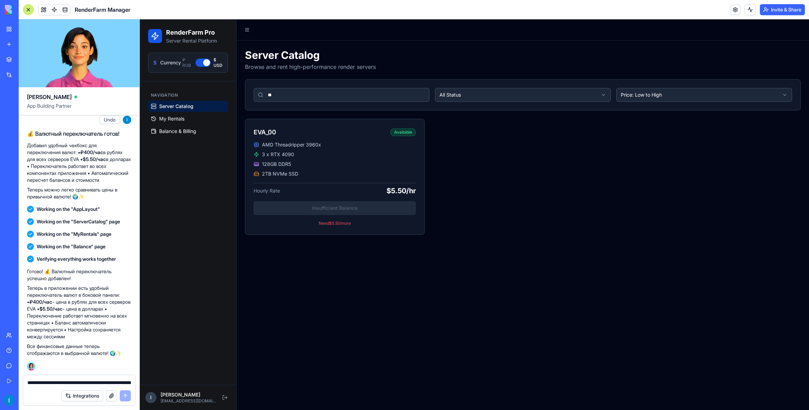
type input "*"
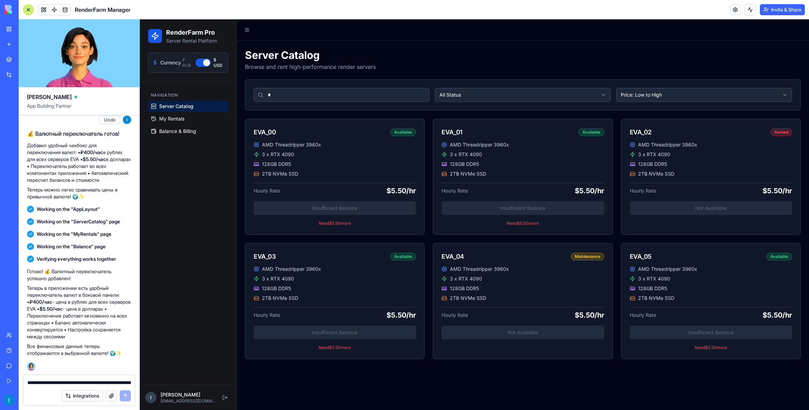
type input "**"
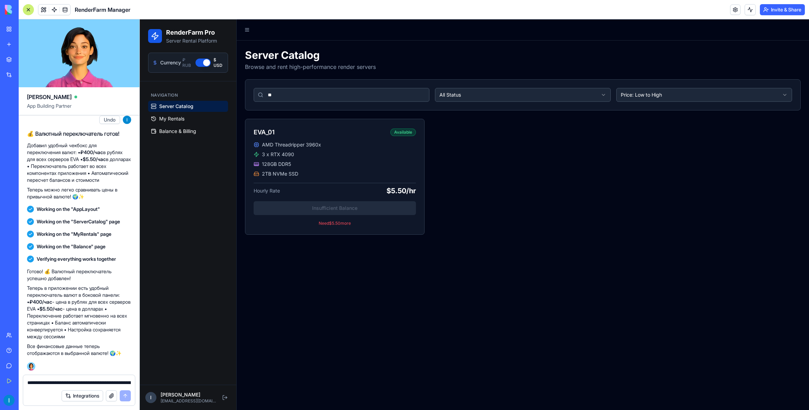
drag, startPoint x: 230, startPoint y: 96, endPoint x: 254, endPoint y: 104, distance: 25.5
click at [224, 96] on div "RenderFarm Pro Server Rental Platform Currency ₽ RUB $ USD Navigation Server Ca…" at bounding box center [474, 214] width 669 height 390
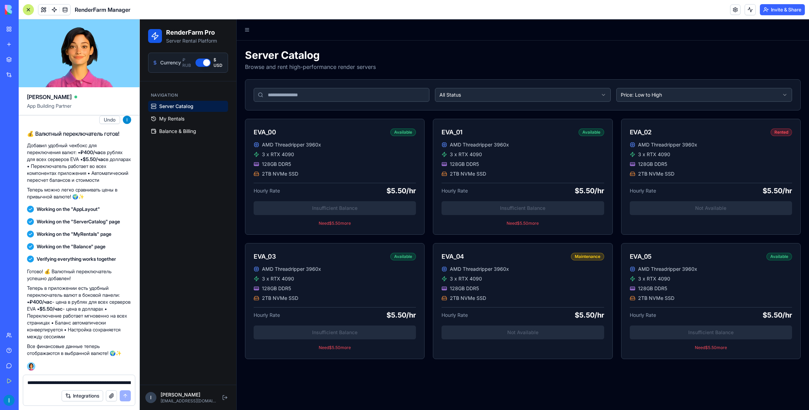
click at [211, 239] on div "Navigation Server Catalog My Rentals Balance & Billing" at bounding box center [188, 232] width 97 height 303
click at [181, 120] on span "My Rentals" at bounding box center [171, 118] width 25 height 7
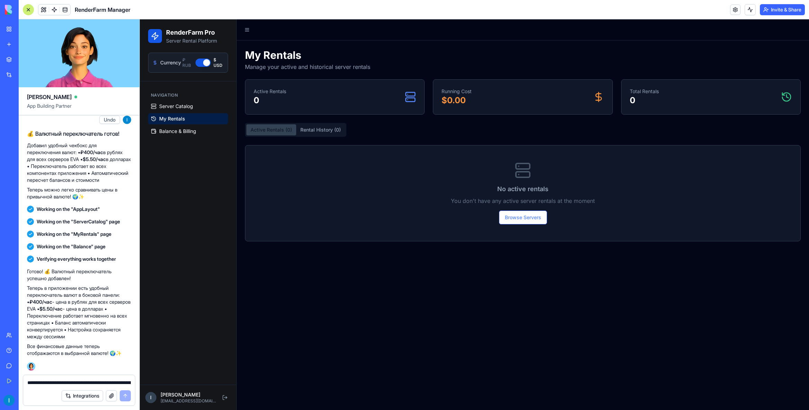
click at [316, 130] on button "Rental History ( 0 )" at bounding box center [320, 129] width 49 height 11
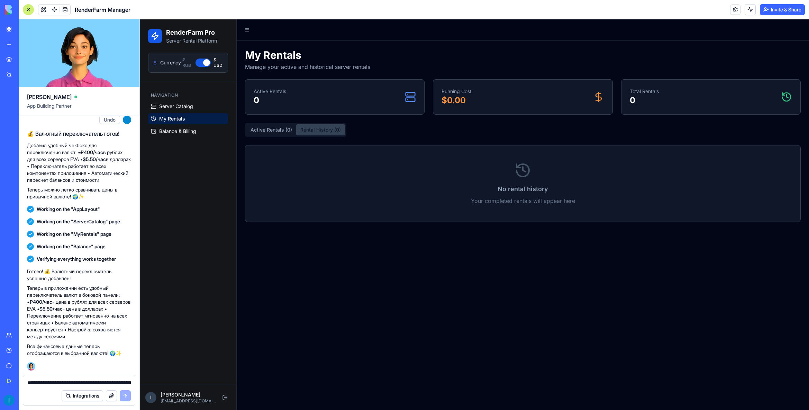
drag, startPoint x: 254, startPoint y: 130, endPoint x: 259, endPoint y: 130, distance: 5.5
click at [255, 130] on button "Active Rentals ( 0 )" at bounding box center [271, 129] width 50 height 11
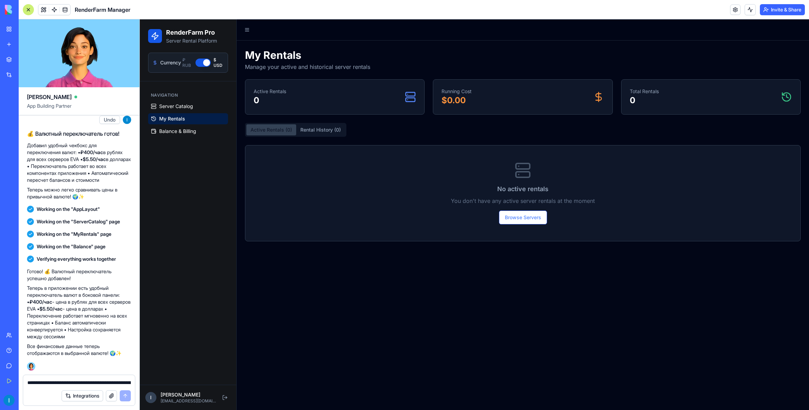
drag, startPoint x: 309, startPoint y: 132, endPoint x: 300, endPoint y: 132, distance: 8.3
click at [309, 132] on button "Rental History ( 0 )" at bounding box center [320, 129] width 49 height 11
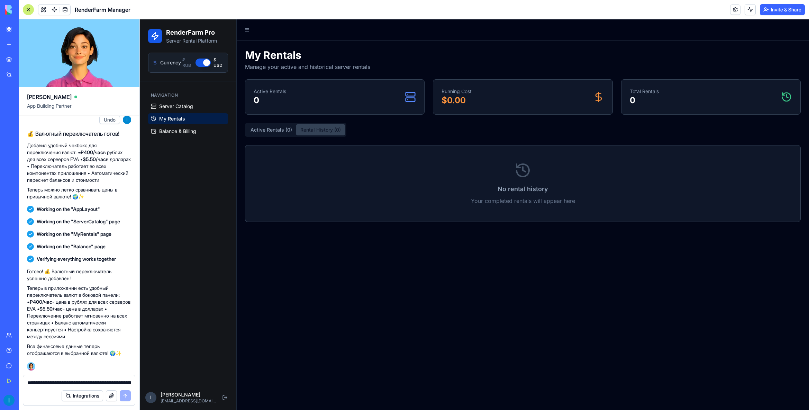
click at [272, 130] on button "Active Rentals ( 0 )" at bounding box center [271, 129] width 50 height 11
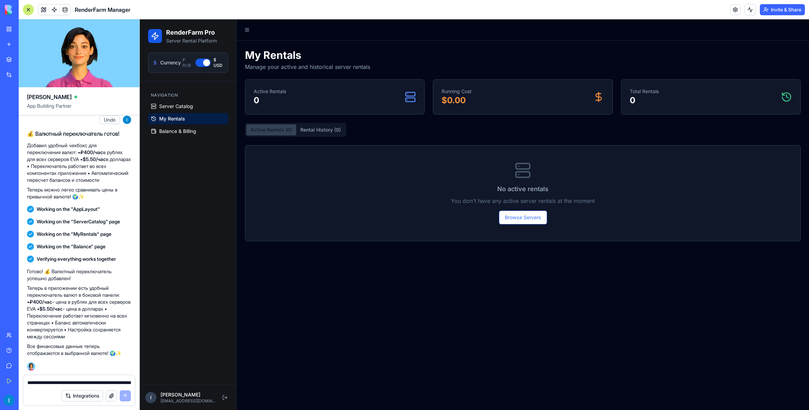
click at [310, 130] on button "Rental History ( 0 )" at bounding box center [320, 129] width 49 height 11
click at [280, 130] on button "Active Rentals ( 0 )" at bounding box center [271, 129] width 50 height 11
click at [314, 130] on button "Rental History ( 0 )" at bounding box center [320, 129] width 49 height 11
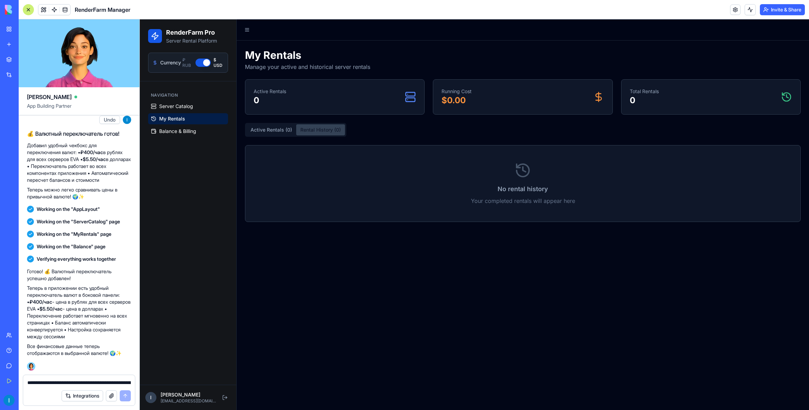
click at [274, 129] on button "Active Rentals ( 0 )" at bounding box center [271, 129] width 50 height 11
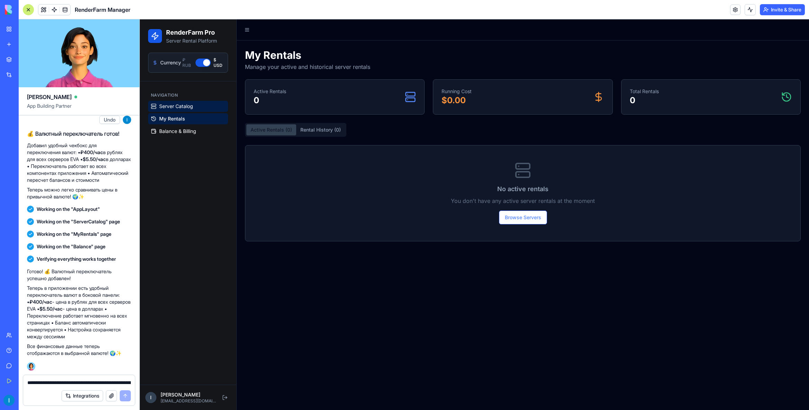
click at [182, 109] on span "Server Catalog" at bounding box center [176, 106] width 34 height 7
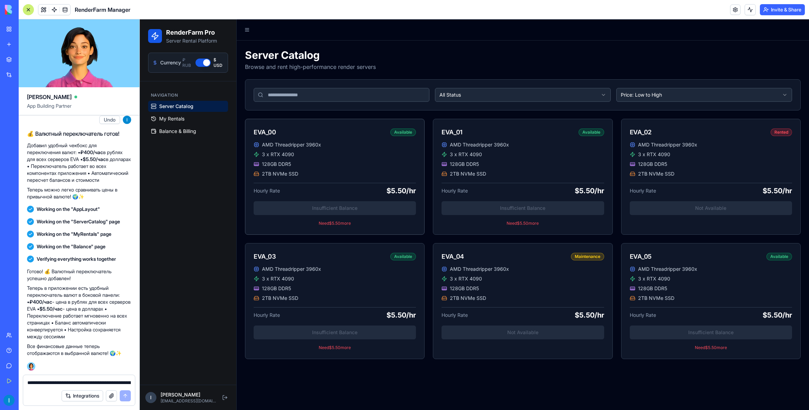
click at [338, 206] on div "AMD Threadripper 3960x 3 x RTX 4090 128GB DDR5 2TB NVMe SSD Hourly Rate $5.50/h…" at bounding box center [334, 187] width 179 height 93
click at [352, 118] on div "Server Catalog Browse and rent high-performance render servers All Status Price…" at bounding box center [523, 204] width 556 height 310
drag, startPoint x: 547, startPoint y: 202, endPoint x: 544, endPoint y: 206, distance: 4.8
click at [547, 202] on div "AMD Threadripper 3960x 3 x RTX 4090 128GB DDR5 2TB NVMe SSD Hourly Rate $5.50/h…" at bounding box center [522, 187] width 179 height 93
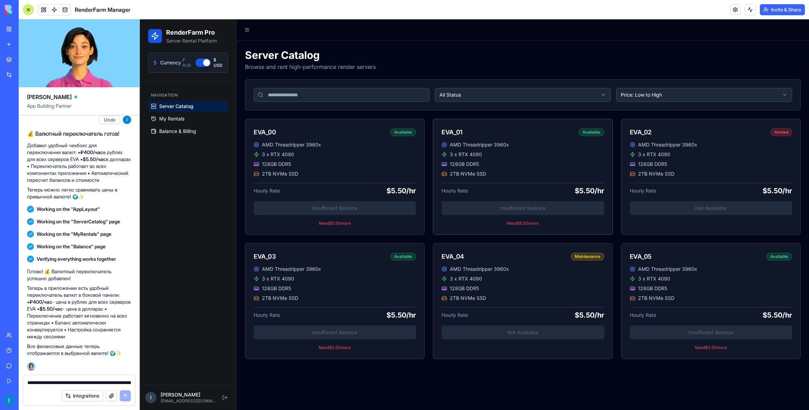
click at [541, 208] on div "AMD Threadripper 3960x 3 x RTX 4090 128GB DDR5 2TB NVMe SSD Hourly Rate $5.50/h…" at bounding box center [522, 187] width 179 height 93
click at [540, 210] on div "AMD Threadripper 3960x 3 x RTX 4090 128GB DDR5 2TB NVMe SSD Hourly Rate $5.50/h…" at bounding box center [522, 187] width 179 height 93
click at [538, 215] on div "AMD Threadripper 3960x 3 x RTX 4090 128GB DDR5 2TB NVMe SSD Hourly Rate $5.50/h…" at bounding box center [522, 187] width 179 height 93
click at [521, 225] on p "Need $ 5.50 more" at bounding box center [523, 223] width 162 height 6
click at [180, 134] on span "Balance & Billing" at bounding box center [177, 131] width 37 height 7
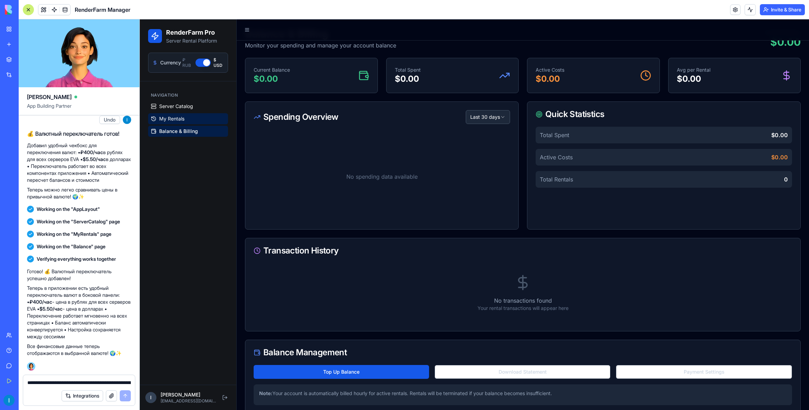
scroll to position [34, 0]
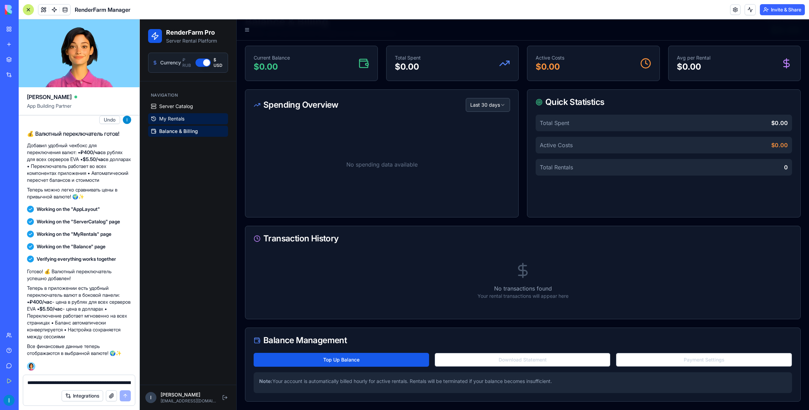
click at [189, 119] on link "My Rentals" at bounding box center [188, 118] width 80 height 11
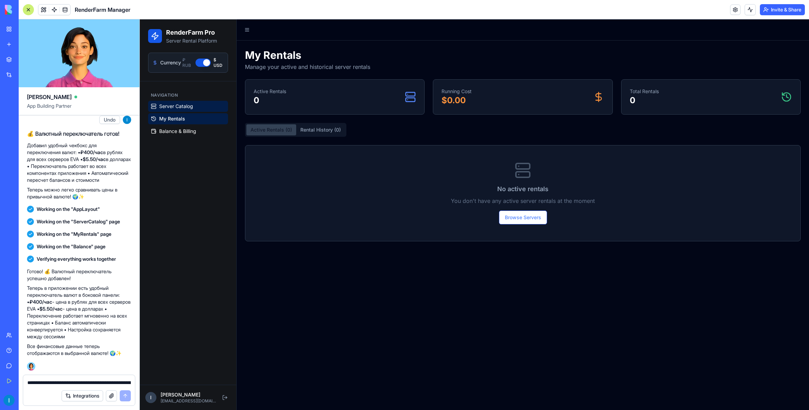
click at [192, 106] on span "Server Catalog" at bounding box center [176, 106] width 34 height 7
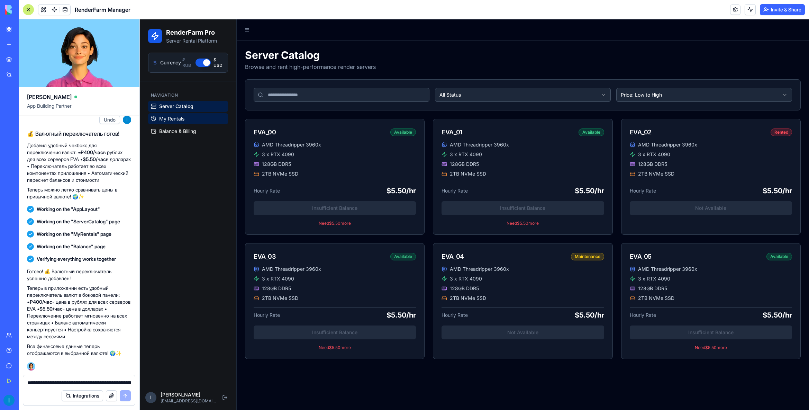
click at [179, 118] on span "My Rentals" at bounding box center [171, 118] width 25 height 7
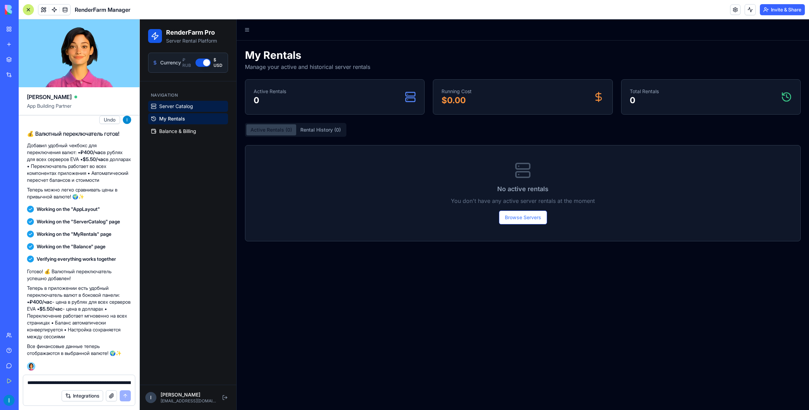
click at [184, 105] on span "Server Catalog" at bounding box center [176, 106] width 34 height 7
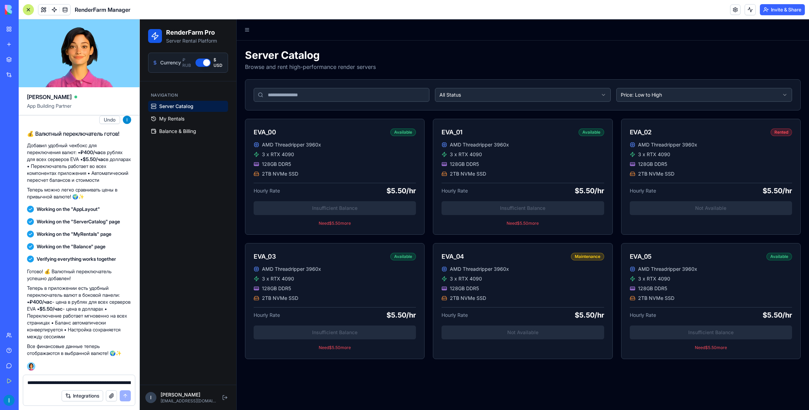
click at [659, 94] on html "RenderFarm Pro Server Rental Platform Currency ₽ RUB $ USD Navigation Server Ca…" at bounding box center [474, 214] width 669 height 390
click at [657, 94] on html "RenderFarm Pro Server Rental Platform Currency ₽ RUB $ USD Navigation Server Ca…" at bounding box center [474, 214] width 669 height 390
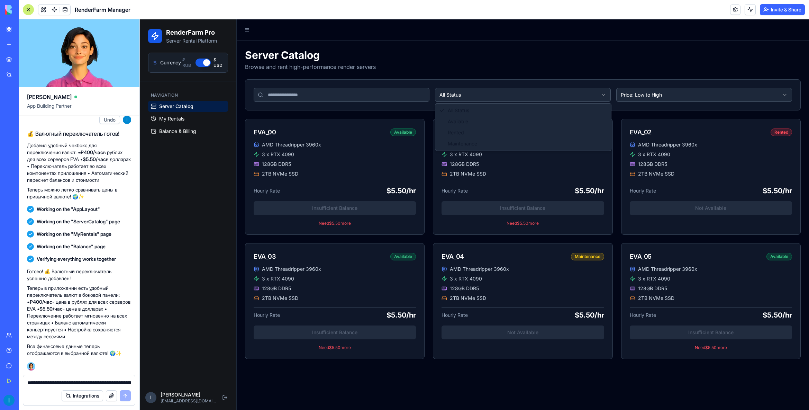
click at [556, 94] on html "RenderFarm Pro Server Rental Platform Currency ₽ RUB $ USD Navigation Server Ca…" at bounding box center [474, 214] width 669 height 390
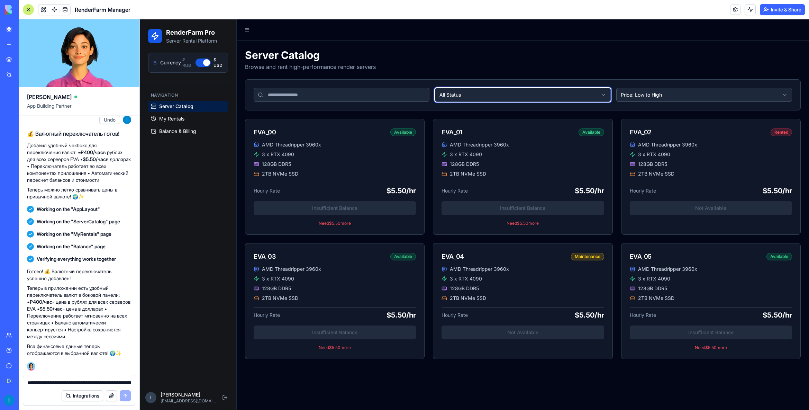
click at [555, 94] on html "RenderFarm Pro Server Rental Platform Currency ₽ RUB $ USD Navigation Server Ca…" at bounding box center [474, 214] width 669 height 390
click at [727, 182] on div "AMD Threadripper 3960x 3 x RTX 4090 128GB DDR5 2TB NVMe SSD Hourly Rate $5.50/h…" at bounding box center [711, 182] width 179 height 82
click at [707, 211] on div "AMD Threadripper 3960x 3 x RTX 4090 128GB DDR5 2TB NVMe SSD Hourly Rate $5.50/h…" at bounding box center [711, 182] width 179 height 82
click at [58, 380] on textarea "**********" at bounding box center [78, 382] width 103 height 7
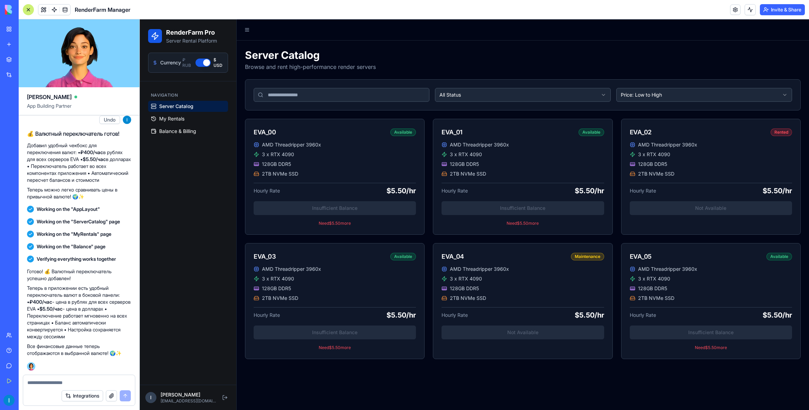
type textarea "*"
click at [167, 118] on span "My Rentals" at bounding box center [171, 118] width 25 height 7
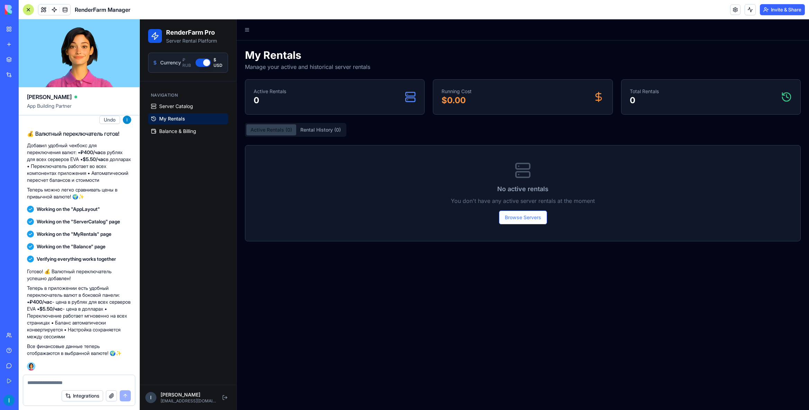
click at [66, 381] on textarea at bounding box center [78, 382] width 103 height 7
drag, startPoint x: 96, startPoint y: 383, endPoint x: 91, endPoint y: 384, distance: 5.2
click at [91, 384] on textarea "**********" at bounding box center [78, 382] width 103 height 7
type textarea "**********"
click at [516, 213] on button "Browse Servers" at bounding box center [523, 217] width 48 height 14
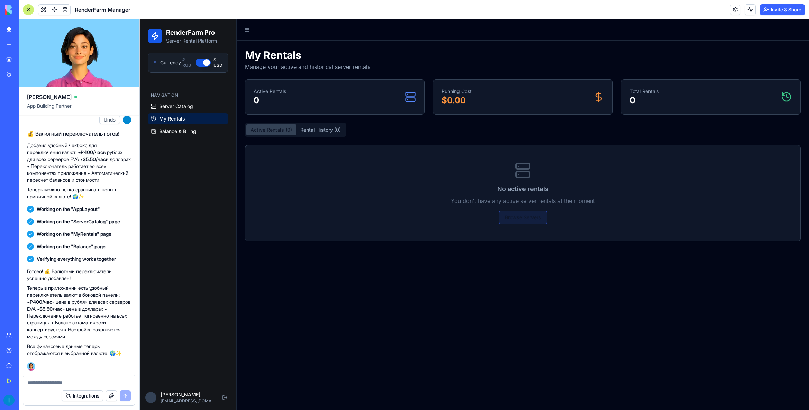
click at [515, 220] on button "Browse Servers" at bounding box center [523, 217] width 48 height 14
click at [516, 219] on button "Browse Servers" at bounding box center [523, 217] width 48 height 14
drag, startPoint x: 516, startPoint y: 219, endPoint x: 458, endPoint y: 199, distance: 60.9
click at [515, 218] on button "Browse Servers" at bounding box center [523, 217] width 48 height 14
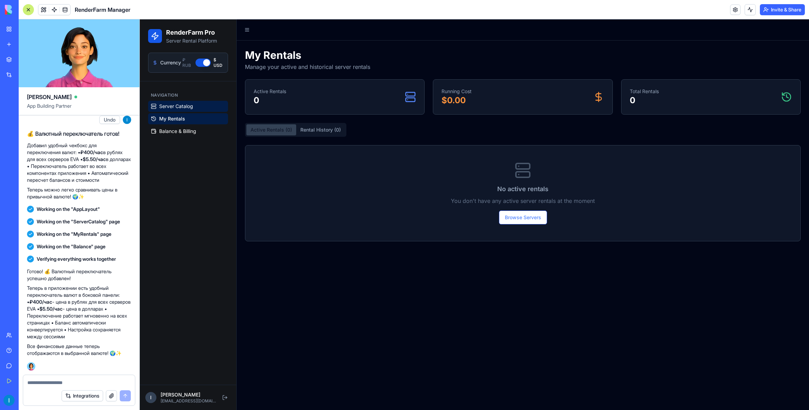
click at [187, 107] on span "Server Catalog" at bounding box center [176, 106] width 34 height 7
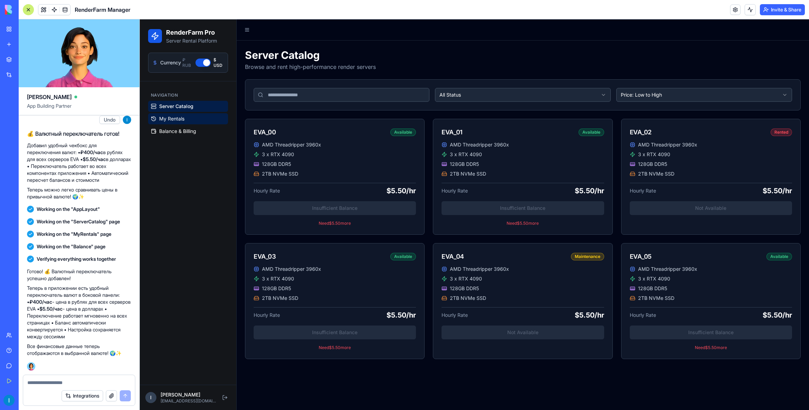
click at [159, 115] on link "My Rentals" at bounding box center [188, 118] width 80 height 11
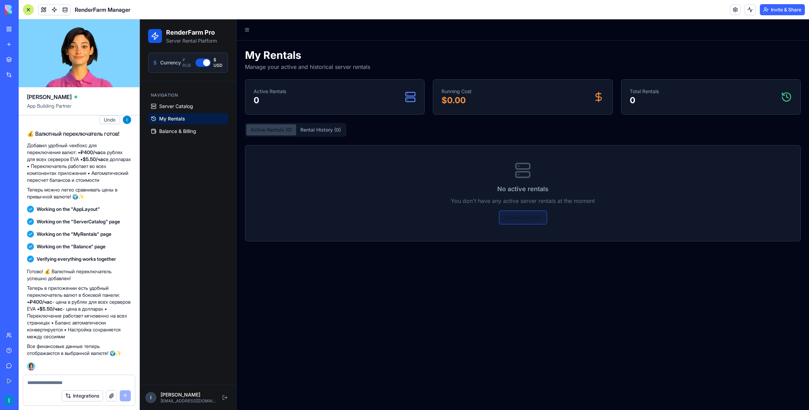
click at [524, 216] on button "Browse Servers" at bounding box center [523, 217] width 48 height 14
click at [181, 126] on link "Balance & Billing" at bounding box center [188, 131] width 80 height 11
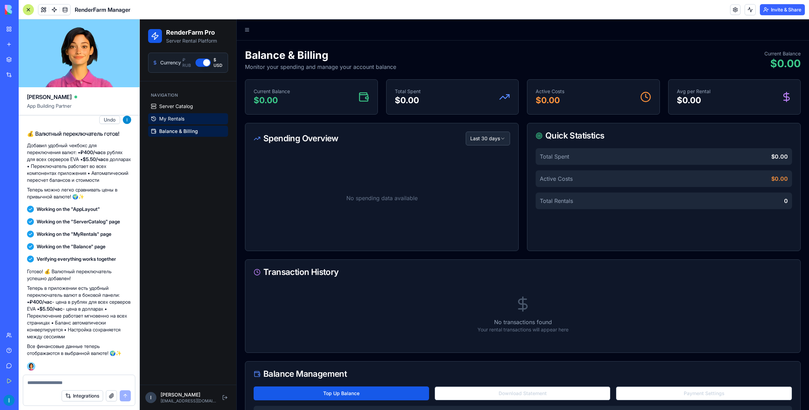
click at [179, 116] on span "My Rentals" at bounding box center [171, 118] width 25 height 7
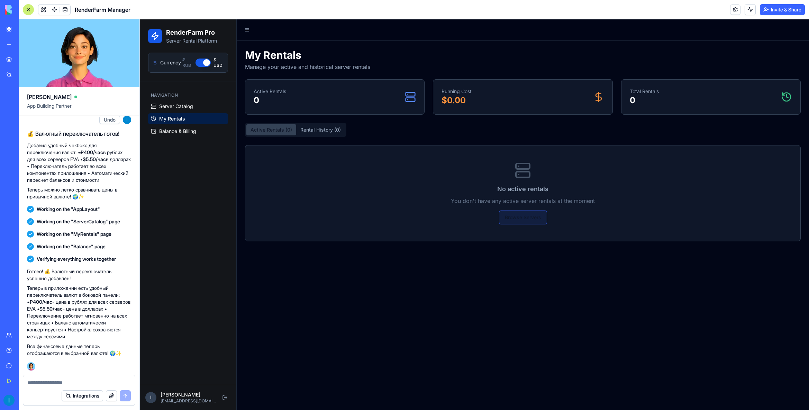
click at [529, 220] on button "Browse Servers" at bounding box center [523, 217] width 48 height 14
click at [174, 105] on span "Server Catalog" at bounding box center [176, 106] width 34 height 7
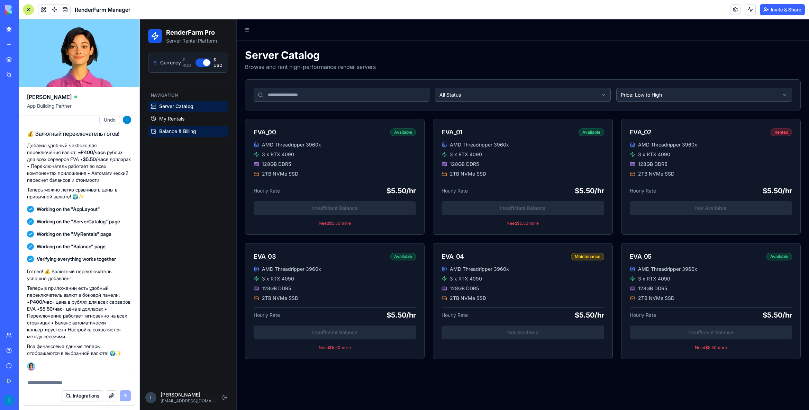
click at [173, 133] on span "Balance & Billing" at bounding box center [177, 131] width 37 height 7
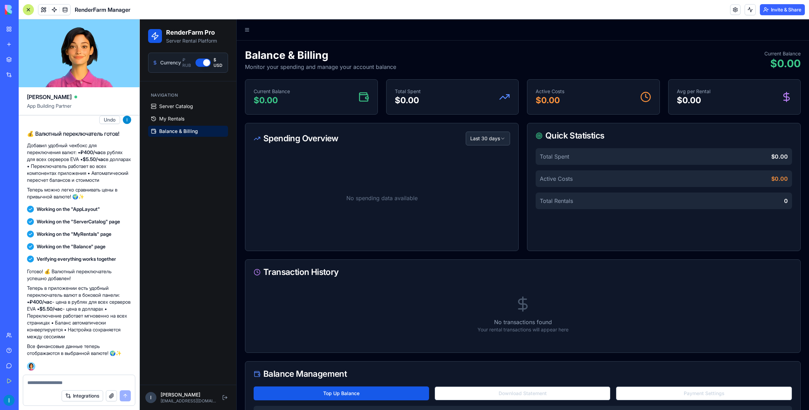
click at [482, 137] on html "RenderFarm Pro Server Rental Platform Currency ₽ RUB $ USD Navigation Server Ca…" at bounding box center [474, 231] width 669 height 424
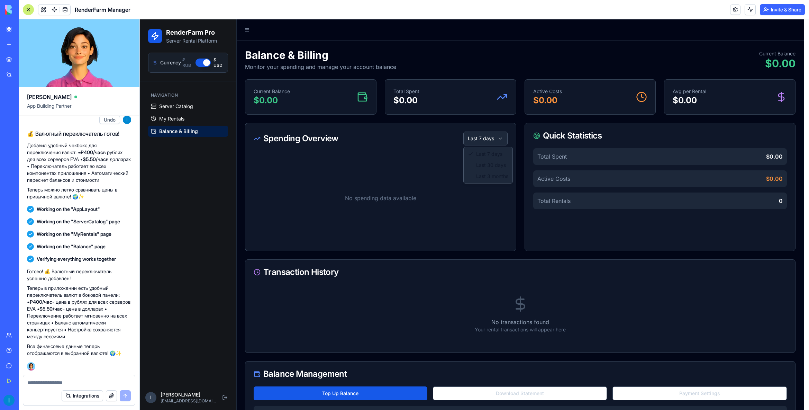
click at [488, 140] on html "RenderFarm Pro Server Rental Platform Currency ₽ RUB $ USD Navigation Server Ca…" at bounding box center [474, 231] width 669 height 424
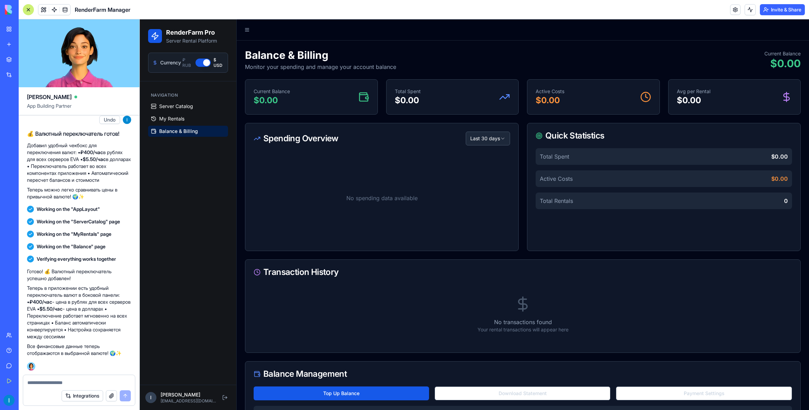
click at [608, 155] on div "Total Spent $0.00" at bounding box center [664, 156] width 256 height 17
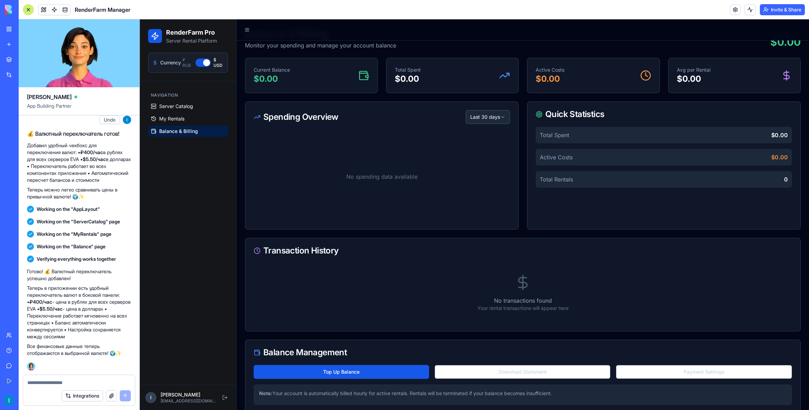
scroll to position [34, 0]
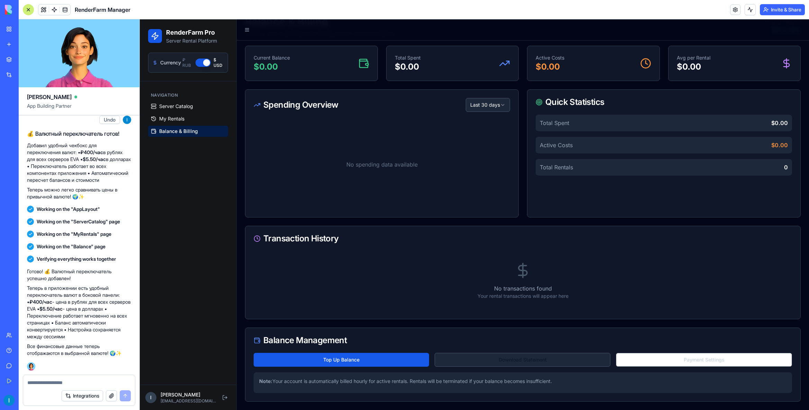
click at [503, 359] on button "Download Statement" at bounding box center [523, 360] width 176 height 14
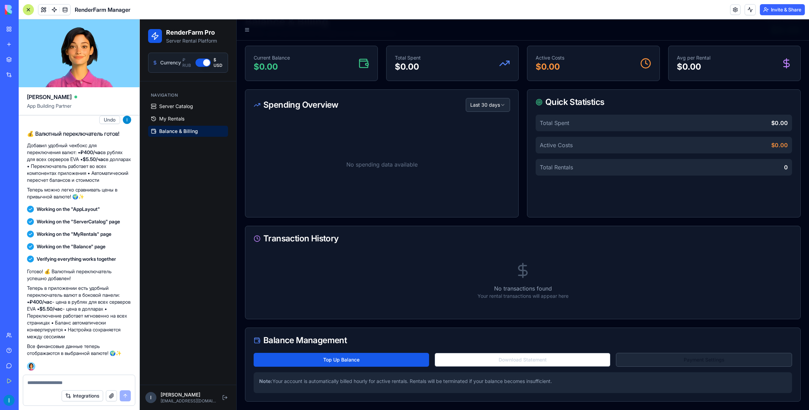
drag, startPoint x: 662, startPoint y: 356, endPoint x: 642, endPoint y: 354, distance: 19.8
click at [661, 356] on button "Payment Settings" at bounding box center [704, 360] width 176 height 14
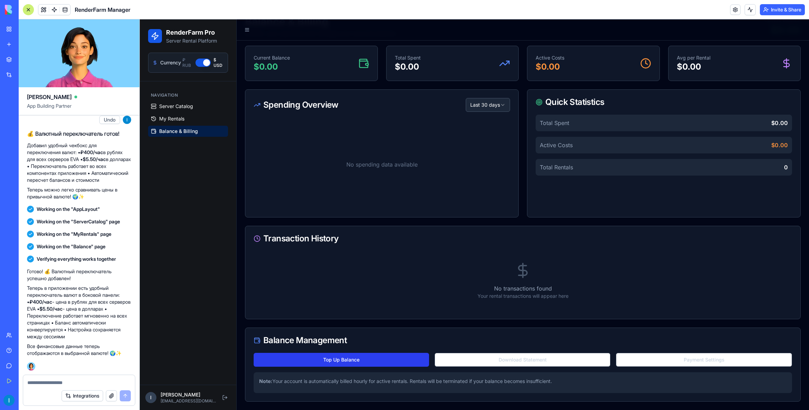
click at [357, 360] on button "Top Up Balance" at bounding box center [341, 360] width 175 height 14
click at [314, 361] on button "Top Up Balance" at bounding box center [341, 360] width 175 height 14
click at [321, 381] on p "Note: Your account is automatically billed hourly for active rentals. Rentals w…" at bounding box center [523, 381] width 528 height 7
click at [320, 381] on p "Note: Your account is automatically billed hourly for active rentals. Rentals w…" at bounding box center [523, 381] width 528 height 7
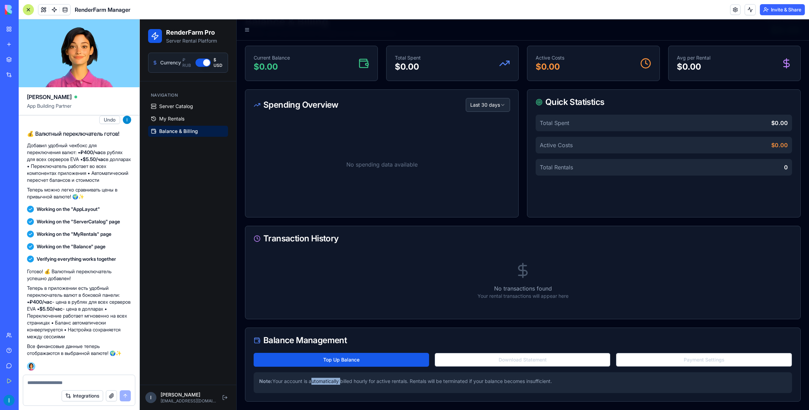
copy p "Note: Your account is automatically billed hourly for active rentals. Rentals w…"
click at [540, 381] on p "Note: Your account is automatically billed hourly for active rentals. Rentals w…" at bounding box center [523, 381] width 528 height 7
click at [556, 378] on p "Note: Your account is automatically billed hourly for active rentals. Rentals w…" at bounding box center [523, 381] width 528 height 7
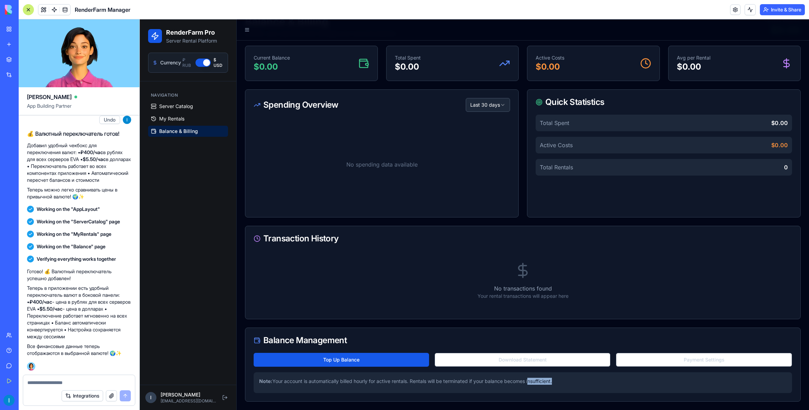
click at [558, 380] on p "Note: Your account is automatically billed hourly for active rentals. Rentals w…" at bounding box center [523, 381] width 528 height 7
click at [393, 384] on p "Note: Your account is automatically billed hourly for active rentals. Rentals w…" at bounding box center [523, 381] width 528 height 7
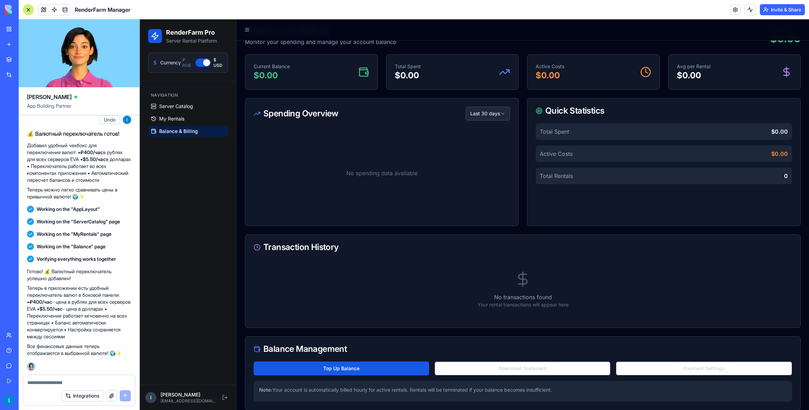
scroll to position [0, 0]
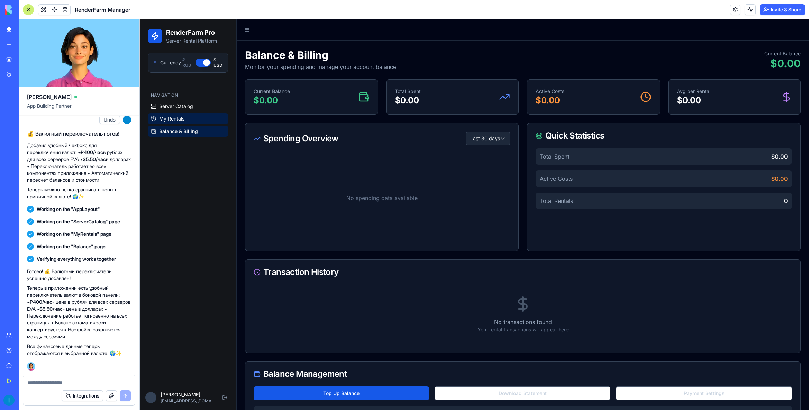
click at [171, 119] on span "My Rentals" at bounding box center [171, 118] width 25 height 7
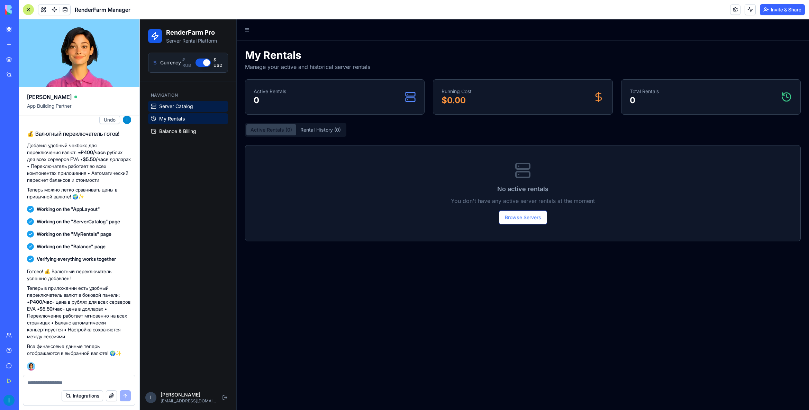
click at [175, 105] on span "Server Catalog" at bounding box center [176, 106] width 34 height 7
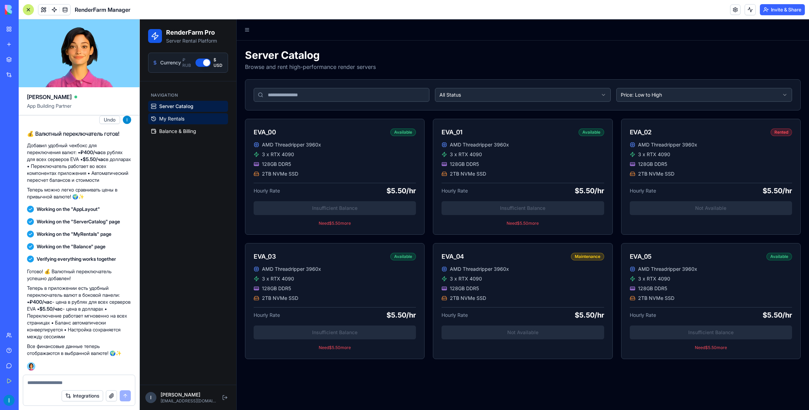
click at [166, 123] on link "My Rentals" at bounding box center [188, 118] width 80 height 11
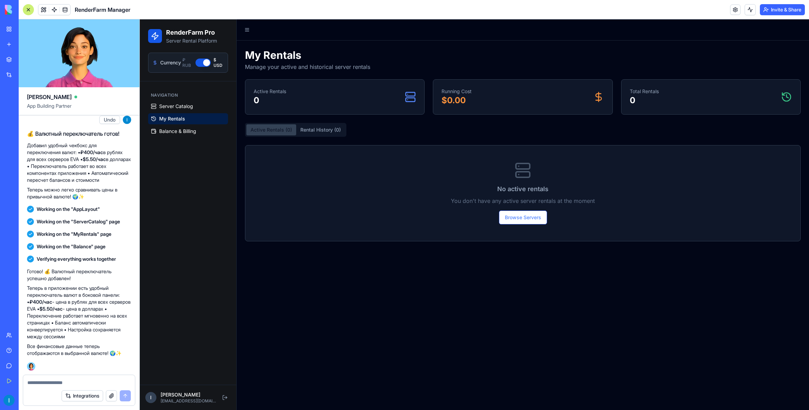
click at [169, 133] on span "Balance & Billing" at bounding box center [177, 131] width 37 height 7
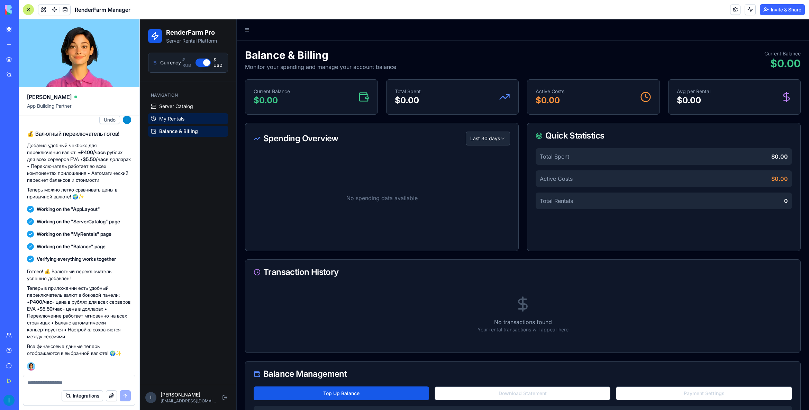
click at [171, 117] on span "My Rentals" at bounding box center [171, 118] width 25 height 7
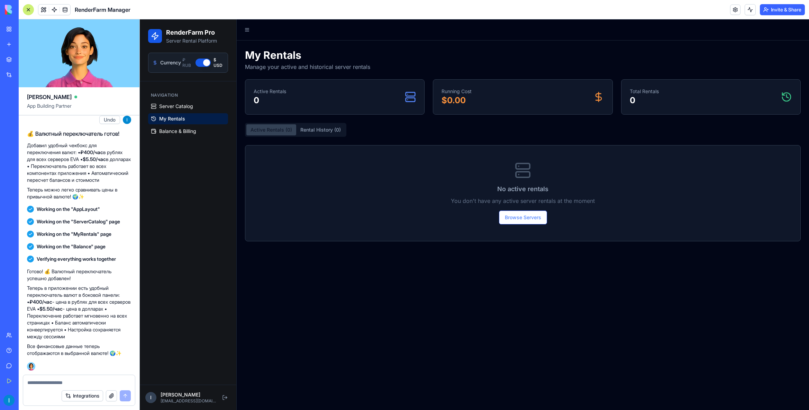
click at [173, 115] on span "My Rentals" at bounding box center [172, 118] width 26 height 7
click at [178, 107] on span "Server Catalog" at bounding box center [176, 106] width 34 height 7
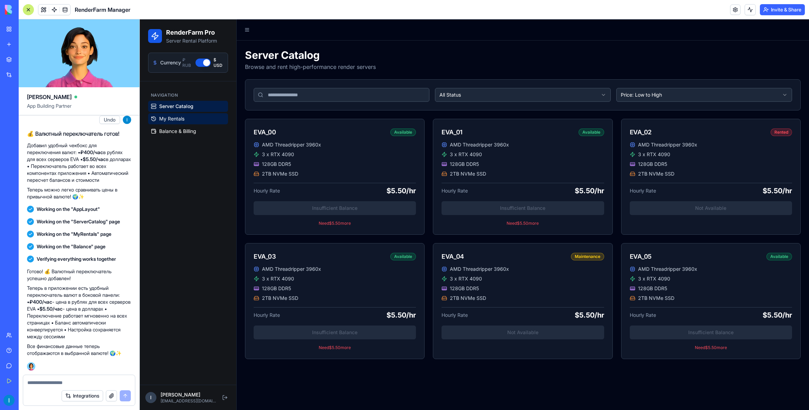
click at [173, 117] on span "My Rentals" at bounding box center [171, 118] width 25 height 7
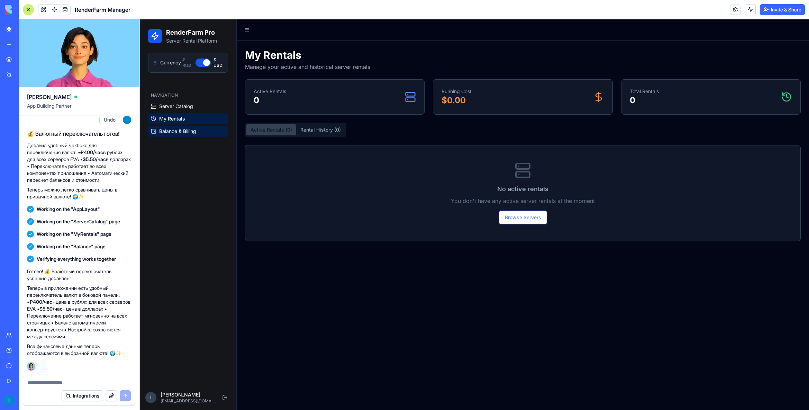
click at [172, 126] on link "Balance & Billing" at bounding box center [188, 131] width 80 height 11
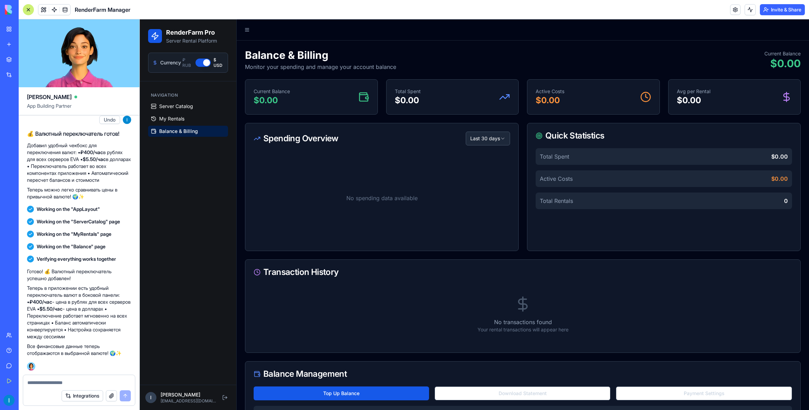
click at [176, 112] on ul "Server Catalog My Rentals Balance & Billing" at bounding box center [188, 119] width 80 height 36
click at [178, 111] on link "Server Catalog" at bounding box center [188, 106] width 80 height 11
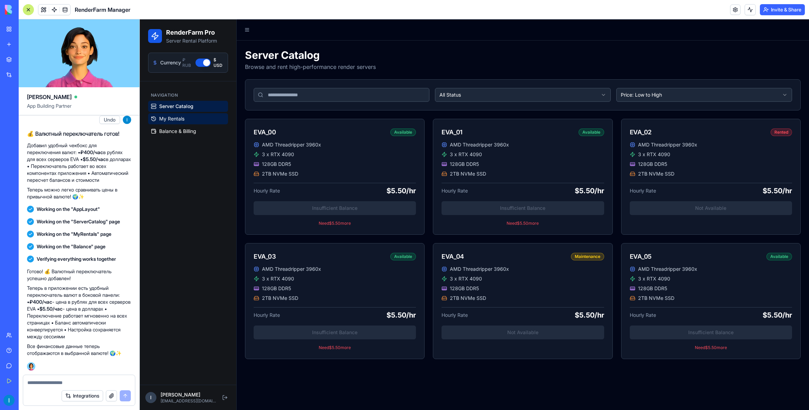
click at [174, 119] on span "My Rentals" at bounding box center [171, 118] width 25 height 7
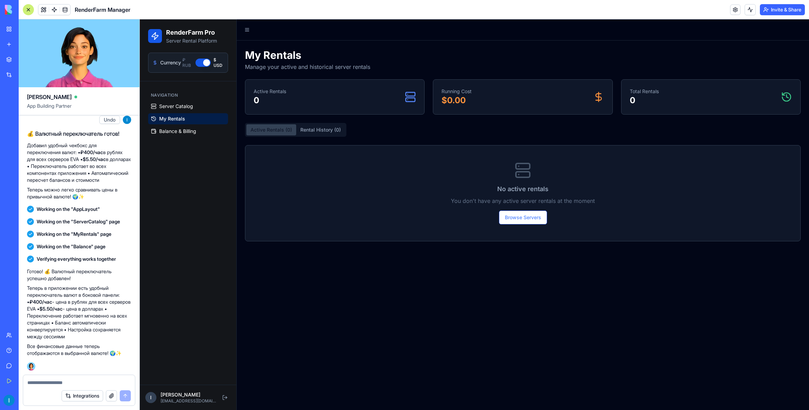
click at [202, 61] on button "Currency" at bounding box center [203, 62] width 15 height 8
click at [203, 62] on button "Currency" at bounding box center [203, 62] width 15 height 8
click at [177, 110] on link "Server Catalog" at bounding box center [188, 106] width 80 height 11
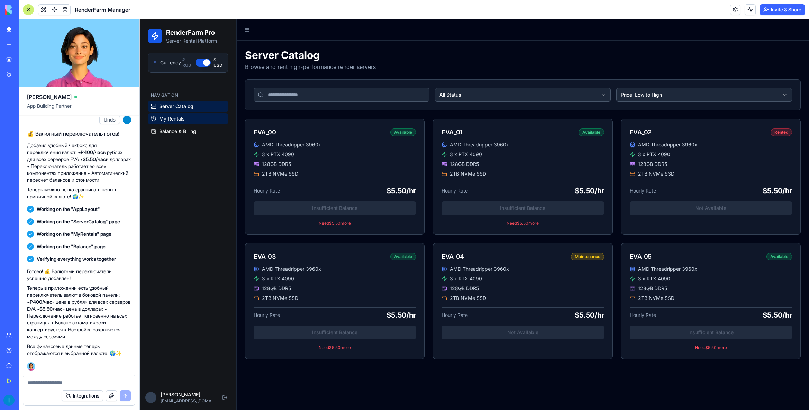
click at [173, 119] on span "My Rentals" at bounding box center [171, 118] width 25 height 7
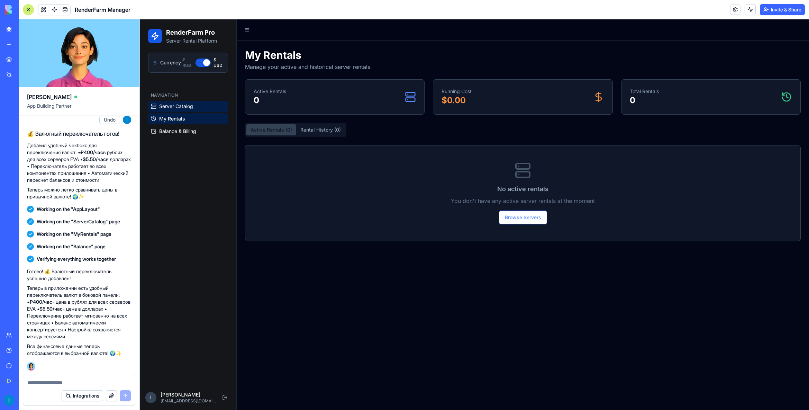
click at [182, 108] on span "Server Catalog" at bounding box center [176, 106] width 34 height 7
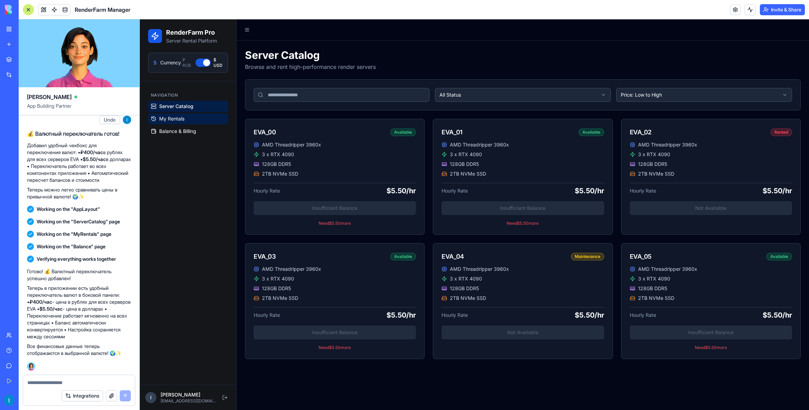
click at [175, 119] on span "My Rentals" at bounding box center [171, 118] width 25 height 7
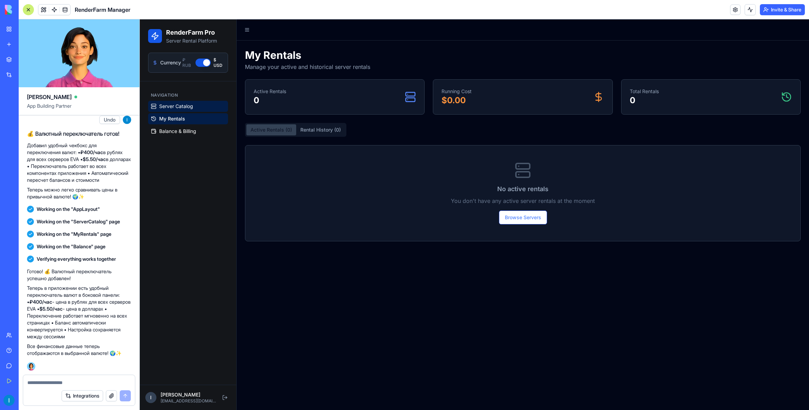
click at [181, 107] on span "Server Catalog" at bounding box center [176, 106] width 34 height 7
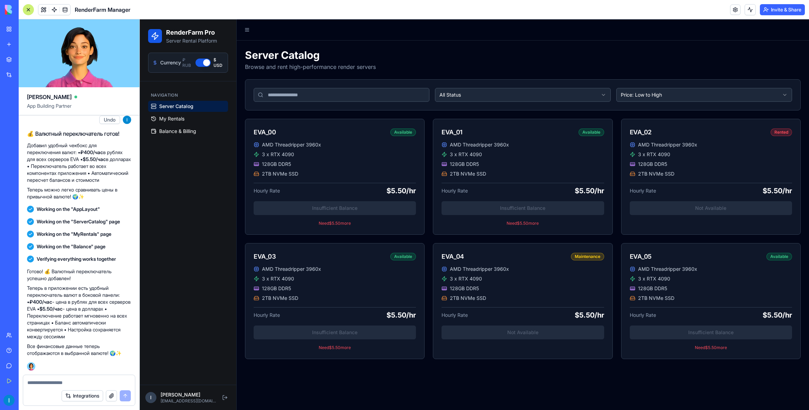
click at [308, 96] on input at bounding box center [342, 95] width 176 height 14
drag, startPoint x: 338, startPoint y: 64, endPoint x: 326, endPoint y: 63, distance: 12.6
click at [339, 64] on p "Browse and rent high-performance render servers" at bounding box center [310, 67] width 131 height 8
click at [74, 381] on textarea at bounding box center [78, 382] width 103 height 7
type textarea "**********"
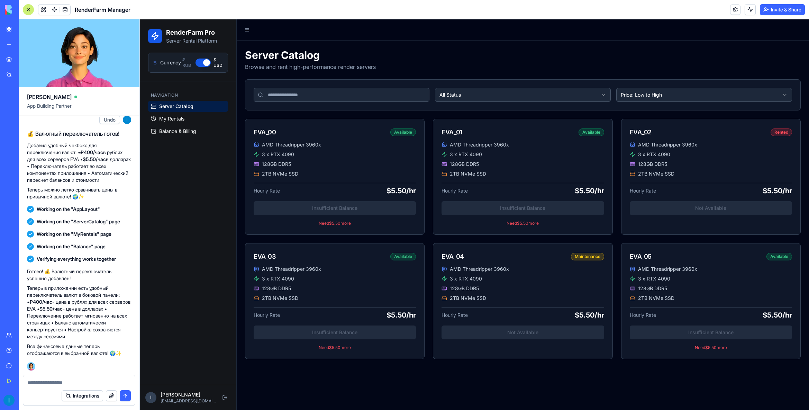
scroll to position [769, 0]
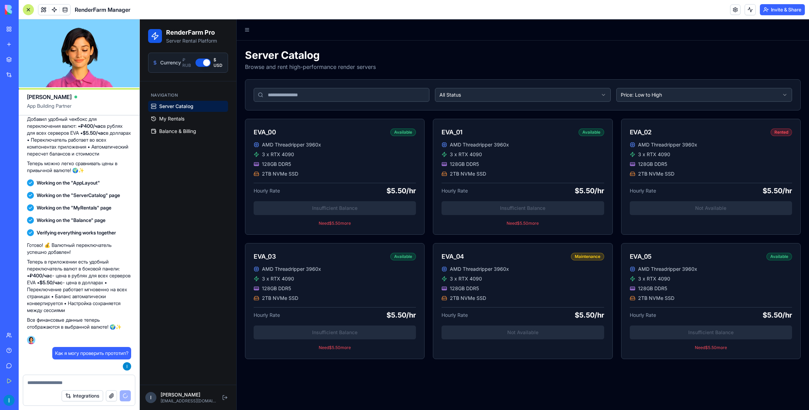
click at [10, 125] on div "AI Logo Generator" at bounding box center [7, 123] width 3 height 7
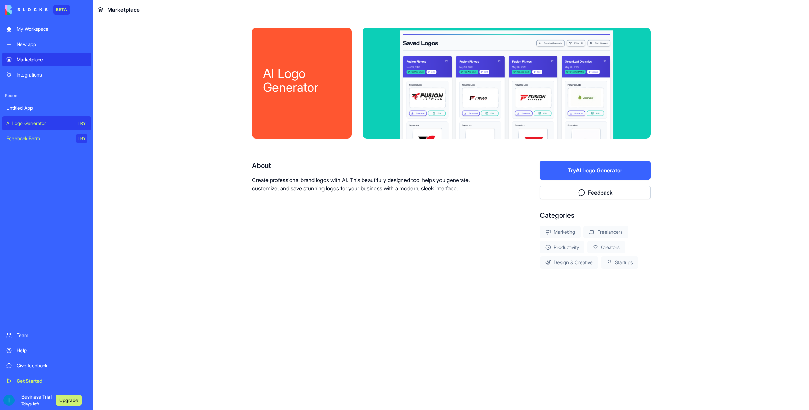
click at [31, 142] on link "Feedback Form TRY" at bounding box center [46, 139] width 89 height 14
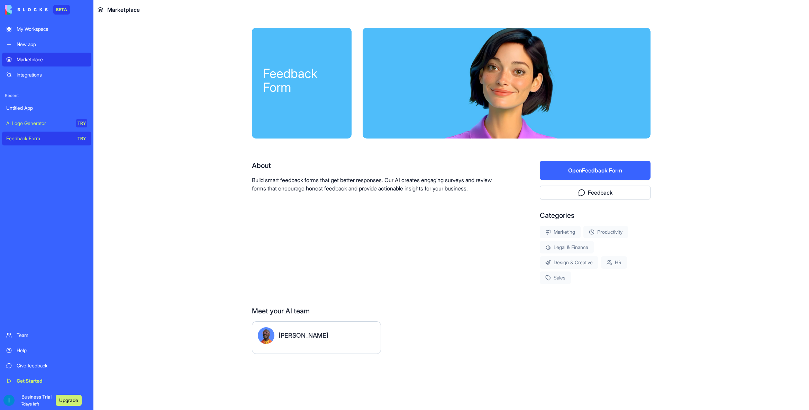
click at [36, 71] on link "Integrations" at bounding box center [46, 75] width 89 height 14
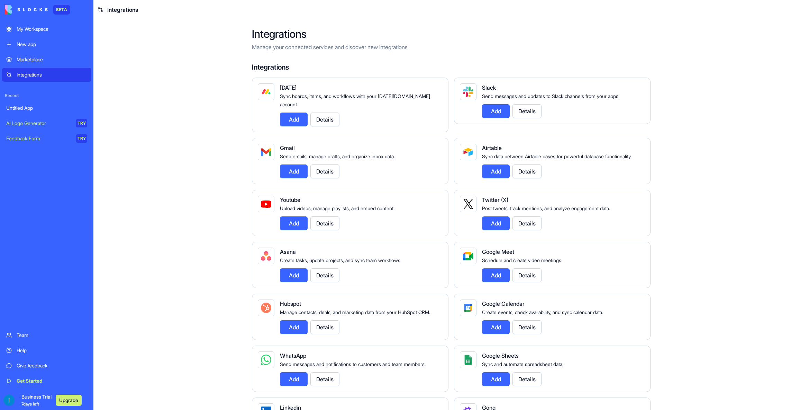
click at [23, 59] on div "Marketplace" at bounding box center [52, 59] width 71 height 7
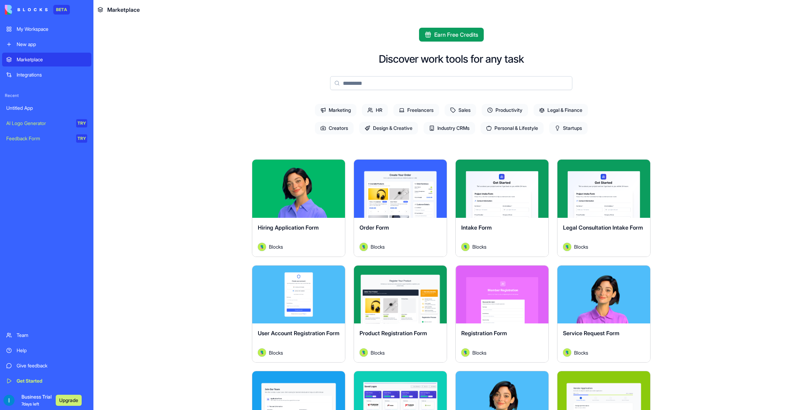
click at [332, 108] on span "Marketing" at bounding box center [336, 110] width 42 height 12
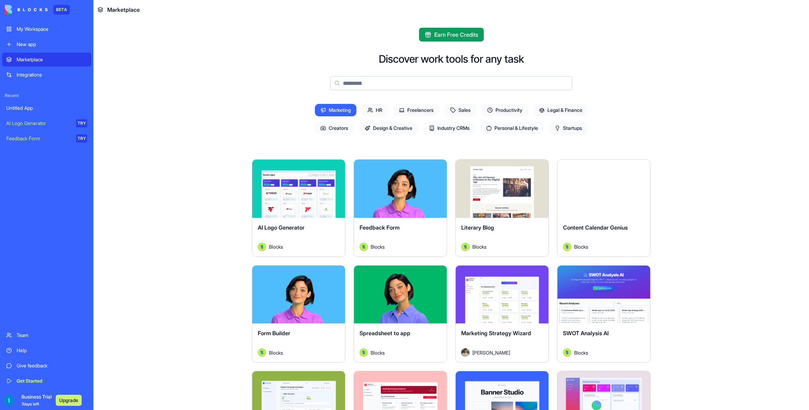
click at [374, 109] on span "HR" at bounding box center [375, 110] width 26 height 12
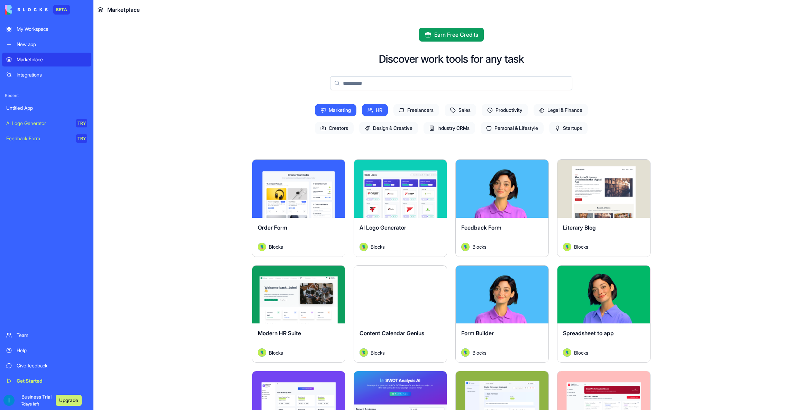
click at [405, 110] on span "Freelancers" at bounding box center [417, 110] width 46 height 12
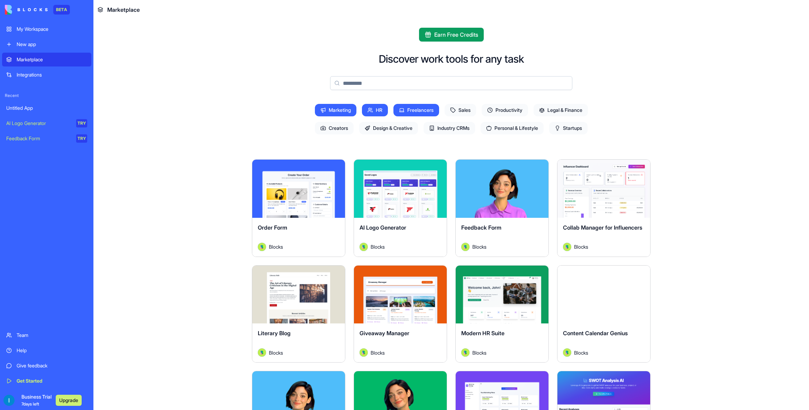
click at [409, 109] on span "Freelancers" at bounding box center [417, 110] width 46 height 12
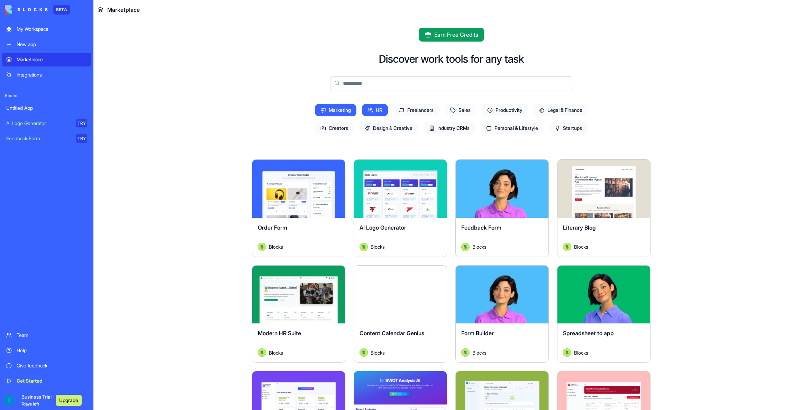
click at [368, 107] on icon at bounding box center [371, 110] width 6 height 6
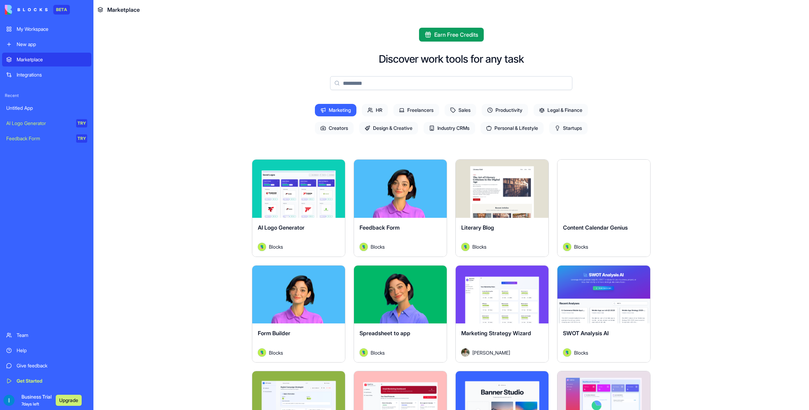
click at [322, 108] on span "Marketing" at bounding box center [336, 110] width 42 height 12
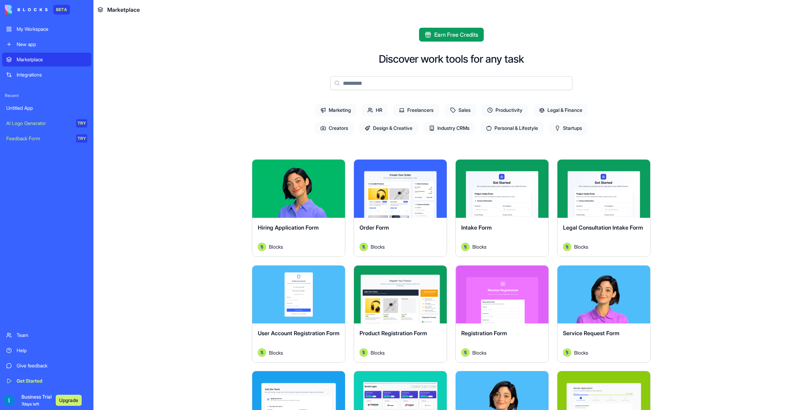
click at [450, 128] on span "Industry CRMs" at bounding box center [450, 128] width 52 height 12
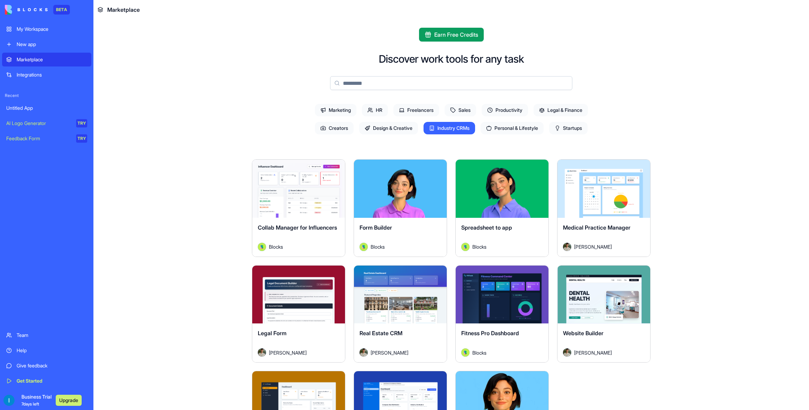
drag, startPoint x: 459, startPoint y: 127, endPoint x: 463, endPoint y: 127, distance: 4.5
click at [459, 127] on span "Industry CRMs" at bounding box center [450, 128] width 52 height 12
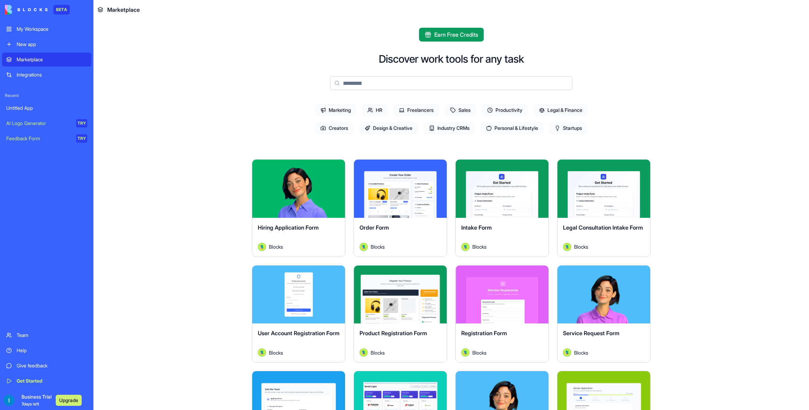
click at [454, 125] on span "Industry CRMs" at bounding box center [450, 128] width 52 height 12
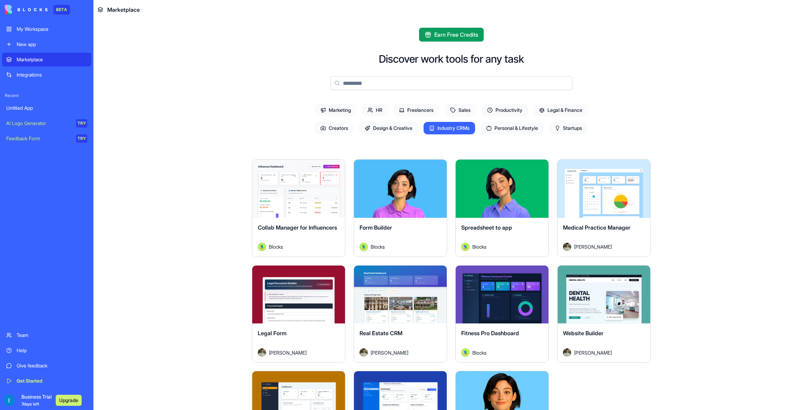
click at [435, 128] on span "Industry CRMs" at bounding box center [450, 128] width 52 height 12
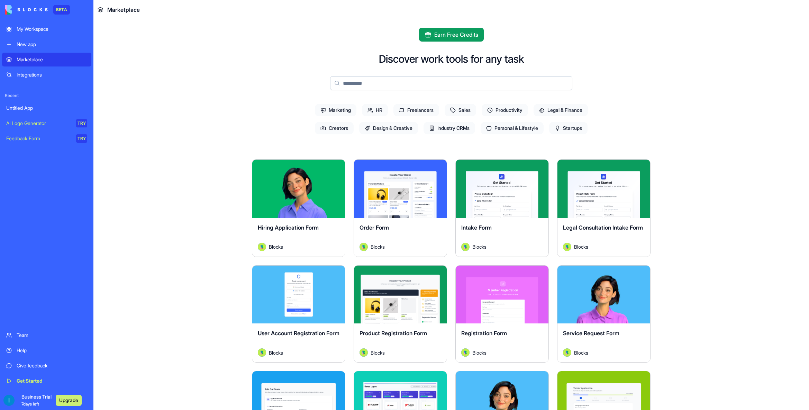
click at [384, 126] on span "Design & Creative" at bounding box center [388, 128] width 59 height 12
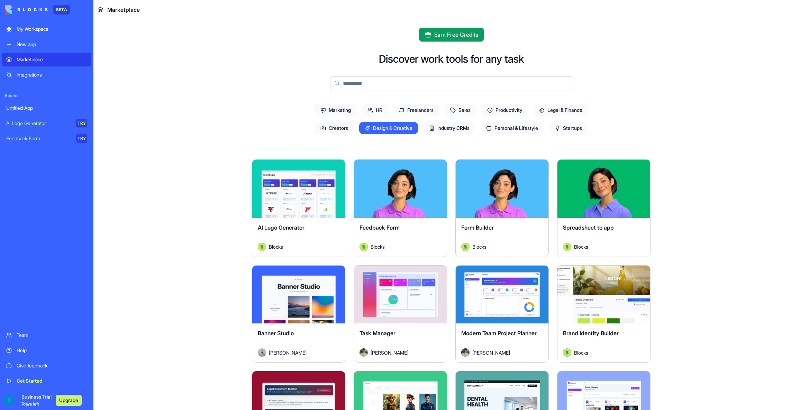
click at [383, 126] on span "Design & Creative" at bounding box center [388, 128] width 59 height 12
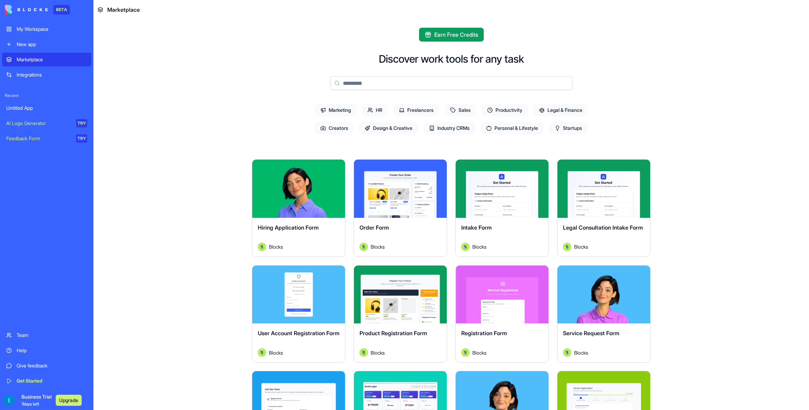
click at [568, 131] on span "Startups" at bounding box center [568, 128] width 38 height 12
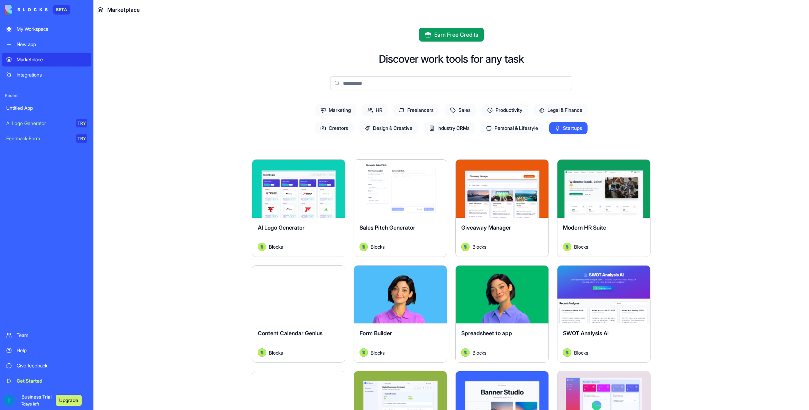
drag, startPoint x: 570, startPoint y: 129, endPoint x: 569, endPoint y: 121, distance: 7.6
click at [570, 129] on span "Startups" at bounding box center [568, 128] width 38 height 12
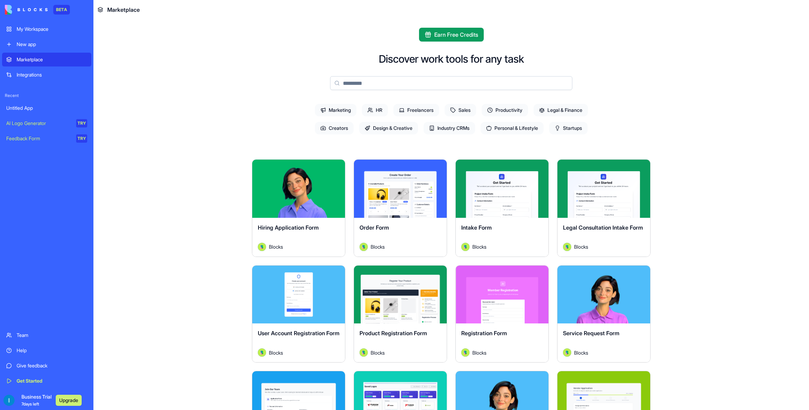
click at [567, 109] on span "Legal & Finance" at bounding box center [561, 110] width 54 height 12
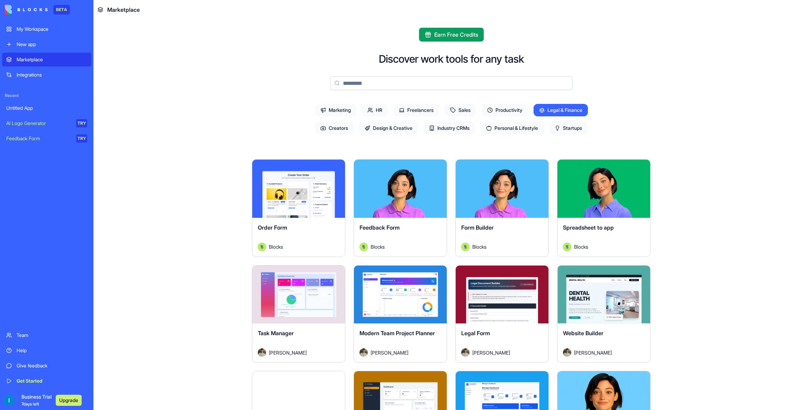
click at [566, 108] on span "Legal & Finance" at bounding box center [561, 110] width 54 height 12
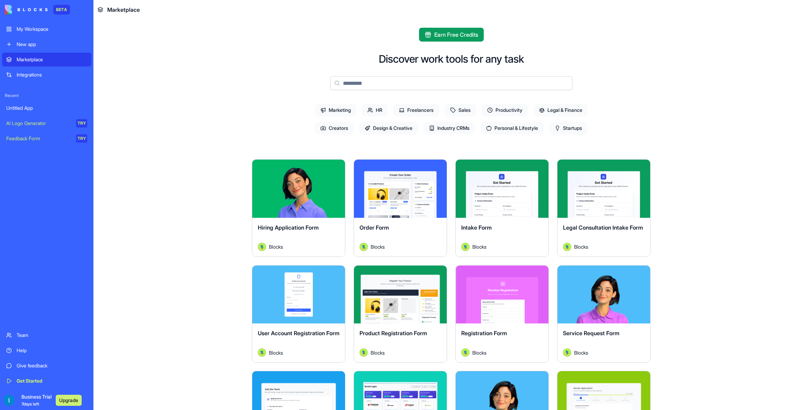
click at [324, 123] on span "Creators" at bounding box center [334, 128] width 39 height 12
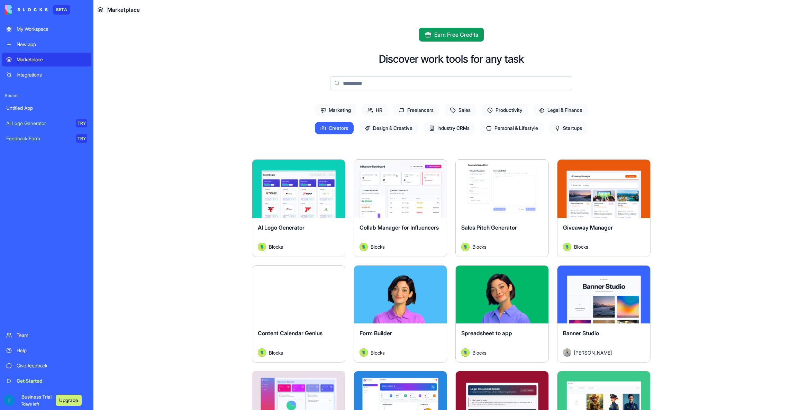
drag, startPoint x: 324, startPoint y: 123, endPoint x: 348, endPoint y: 119, distance: 24.2
click at [325, 123] on span "Creators" at bounding box center [334, 128] width 39 height 12
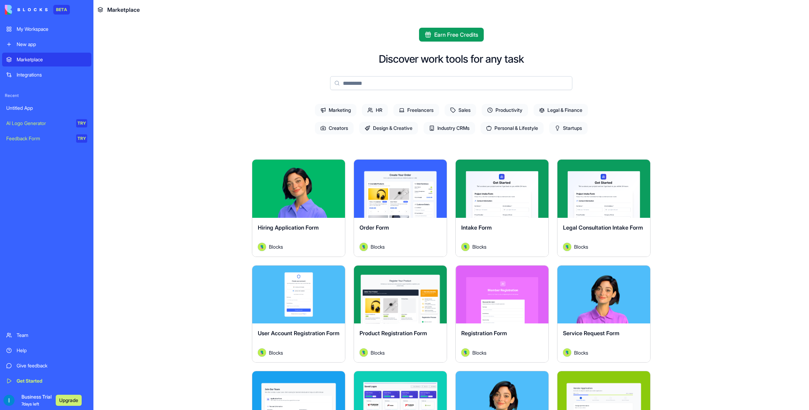
click at [495, 106] on span "Productivity" at bounding box center [505, 110] width 46 height 12
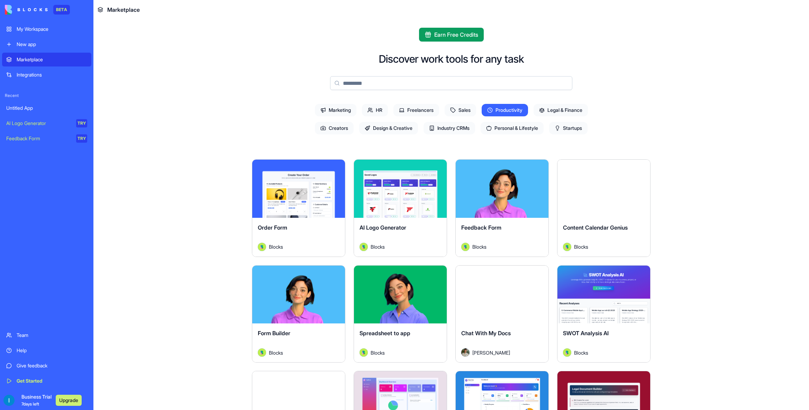
click at [494, 106] on span "Productivity" at bounding box center [505, 110] width 46 height 12
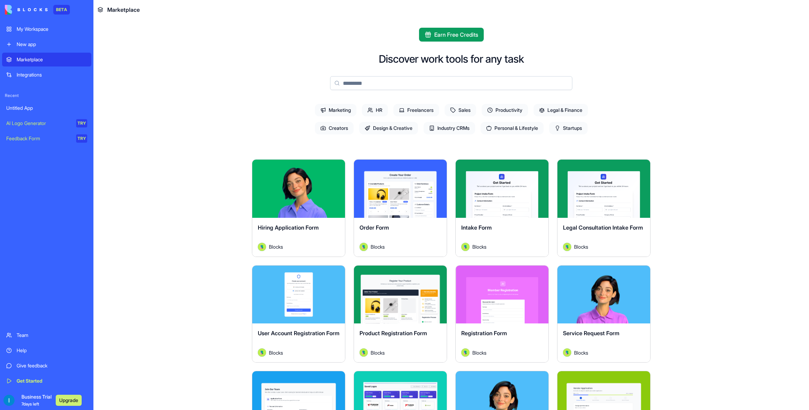
click at [462, 108] on span "Sales" at bounding box center [460, 110] width 31 height 12
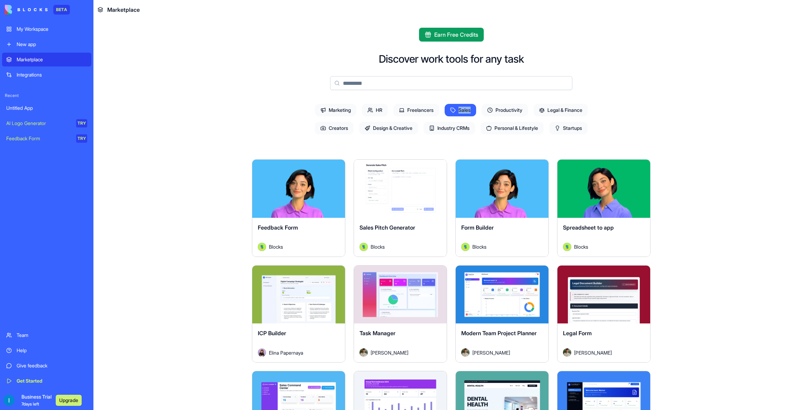
click at [462, 108] on span "Sales" at bounding box center [460, 110] width 31 height 12
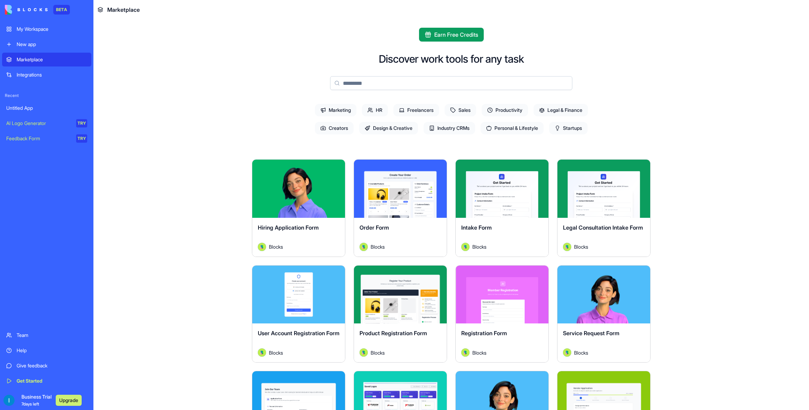
click at [421, 108] on span "Freelancers" at bounding box center [417, 110] width 46 height 12
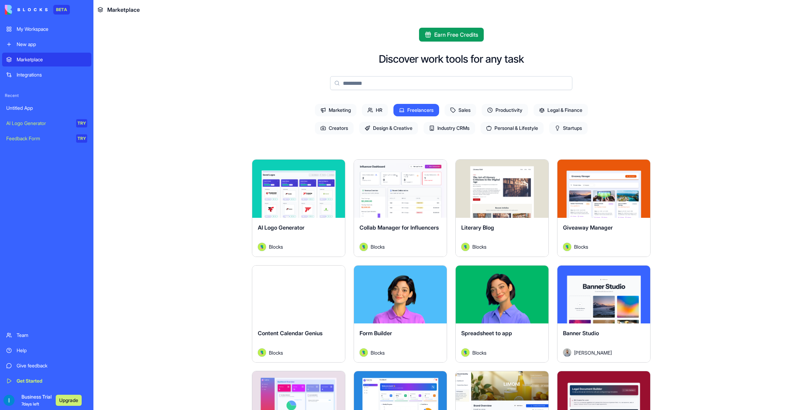
click at [420, 108] on span "Freelancers" at bounding box center [417, 110] width 46 height 12
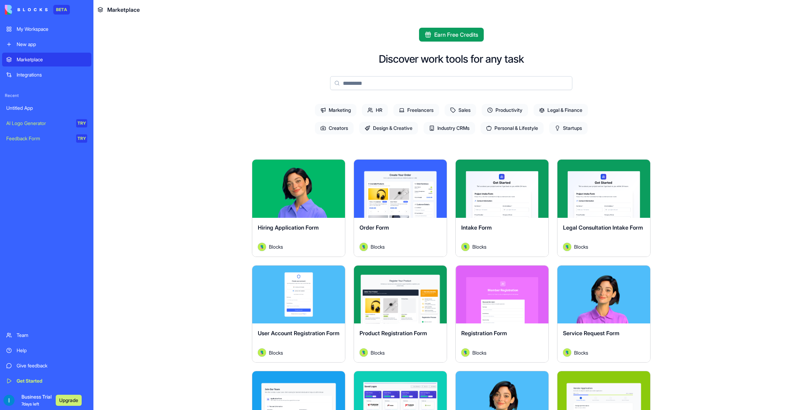
click at [382, 108] on span "HR" at bounding box center [375, 110] width 26 height 12
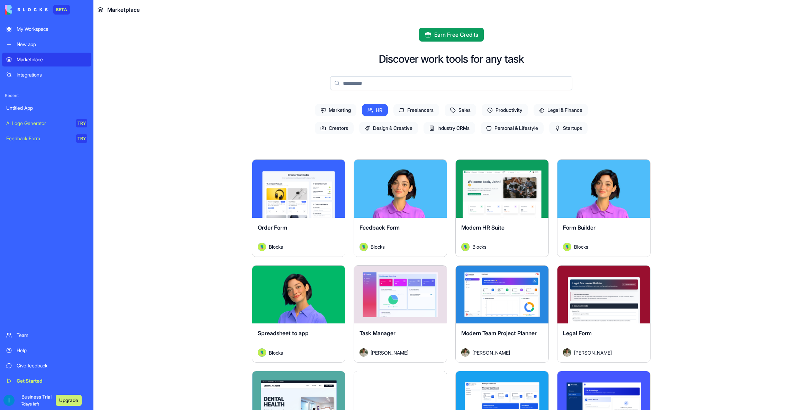
drag, startPoint x: 374, startPoint y: 109, endPoint x: 355, endPoint y: 109, distance: 19.4
click at [374, 109] on span "HR" at bounding box center [375, 110] width 26 height 12
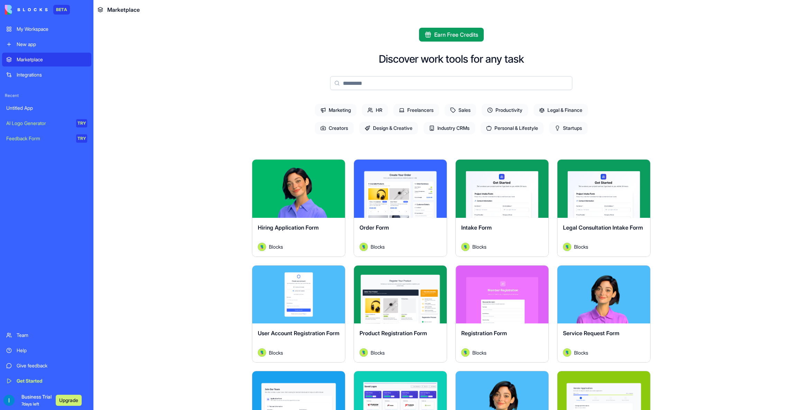
click at [335, 108] on span "Marketing" at bounding box center [336, 110] width 42 height 12
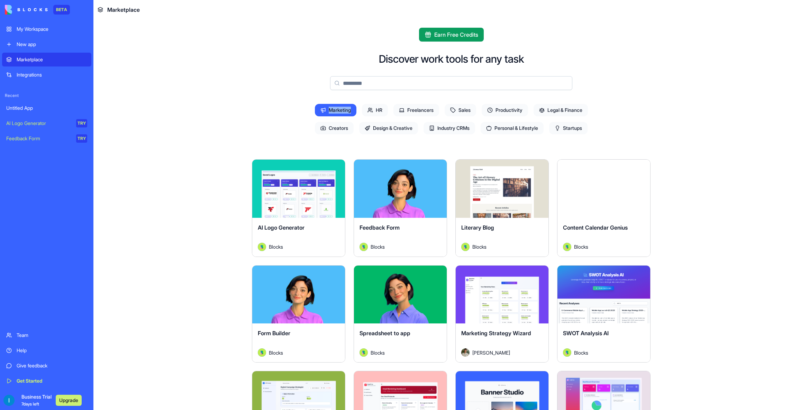
click at [335, 108] on span "Marketing" at bounding box center [336, 110] width 42 height 12
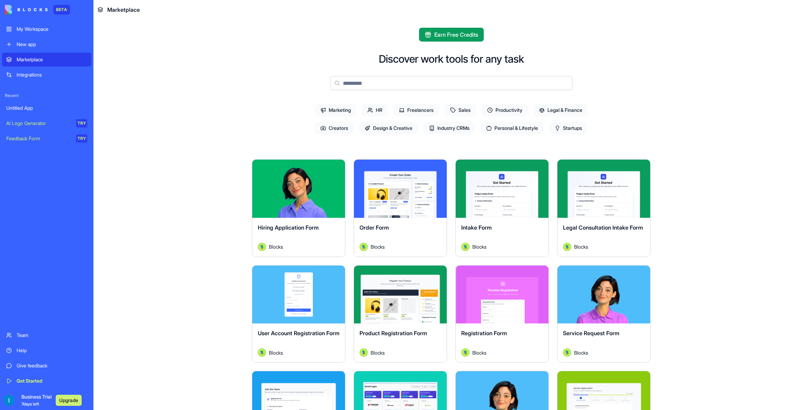
drag, startPoint x: 228, startPoint y: 73, endPoint x: 241, endPoint y: 73, distance: 12.5
click at [463, 32] on span "Earn Free Credits" at bounding box center [456, 34] width 44 height 8
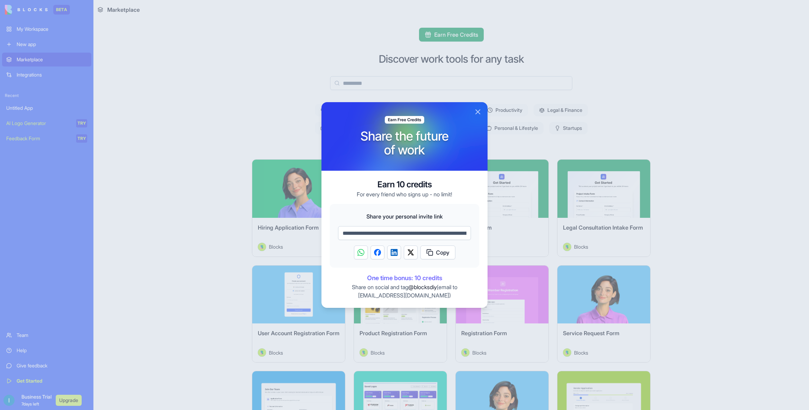
click at [477, 112] on button "Close" at bounding box center [478, 112] width 8 height 8
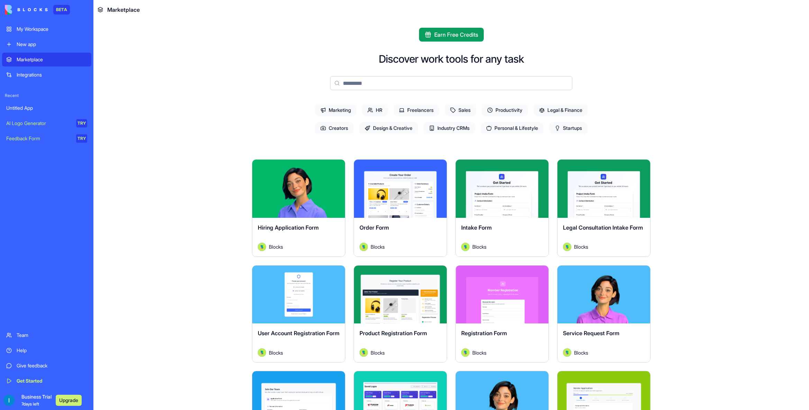
click at [77, 401] on button "Upgrade" at bounding box center [69, 400] width 26 height 11
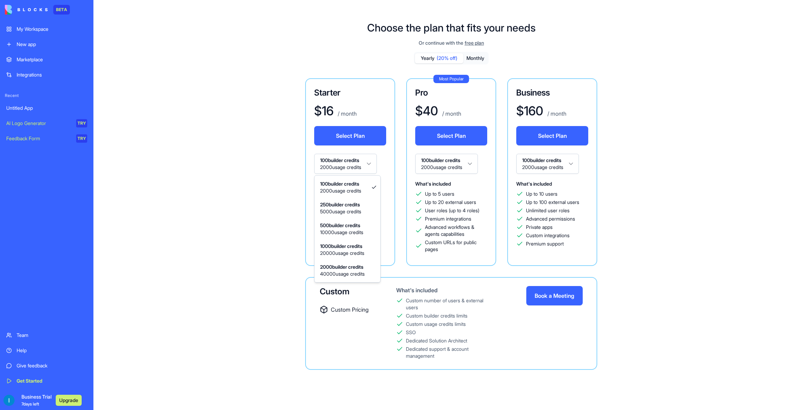
click at [374, 165] on html "BETA My Workspace New app Marketplace Integrations Recent Untitled App AI Logo …" at bounding box center [404, 205] width 809 height 410
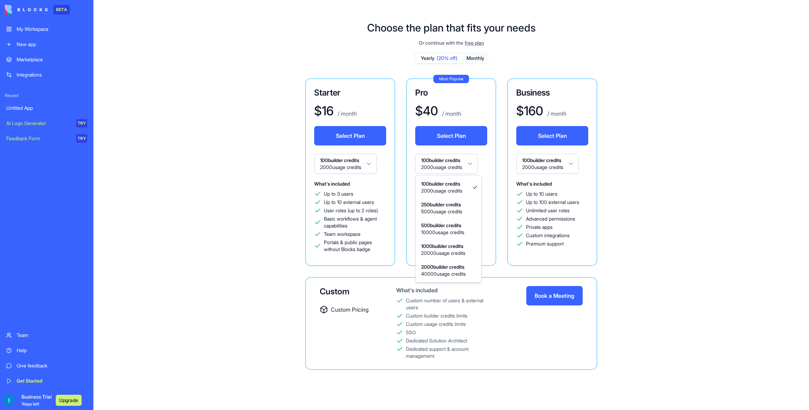
click at [473, 161] on html "BETA My Workspace New app Marketplace Integrations Recent Untitled App AI Logo …" at bounding box center [404, 205] width 809 height 410
click at [569, 159] on html "BETA My Workspace New app Marketplace Integrations Recent Untitled App AI Logo …" at bounding box center [404, 205] width 809 height 410
click at [49, 109] on div "Untitled App" at bounding box center [46, 108] width 81 height 7
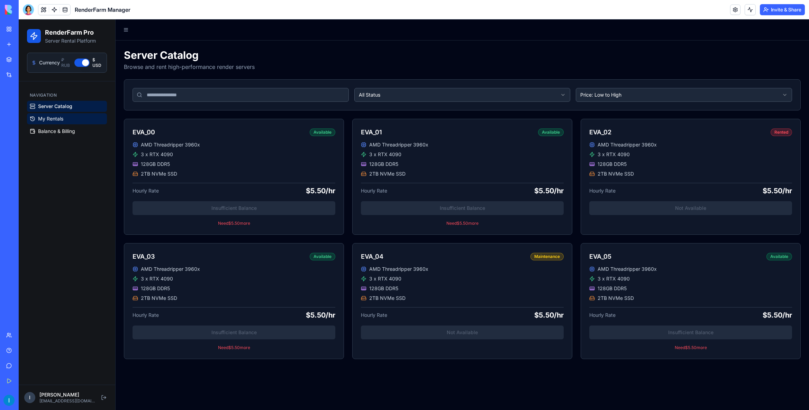
click at [43, 119] on span "My Rentals" at bounding box center [50, 118] width 25 height 7
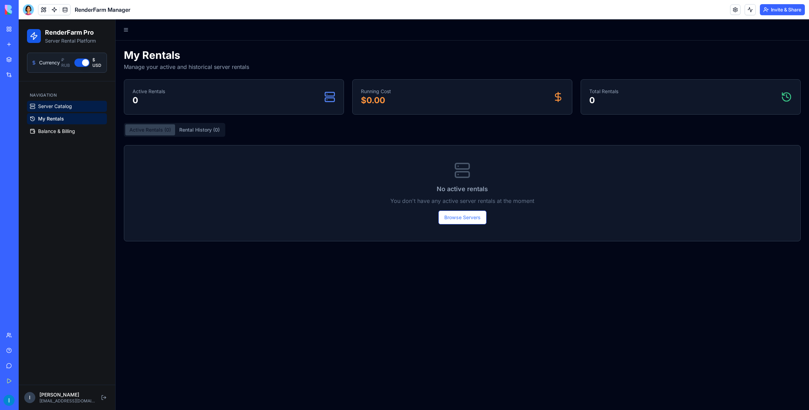
click at [55, 105] on span "Server Catalog" at bounding box center [55, 106] width 34 height 7
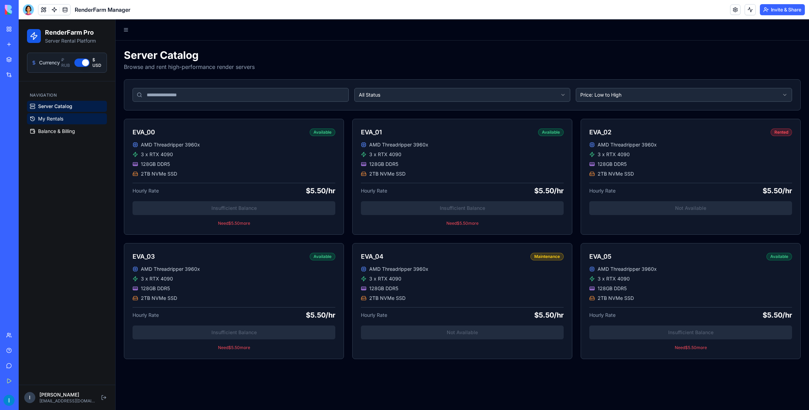
click at [50, 119] on span "My Rentals" at bounding box center [50, 118] width 25 height 7
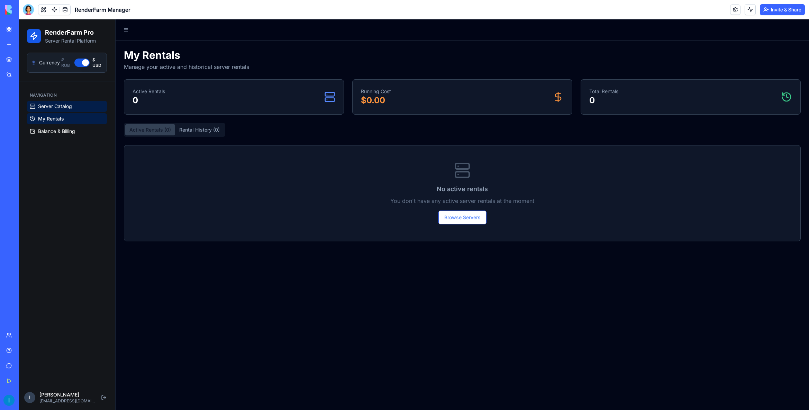
click at [78, 109] on link "Server Catalog" at bounding box center [67, 106] width 80 height 11
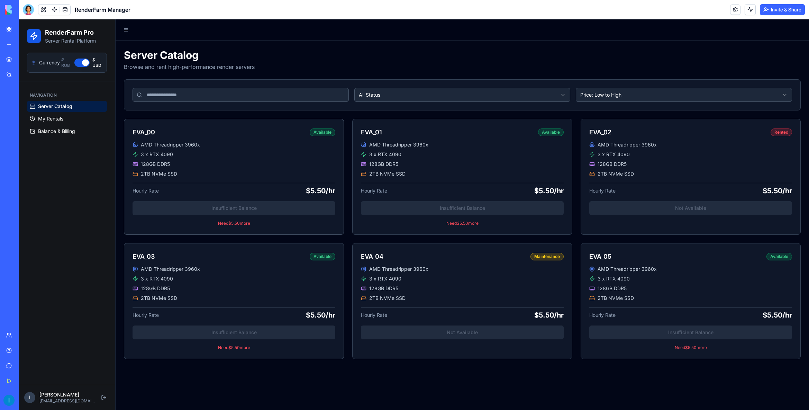
drag, startPoint x: 238, startPoint y: 204, endPoint x: 241, endPoint y: 211, distance: 8.2
click at [238, 204] on div "AMD Threadripper 3960x 3 x RTX 4090 128GB DDR5 2TB NVMe SSD Hourly Rate $5.50/h…" at bounding box center [233, 187] width 219 height 93
drag, startPoint x: 241, startPoint y: 211, endPoint x: 303, endPoint y: 218, distance: 62.7
click at [242, 211] on div "AMD Threadripper 3960x 3 x RTX 4090 128GB DDR5 2TB NVMe SSD Hourly Rate $5.50/h…" at bounding box center [233, 187] width 219 height 93
click at [408, 216] on div "AMD Threadripper 3960x 3 x RTX 4090 128GB DDR5 2TB NVMe SSD Hourly Rate $5.50/h…" at bounding box center [462, 187] width 219 height 93
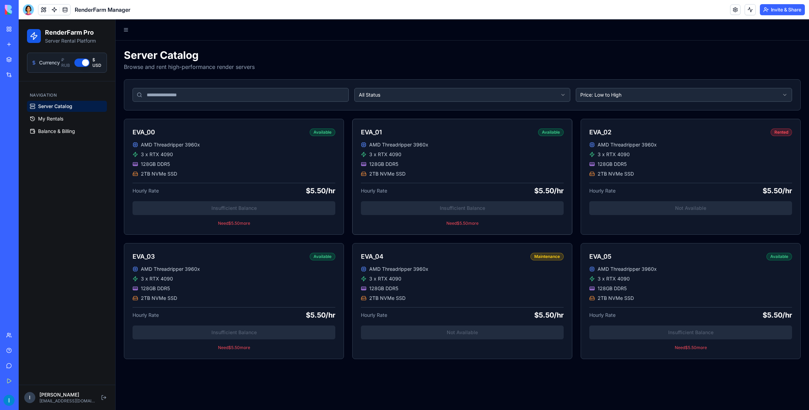
drag, startPoint x: 415, startPoint y: 207, endPoint x: 418, endPoint y: 206, distance: 3.9
click at [416, 207] on div "AMD Threadripper 3960x 3 x RTX 4090 128GB DDR5 2TB NVMe SSD Hourly Rate $5.50/h…" at bounding box center [462, 187] width 219 height 93
click at [418, 206] on div "AMD Threadripper 3960x 3 x RTX 4090 128GB DDR5 2TB NVMe SSD Hourly Rate $5.50/h…" at bounding box center [462, 187] width 219 height 93
click at [50, 118] on span "My Rentals" at bounding box center [50, 118] width 25 height 7
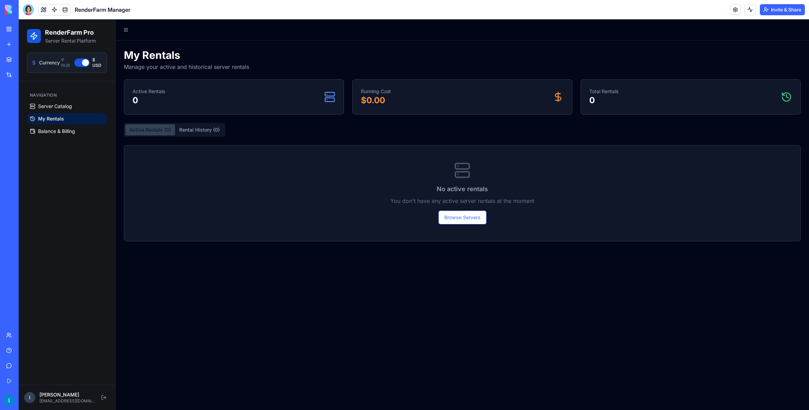
drag, startPoint x: 52, startPoint y: 112, endPoint x: 19, endPoint y: 56, distance: 64.7
click at [52, 111] on ul "Server Catalog My Rentals Balance & Billing" at bounding box center [67, 119] width 80 height 36
click at [26, 28] on div "My Workspace" at bounding box center [21, 29] width 9 height 7
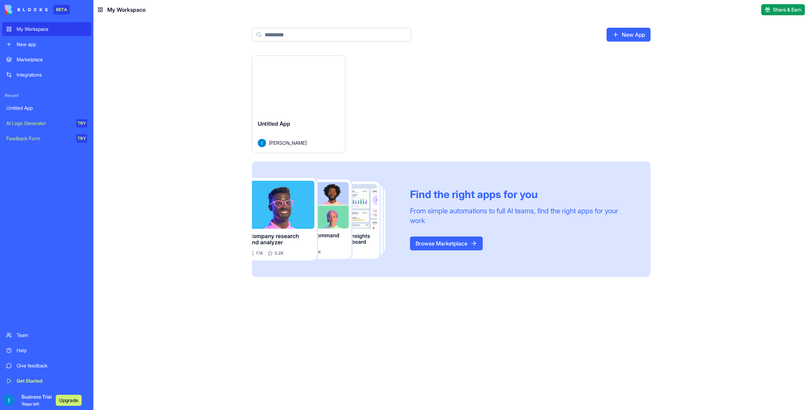
click at [22, 103] on link "Untitled App" at bounding box center [46, 108] width 89 height 14
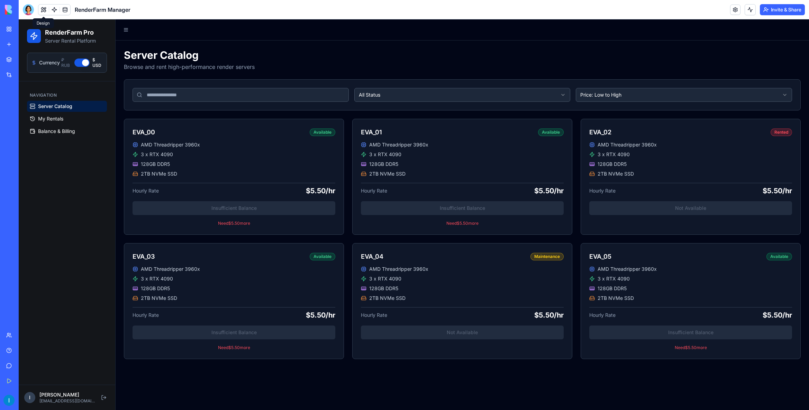
click at [47, 9] on button at bounding box center [43, 9] width 10 height 10
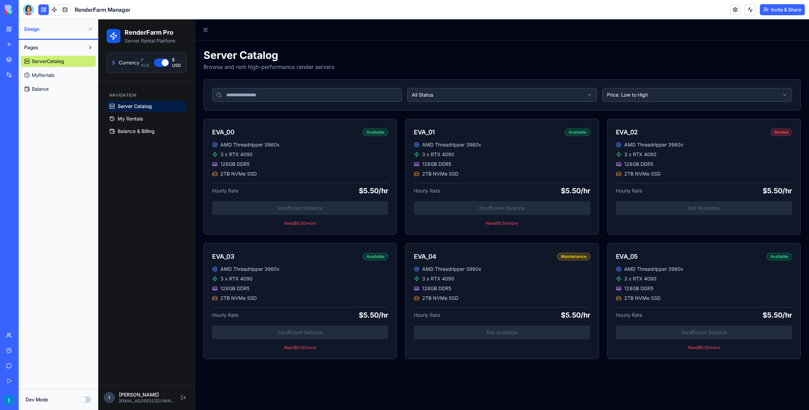
click at [43, 77] on span "MyRentals" at bounding box center [43, 75] width 22 height 7
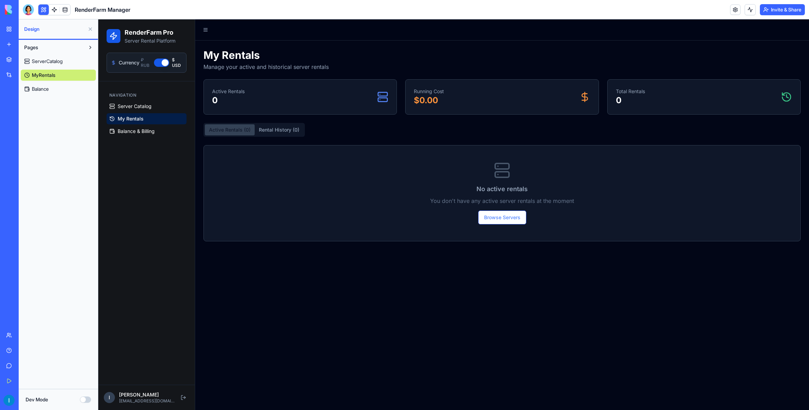
click at [39, 91] on span "Balance" at bounding box center [40, 88] width 17 height 7
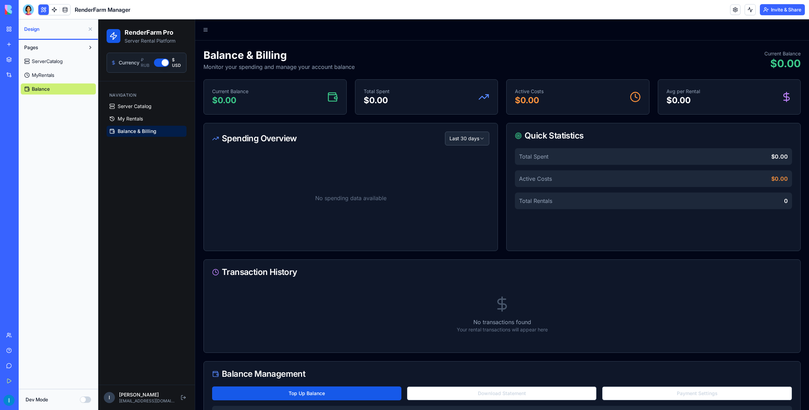
click at [52, 64] on span "ServerCatalog" at bounding box center [47, 61] width 31 height 7
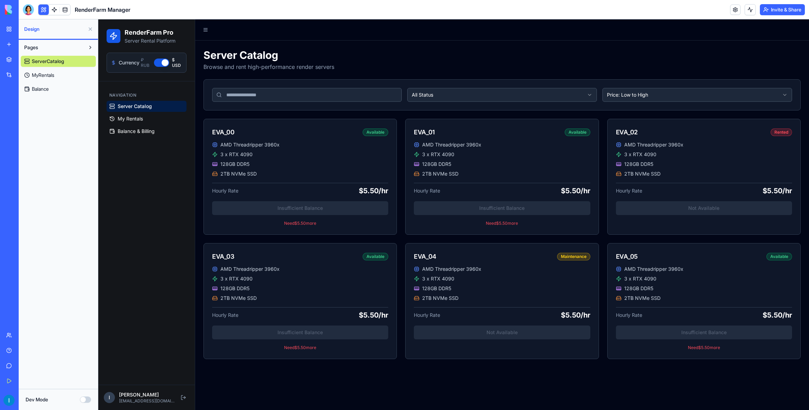
click at [57, 50] on button "Pages" at bounding box center [53, 47] width 64 height 11
click at [60, 48] on button "Pages" at bounding box center [53, 47] width 64 height 11
click at [46, 68] on div "ServerCatalog MyRentals Balance" at bounding box center [58, 74] width 75 height 42
click at [56, 12] on link at bounding box center [54, 9] width 10 height 10
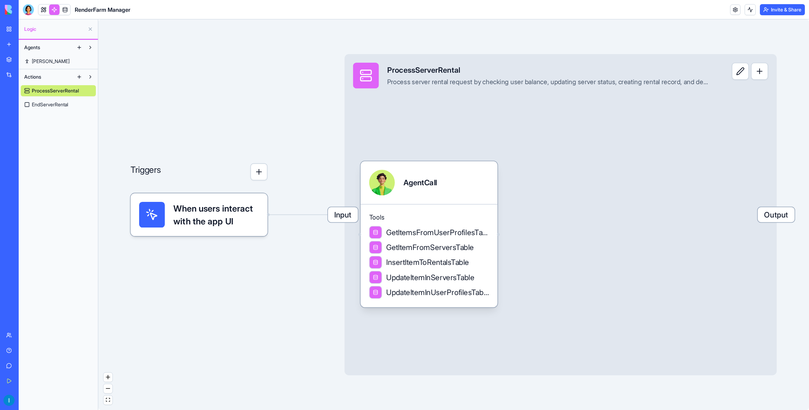
drag, startPoint x: 300, startPoint y: 186, endPoint x: 211, endPoint y: 184, distance: 89.0
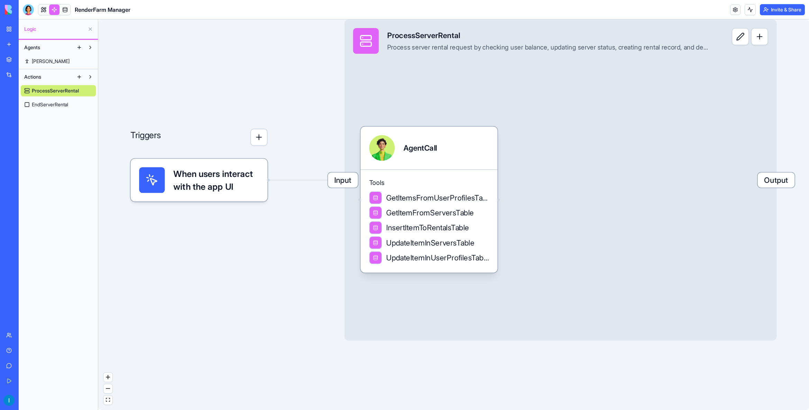
click at [38, 103] on span "EndServerRental" at bounding box center [50, 104] width 36 height 7
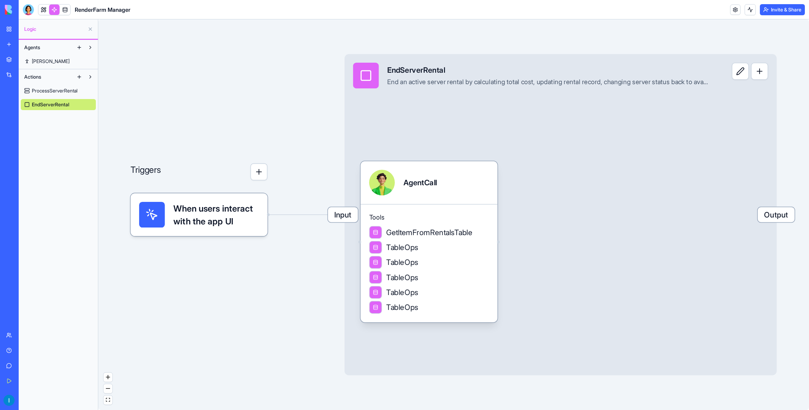
click at [49, 89] on span "ProcessServerRental" at bounding box center [55, 90] width 46 height 7
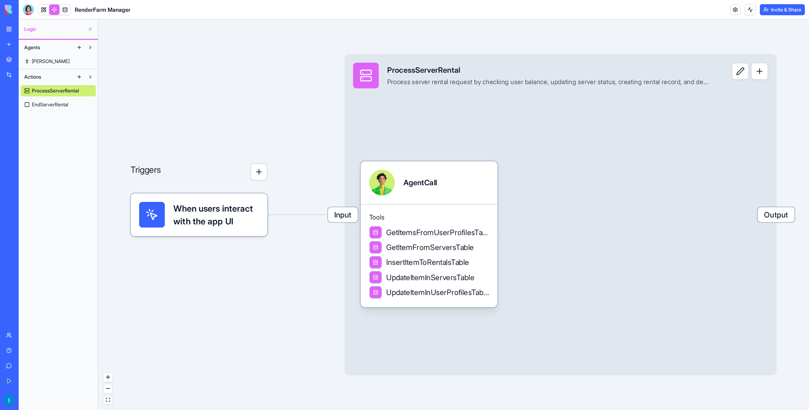
click at [44, 61] on span "Morgan" at bounding box center [51, 61] width 38 height 7
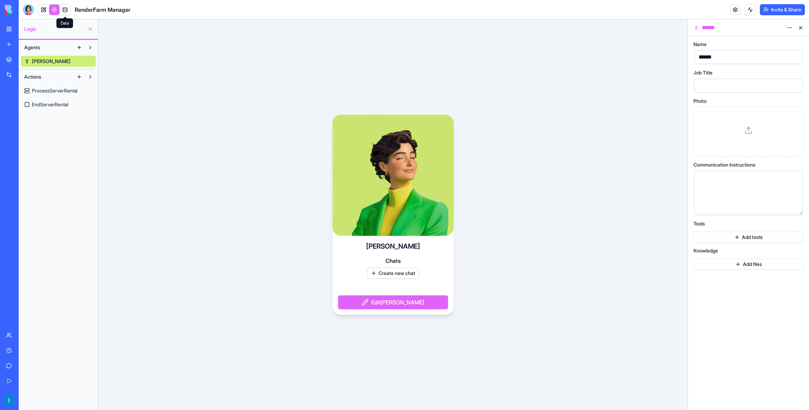
click at [65, 9] on link at bounding box center [65, 9] width 10 height 10
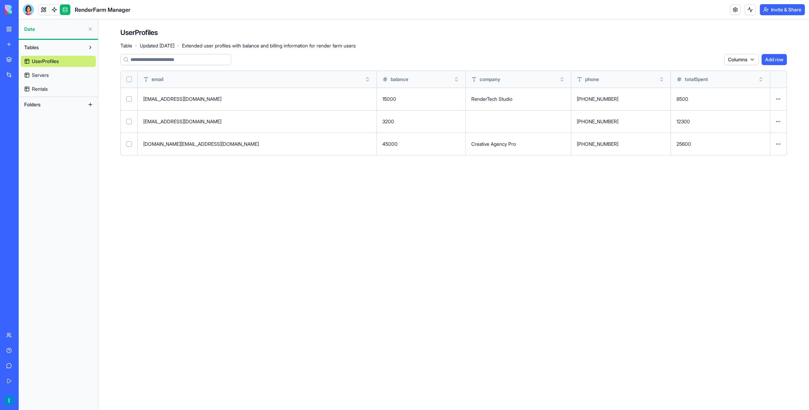
click at [63, 10] on link at bounding box center [65, 9] width 10 height 10
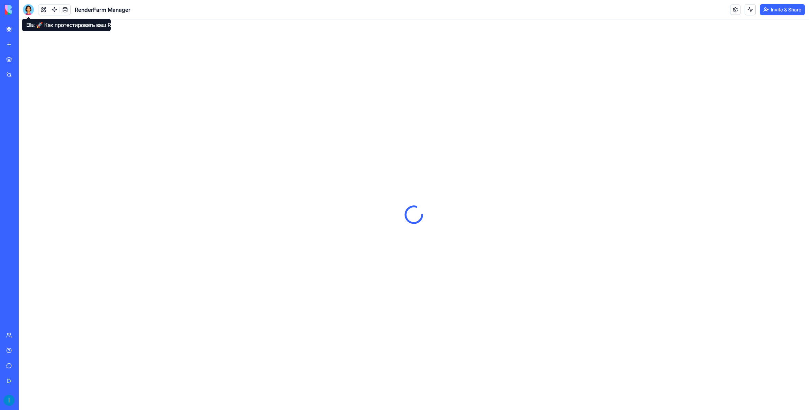
click at [32, 10] on div at bounding box center [28, 9] width 11 height 11
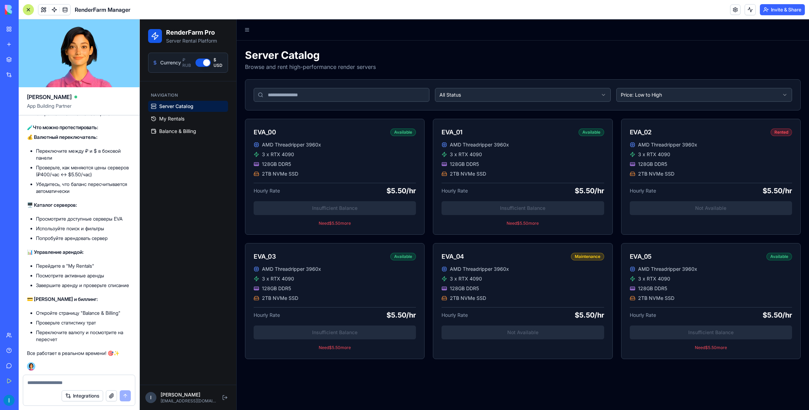
scroll to position [1125, 0]
click at [80, 379] on textarea at bounding box center [78, 382] width 103 height 7
click at [168, 127] on link "Balance & Billing" at bounding box center [188, 131] width 80 height 11
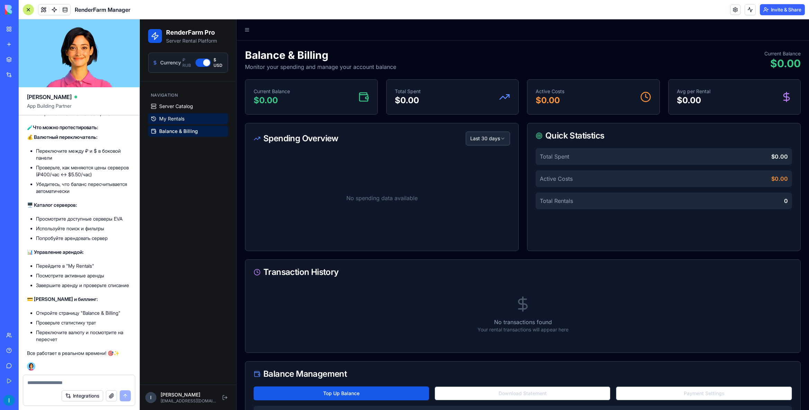
click at [175, 119] on span "My Rentals" at bounding box center [171, 118] width 25 height 7
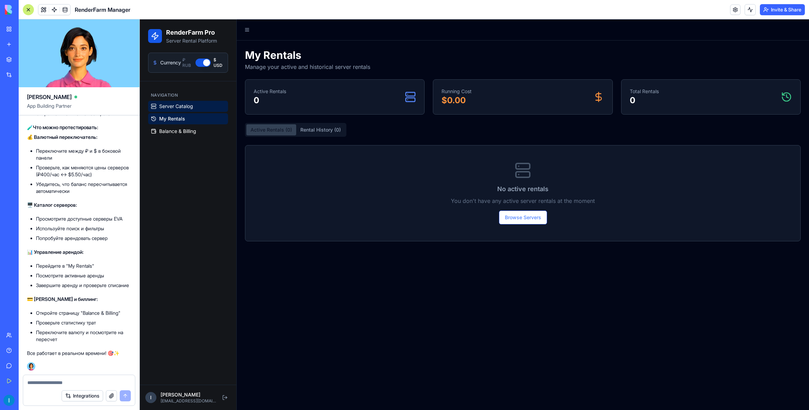
click at [179, 104] on span "Server Catalog" at bounding box center [176, 106] width 34 height 7
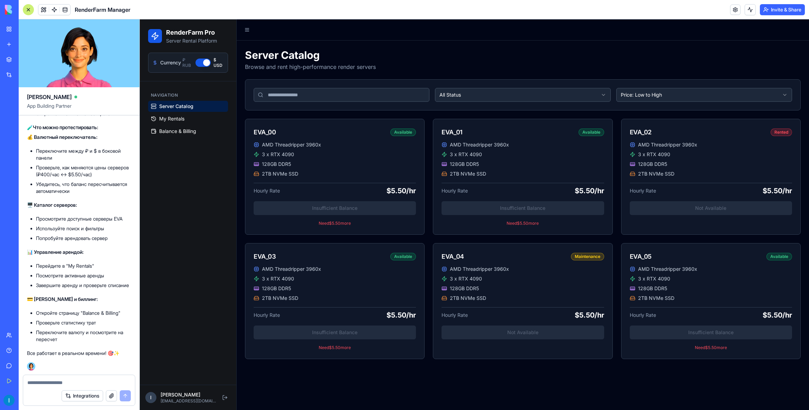
click at [74, 282] on li "Завершите аренду и проверьте списание" at bounding box center [83, 285] width 95 height 7
click at [73, 377] on div at bounding box center [79, 380] width 112 height 11
click at [82, 379] on textarea at bounding box center [78, 382] width 103 height 7
type textarea "**********"
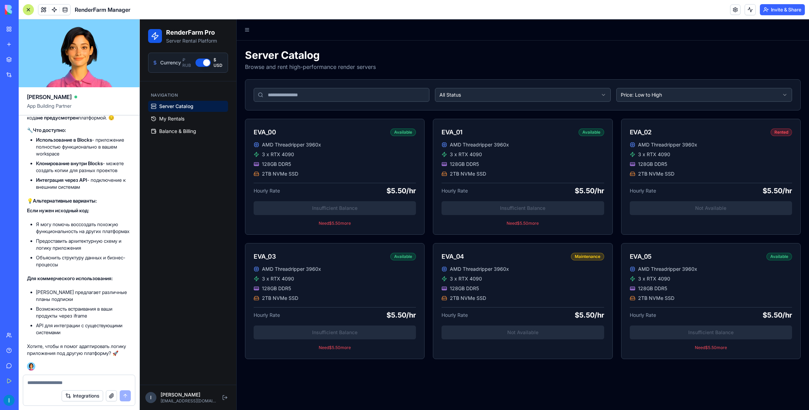
scroll to position [1357, 0]
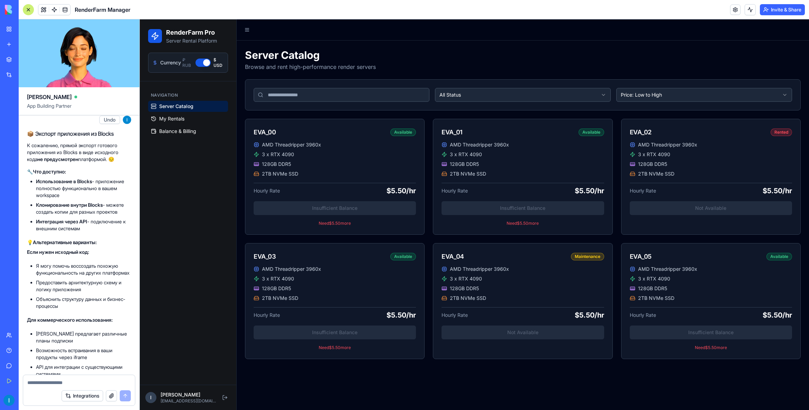
click at [78, 199] on li "Использование в Blocks - приложение полностью функционально в вашем workspace" at bounding box center [83, 188] width 95 height 21
click at [78, 184] on strong "Использование в Blocks" at bounding box center [64, 181] width 56 height 6
click at [52, 215] on li "Клонирование внутри Blocks - можете создать копии для разных проектов" at bounding box center [83, 208] width 95 height 14
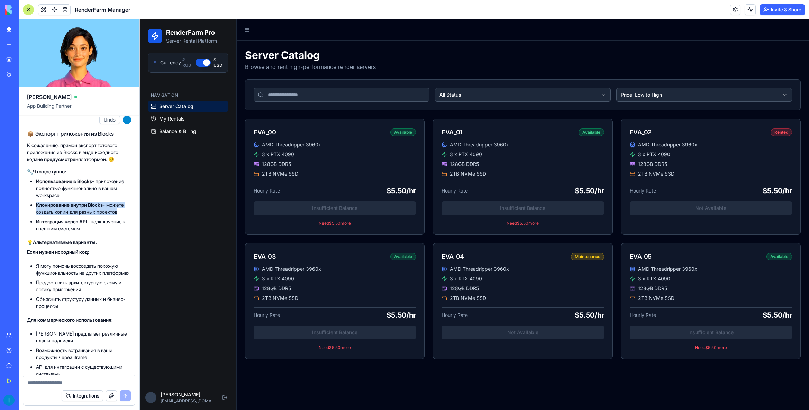
click at [52, 215] on li "Клонирование внутри Blocks - можете создать копии для разных проектов" at bounding box center [83, 208] width 95 height 14
click at [63, 184] on strong "Использование в Blocks" at bounding box center [64, 181] width 56 height 6
drag, startPoint x: 63, startPoint y: 231, endPoint x: 61, endPoint y: 237, distance: 6.4
click at [63, 184] on strong "Использование в Blocks" at bounding box center [64, 181] width 56 height 6
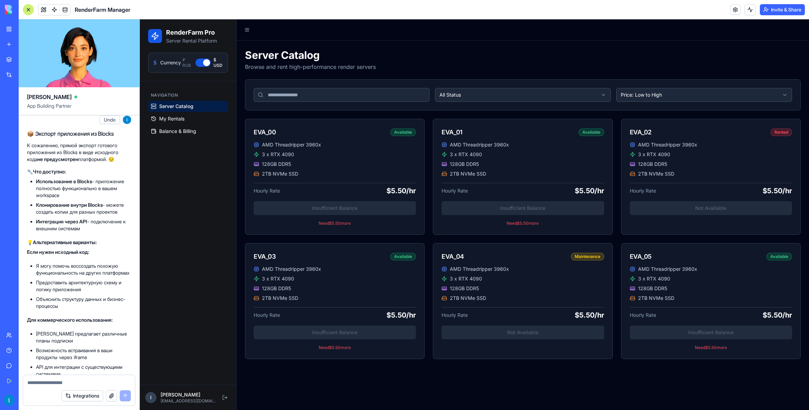
click at [61, 215] on li "Клонирование внутри Blocks - можете создать копии для разных проектов" at bounding box center [83, 208] width 95 height 14
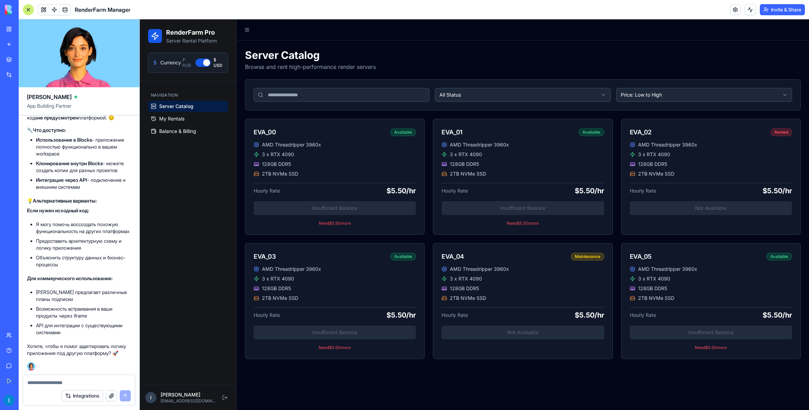
scroll to position [1460, 0]
click at [46, 221] on li "Я могу помочь воссоздать похожую функциональность на других платформах" at bounding box center [83, 228] width 95 height 14
click at [51, 238] on li "Предоставить архитектурную схему и логику приложения" at bounding box center [83, 244] width 95 height 14
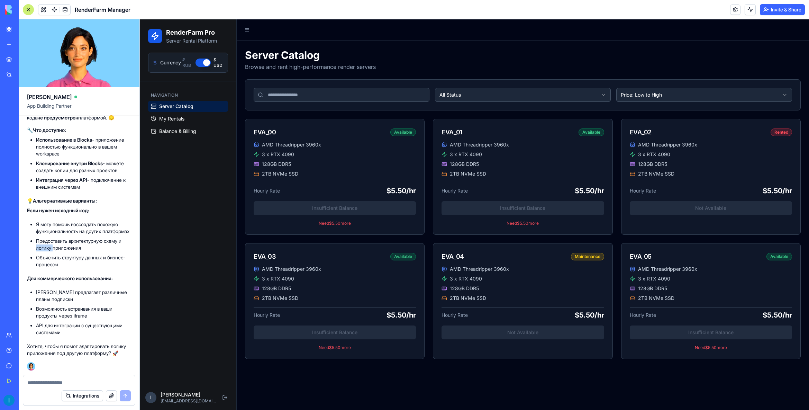
click at [51, 238] on li "Предоставить архитектурную схему и логику приложения" at bounding box center [83, 244] width 95 height 14
drag, startPoint x: 51, startPoint y: 238, endPoint x: 48, endPoint y: 226, distance: 12.6
click at [51, 238] on li "Предоставить архитектурную схему и логику приложения" at bounding box center [83, 244] width 95 height 14
click at [52, 221] on li "Я могу помочь воссоздать похожую функциональность на других платформах" at bounding box center [83, 228] width 95 height 14
click at [53, 221] on li "Я могу помочь воссоздать похожую функциональность на других платформах" at bounding box center [83, 228] width 95 height 14
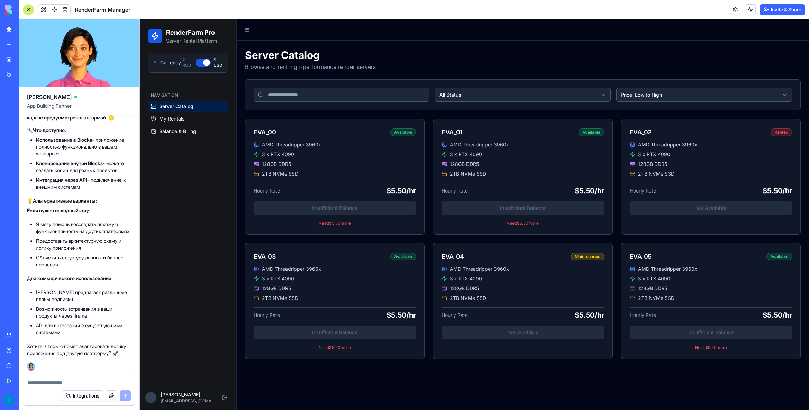
click at [46, 227] on li "Я могу помочь воссоздать похожую функциональность на других платформах" at bounding box center [83, 228] width 95 height 14
click at [82, 221] on li "Я могу помочь воссоздать похожую функциональность на других платформах" at bounding box center [83, 228] width 95 height 14
drag, startPoint x: 82, startPoint y: 216, endPoint x: 77, endPoint y: 219, distance: 5.9
click at [82, 221] on li "Я могу помочь воссоздать похожую функциональность на других платформах" at bounding box center [83, 228] width 95 height 14
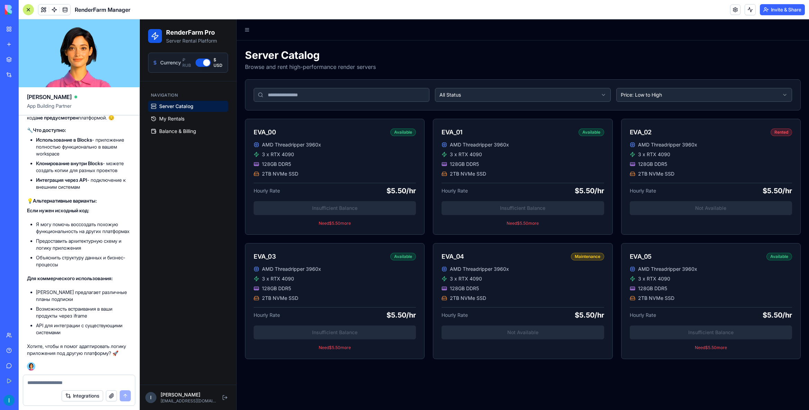
click at [47, 237] on li "Предоставить архитектурную схему и логику приложения" at bounding box center [83, 244] width 95 height 14
drag, startPoint x: 47, startPoint y: 236, endPoint x: 66, endPoint y: 234, distance: 19.2
click at [47, 237] on li "Предоставить архитектурную схему и логику приложения" at bounding box center [83, 244] width 95 height 14
click at [80, 221] on li "Я могу помочь воссоздать похожую функциональность на других платформах" at bounding box center [83, 228] width 95 height 14
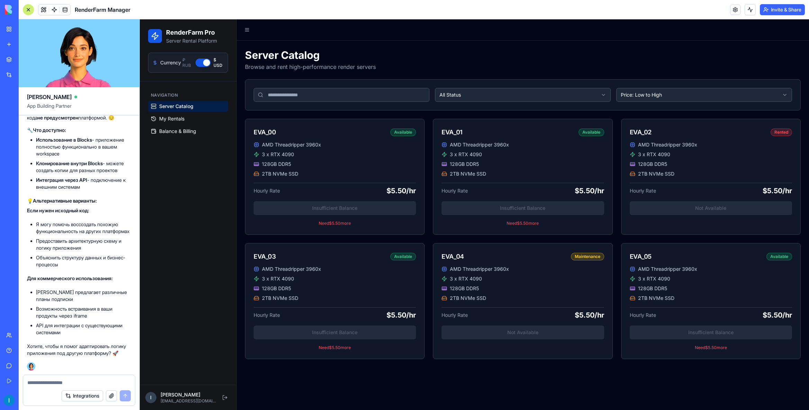
click at [60, 380] on textarea at bounding box center [78, 382] width 103 height 7
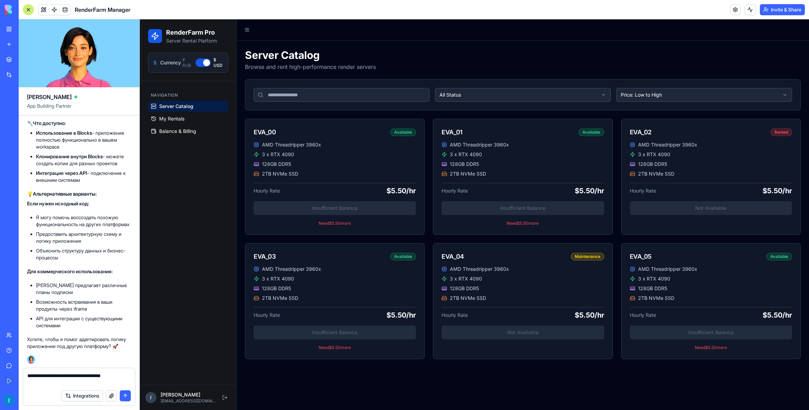
type textarea "**********"
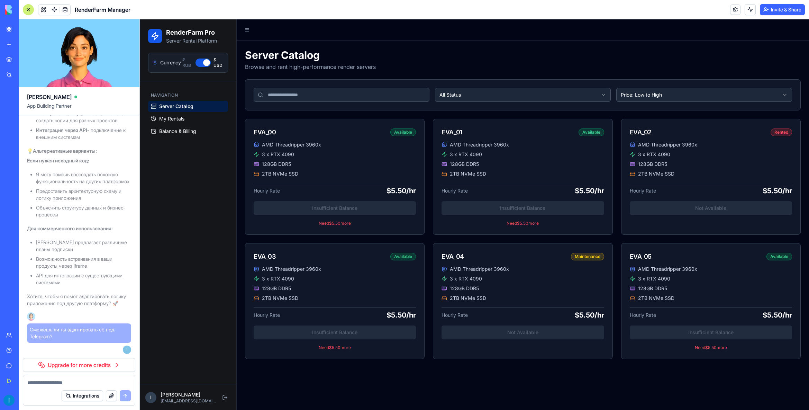
scroll to position [1510, 0]
click at [121, 366] on link "Upgrade for more credits" at bounding box center [79, 365] width 112 height 14
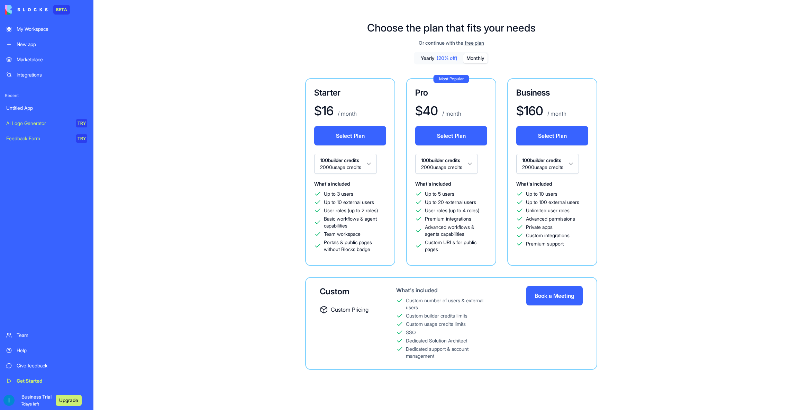
click at [472, 58] on button "Monthly" at bounding box center [475, 58] width 24 height 10
click at [435, 58] on button "Yearly (20% off)" at bounding box center [439, 58] width 48 height 10
click at [468, 59] on button "Monthly" at bounding box center [475, 58] width 24 height 10
click at [438, 58] on span "(20% off)" at bounding box center [447, 58] width 21 height 7
click at [474, 59] on button "Monthly" at bounding box center [475, 58] width 24 height 10
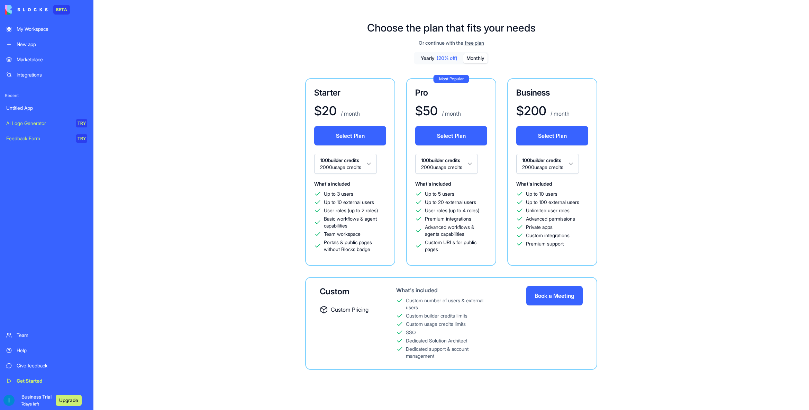
click at [437, 59] on span "(20% off)" at bounding box center [447, 58] width 21 height 7
click at [27, 108] on div "Untitled App" at bounding box center [46, 108] width 81 height 7
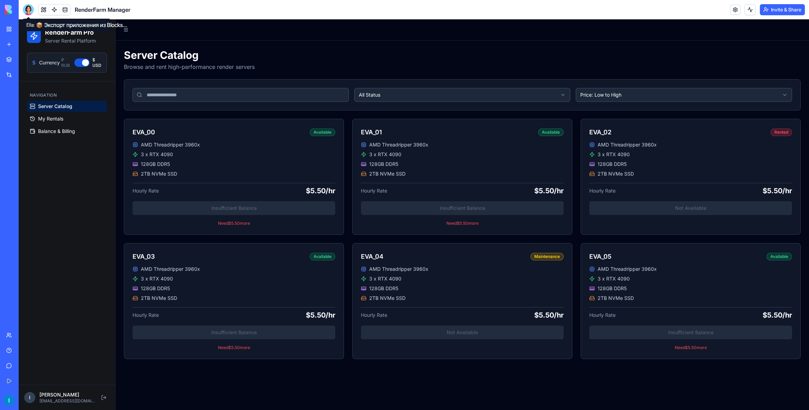
click at [32, 9] on div at bounding box center [28, 9] width 11 height 11
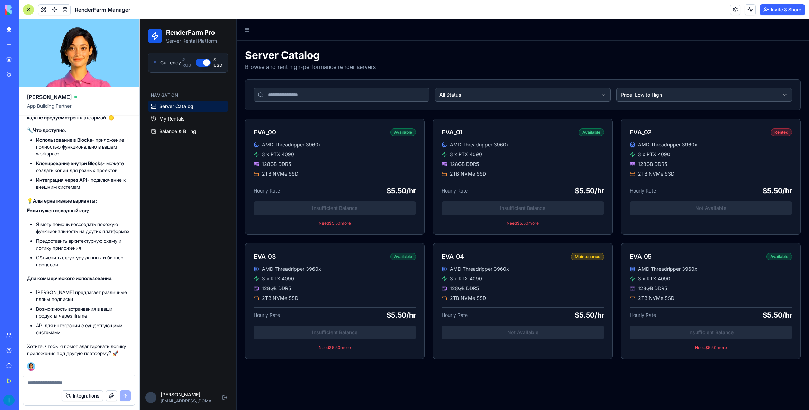
click at [64, 381] on textarea at bounding box center [78, 382] width 103 height 7
click at [26, 72] on div "Integrations" at bounding box center [21, 74] width 9 height 7
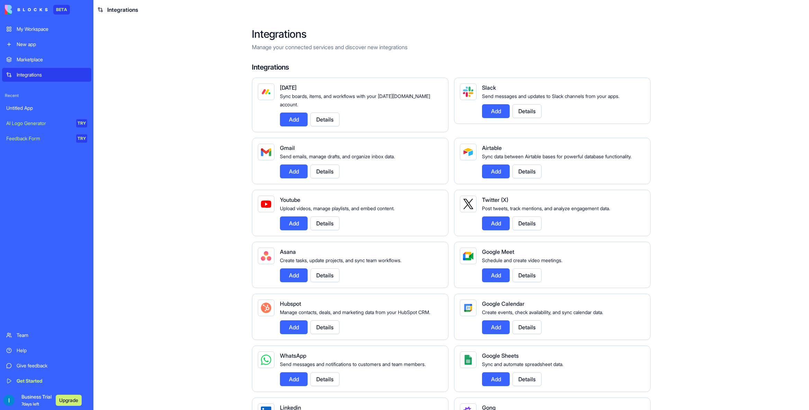
click at [33, 109] on div "Untitled App" at bounding box center [46, 108] width 81 height 7
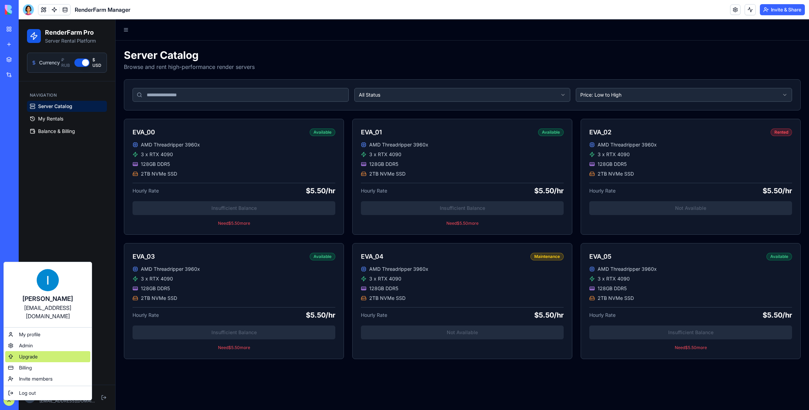
click at [32, 352] on div "Upgrade" at bounding box center [47, 356] width 85 height 11
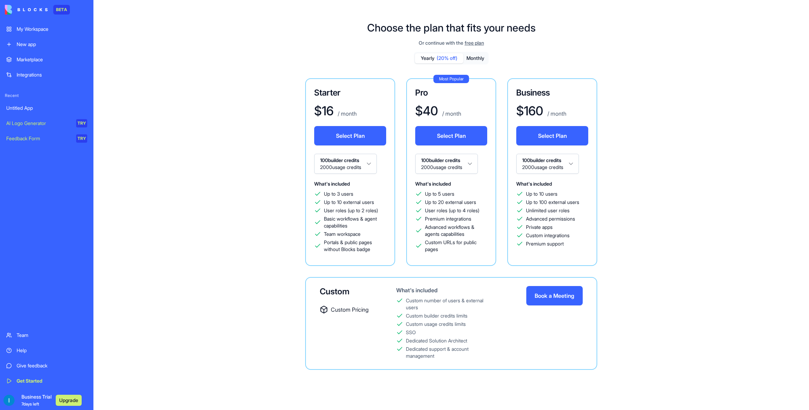
drag, startPoint x: 33, startPoint y: 106, endPoint x: 36, endPoint y: 106, distance: 3.5
click at [33, 106] on div "Untitled App" at bounding box center [46, 108] width 81 height 7
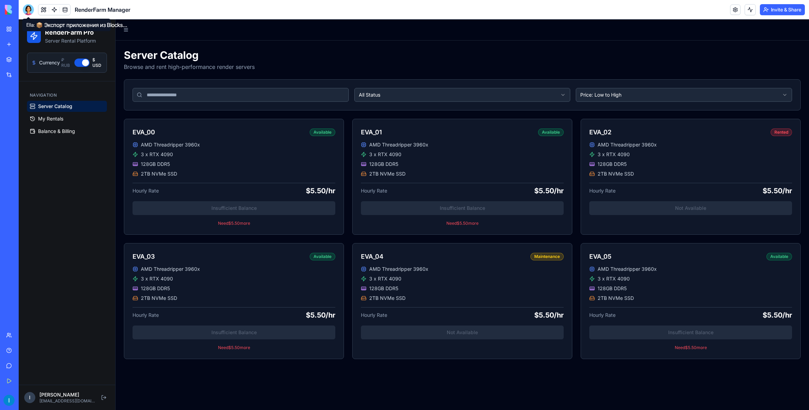
drag, startPoint x: 29, startPoint y: 10, endPoint x: 4, endPoint y: 2, distance: 25.4
click at [29, 10] on div at bounding box center [28, 9] width 11 height 11
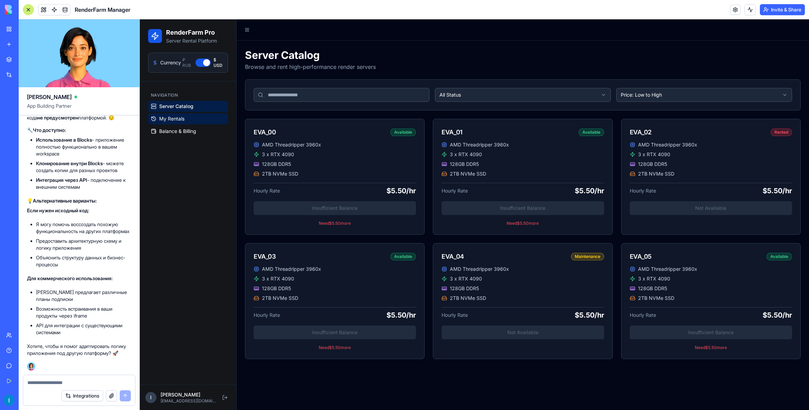
click at [189, 118] on link "My Rentals" at bounding box center [188, 118] width 80 height 11
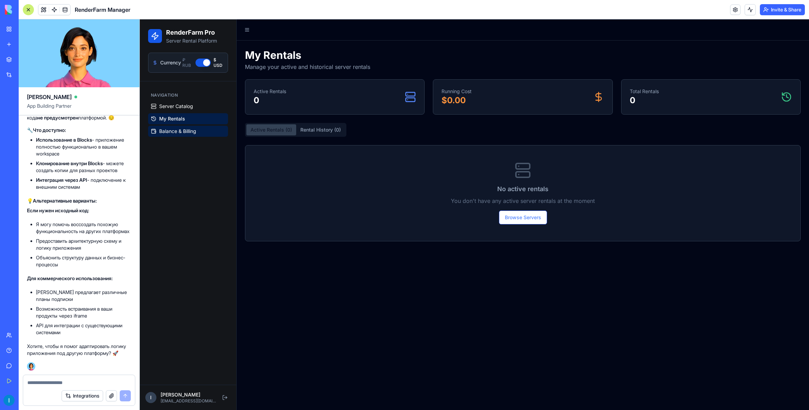
click at [175, 134] on span "Balance & Billing" at bounding box center [177, 131] width 37 height 7
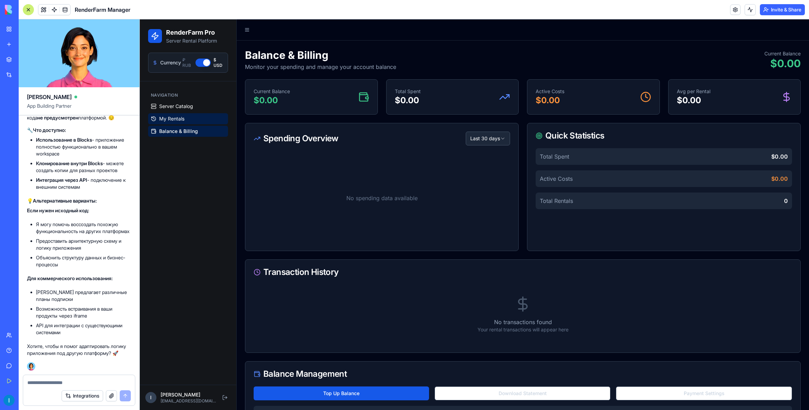
click at [170, 115] on span "My Rentals" at bounding box center [171, 118] width 25 height 7
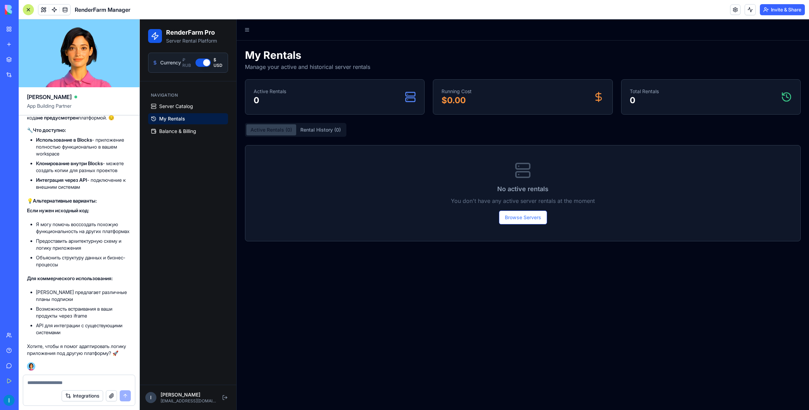
click at [182, 101] on link "Server Catalog" at bounding box center [188, 106] width 80 height 11
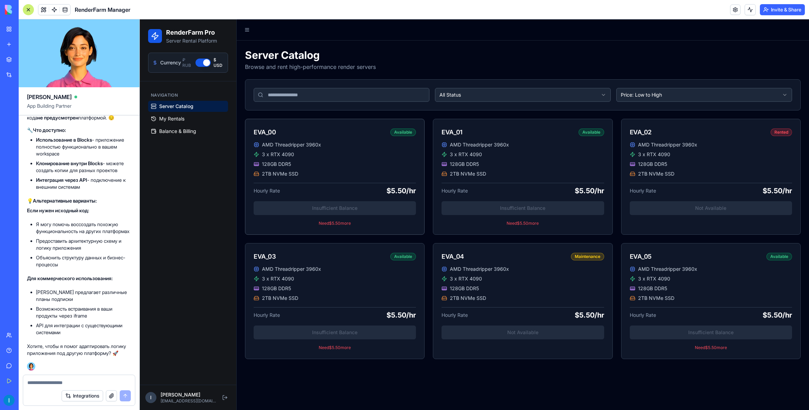
click at [345, 211] on div "AMD Threadripper 3960x 3 x RTX 4090 128GB DDR5 2TB NVMe SSD Hourly Rate $5.50/h…" at bounding box center [334, 187] width 179 height 93
drag, startPoint x: 345, startPoint y: 211, endPoint x: 248, endPoint y: 202, distance: 97.7
click at [345, 211] on div "AMD Threadripper 3960x 3 x RTX 4090 128GB DDR5 2TB NVMe SSD Hourly Rate $5.50/h…" at bounding box center [334, 187] width 179 height 93
click at [79, 381] on textarea at bounding box center [78, 382] width 103 height 7
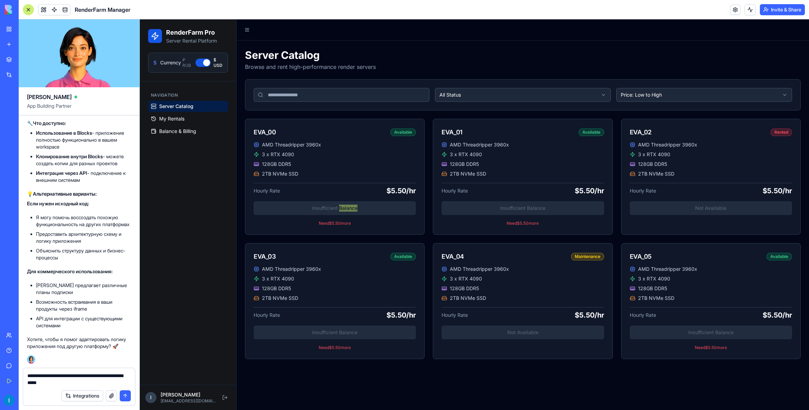
type textarea "**********"
click at [126, 395] on button "submit" at bounding box center [125, 395] width 11 height 11
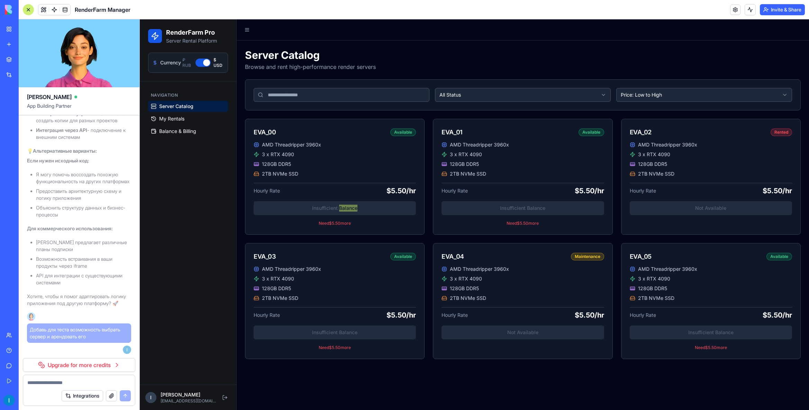
scroll to position [1510, 0]
drag, startPoint x: 97, startPoint y: 363, endPoint x: 102, endPoint y: 359, distance: 6.4
click at [97, 363] on link "Upgrade for more credits" at bounding box center [79, 365] width 112 height 14
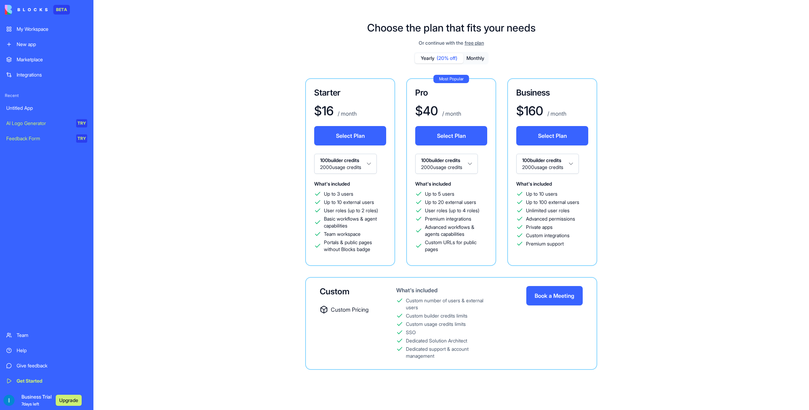
click at [30, 102] on link "Untitled App" at bounding box center [46, 108] width 89 height 14
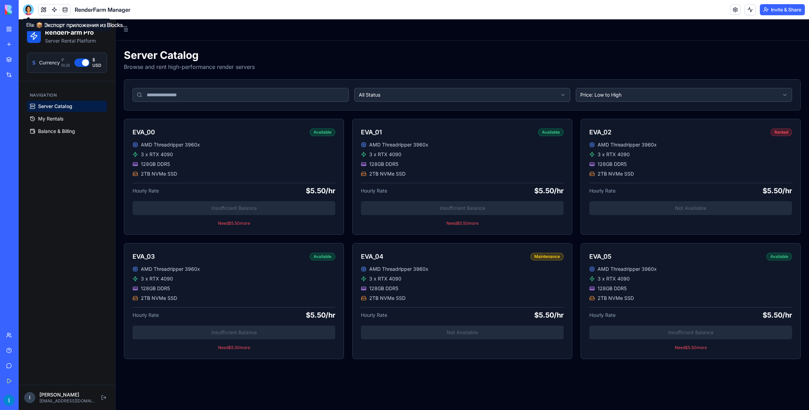
click at [29, 9] on div at bounding box center [28, 9] width 11 height 11
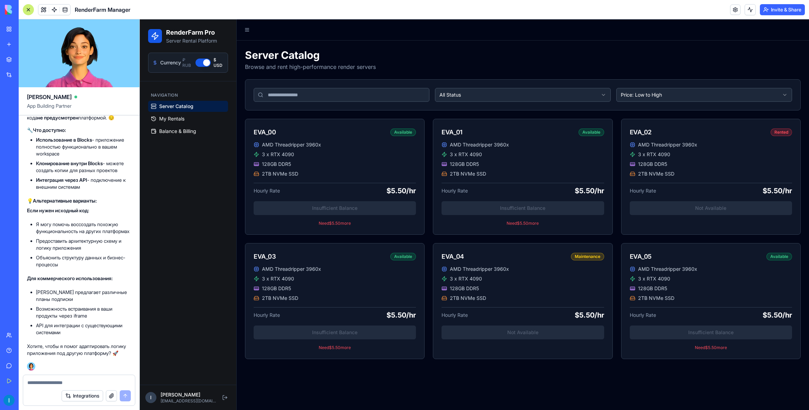
click at [75, 382] on textarea at bounding box center [78, 382] width 103 height 7
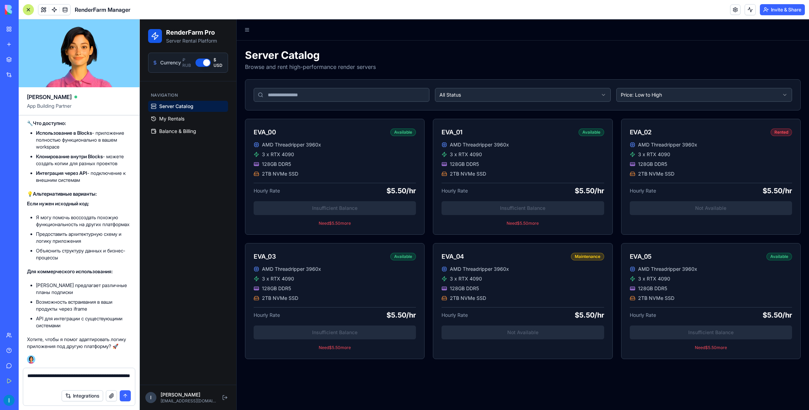
type textarea "**********"
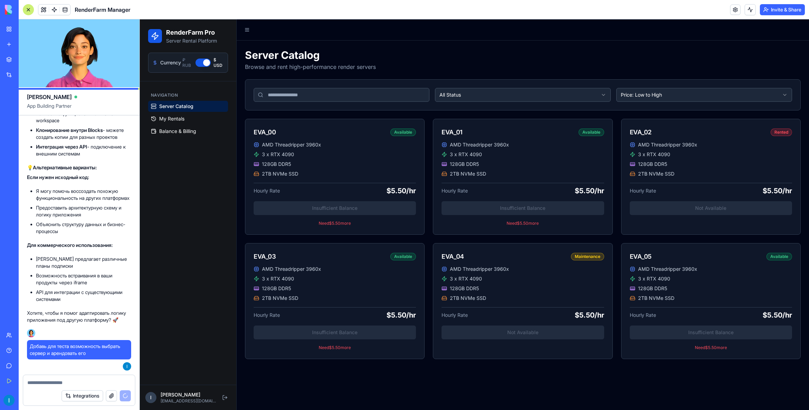
scroll to position [1501, 0]
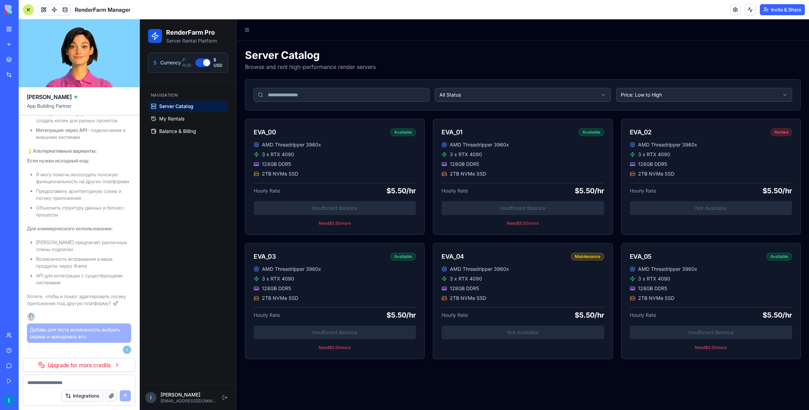
click at [90, 368] on link "Upgrade for more credits" at bounding box center [79, 365] width 112 height 14
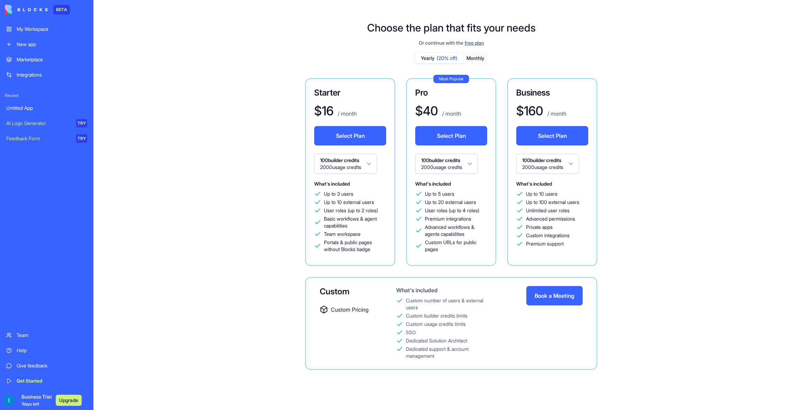
click at [477, 56] on button "Monthly" at bounding box center [475, 58] width 24 height 10
drag, startPoint x: 438, startPoint y: 57, endPoint x: 465, endPoint y: 60, distance: 26.8
click at [439, 57] on span "(20% off)" at bounding box center [447, 58] width 21 height 7
click at [478, 60] on button "Monthly" at bounding box center [475, 58] width 24 height 10
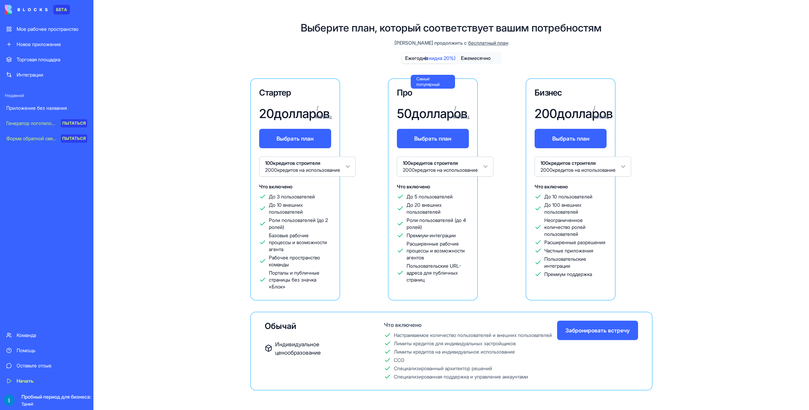
click at [429, 56] on font "(скидка 20%)" at bounding box center [440, 58] width 31 height 6
click at [468, 42] on font "бесплатный план" at bounding box center [488, 43] width 40 height 6
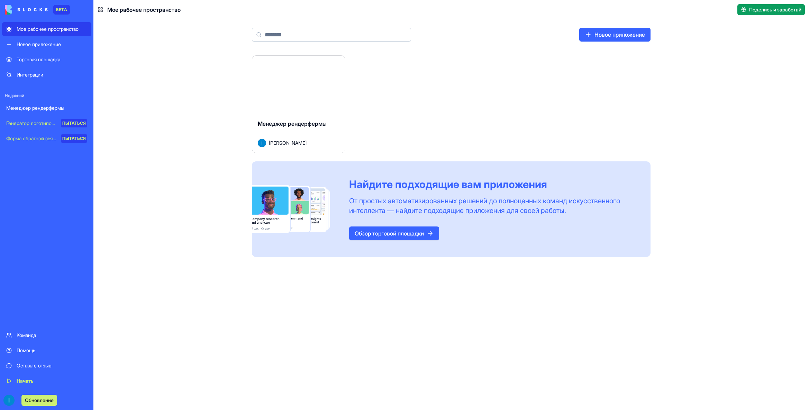
click at [296, 85] on font "Запуск" at bounding box center [298, 84] width 19 height 7
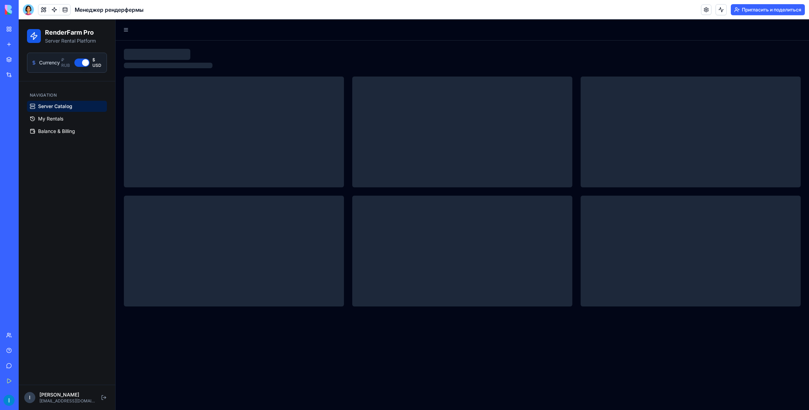
click at [32, 9] on div at bounding box center [28, 9] width 11 height 11
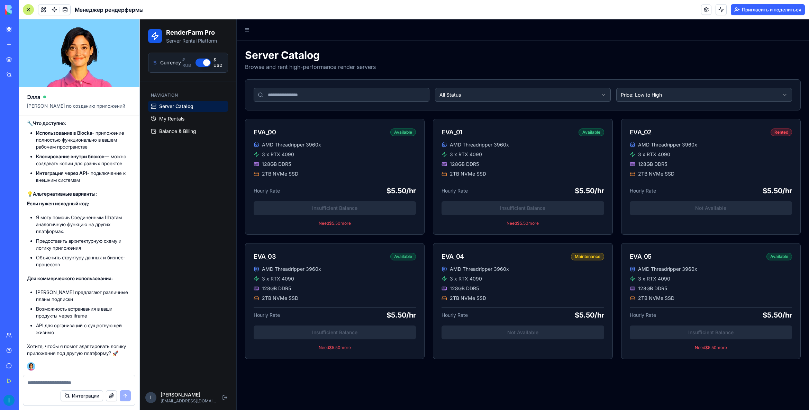
scroll to position [1543, 0]
click at [73, 382] on textarea at bounding box center [78, 382] width 103 height 7
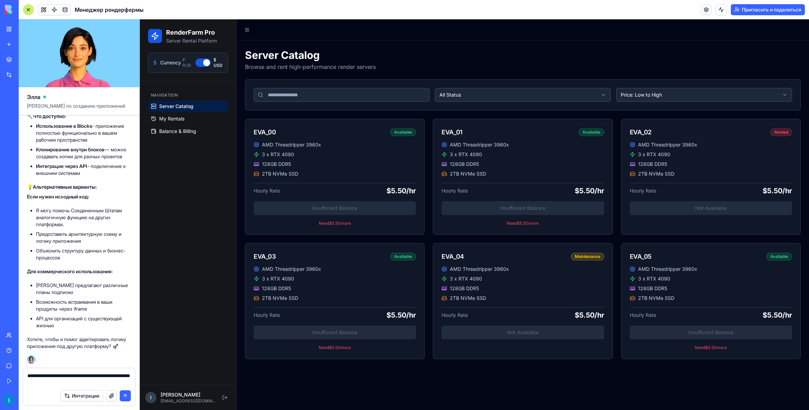
type textarea "**********"
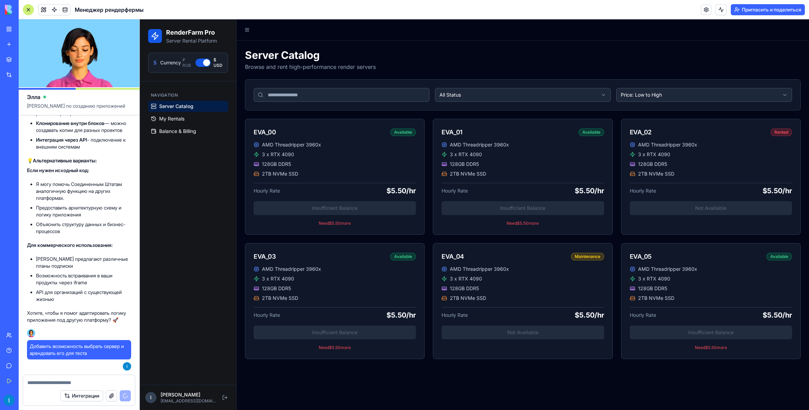
scroll to position [1584, 0]
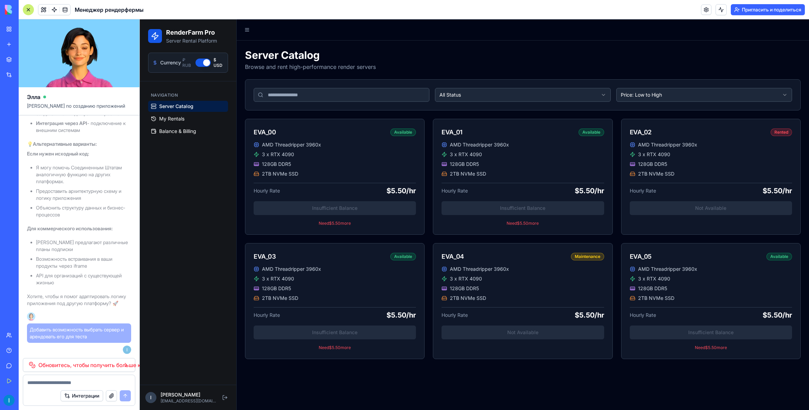
drag, startPoint x: 88, startPoint y: 366, endPoint x: 94, endPoint y: 366, distance: 5.5
click at [88, 366] on font "Обновитесь, чтобы получить больше кредитов" at bounding box center [100, 364] width 124 height 7
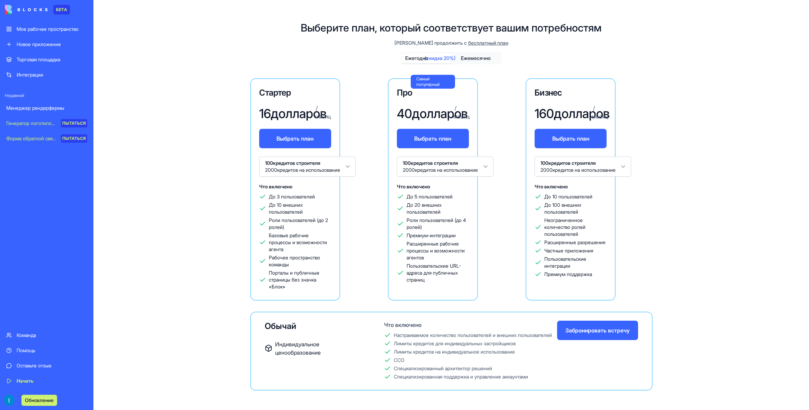
drag, startPoint x: 195, startPoint y: 189, endPoint x: 188, endPoint y: 189, distance: 7.3
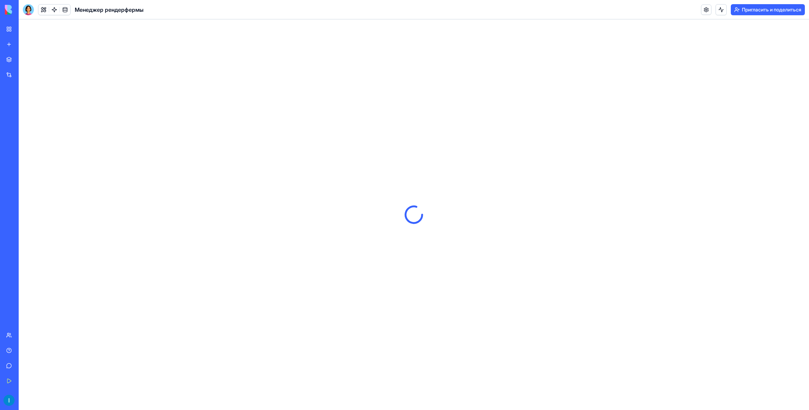
click at [13, 7] on img at bounding box center [26, 10] width 43 height 10
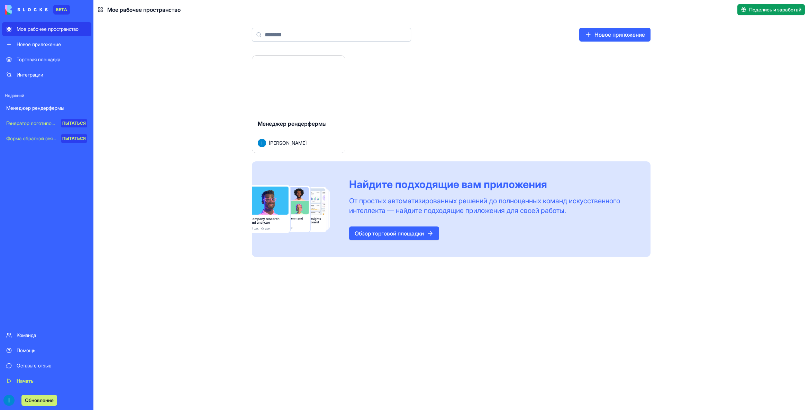
click at [49, 107] on font "Менеджер рендерфермы" at bounding box center [35, 108] width 58 height 6
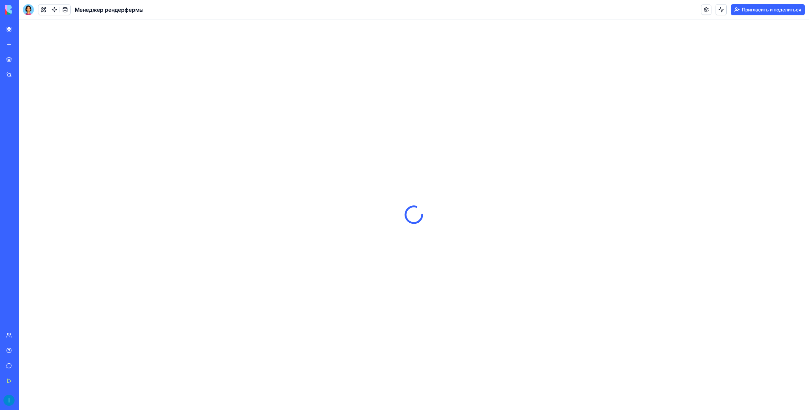
click at [35, 27] on font "Мое рабочее пространство" at bounding box center [48, 29] width 62 height 6
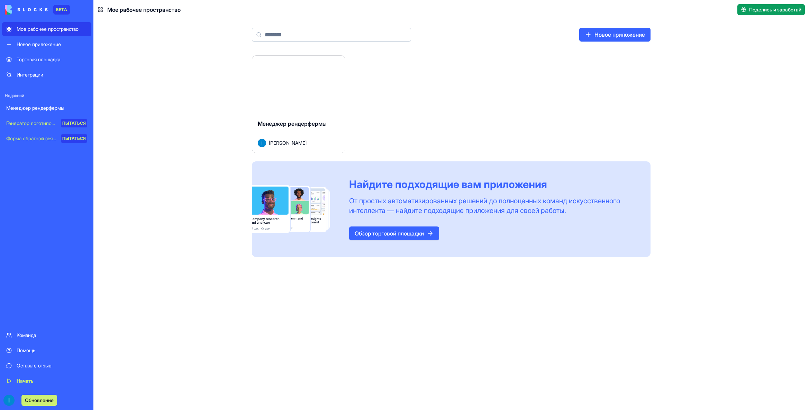
click at [54, 108] on font "Менеджер рендерфермы" at bounding box center [35, 108] width 58 height 6
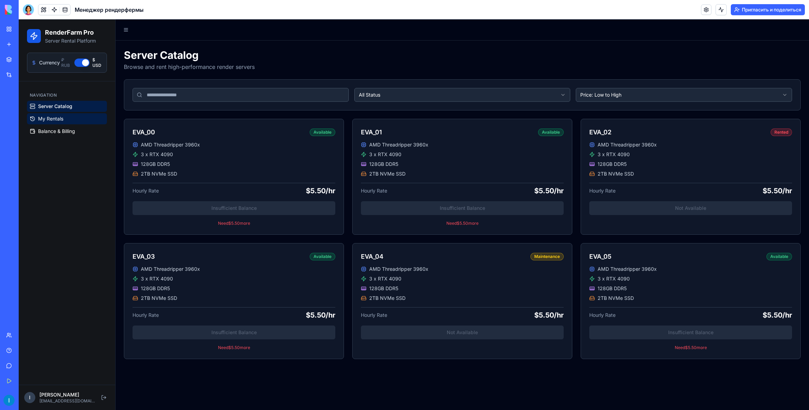
click at [51, 116] on span "My Rentals" at bounding box center [50, 118] width 25 height 7
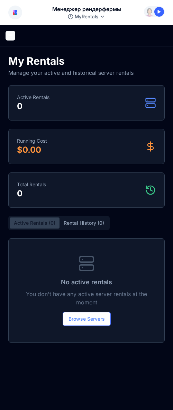
click at [13, 35] on button at bounding box center [11, 36] width 10 height 10
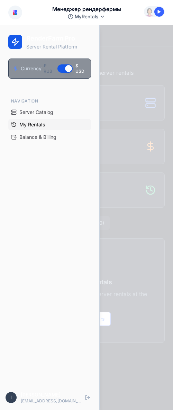
drag, startPoint x: 69, startPoint y: 61, endPoint x: 66, endPoint y: 64, distance: 3.9
click at [69, 61] on div "Currency ₽ RUB $ USD" at bounding box center [49, 68] width 83 height 20
drag, startPoint x: 65, startPoint y: 66, endPoint x: 54, endPoint y: 79, distance: 17.2
click at [65, 66] on button "Currency" at bounding box center [64, 68] width 15 height 8
click at [23, 115] on span "Server Catalog" at bounding box center [36, 112] width 34 height 7
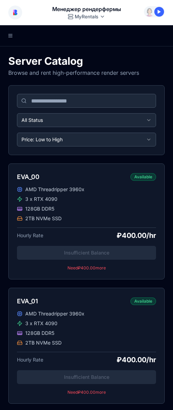
click at [65, 100] on input at bounding box center [86, 101] width 139 height 14
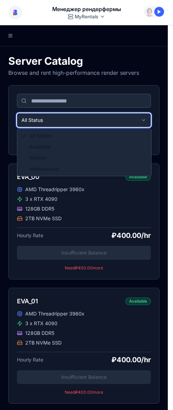
drag, startPoint x: 6, startPoint y: 123, endPoint x: 20, endPoint y: 135, distance: 18.2
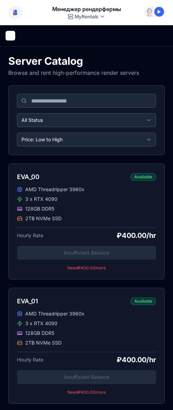
click at [12, 36] on button at bounding box center [11, 36] width 10 height 10
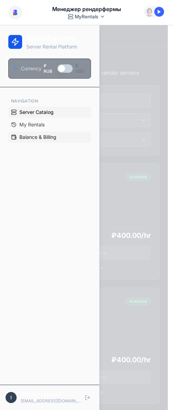
click at [26, 135] on span "Balance & Billing" at bounding box center [37, 137] width 37 height 7
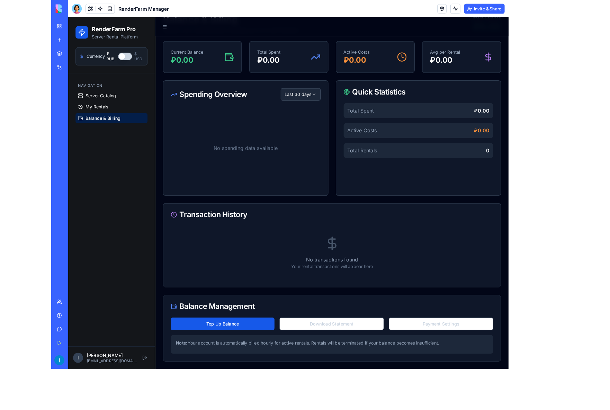
scroll to position [34, 0]
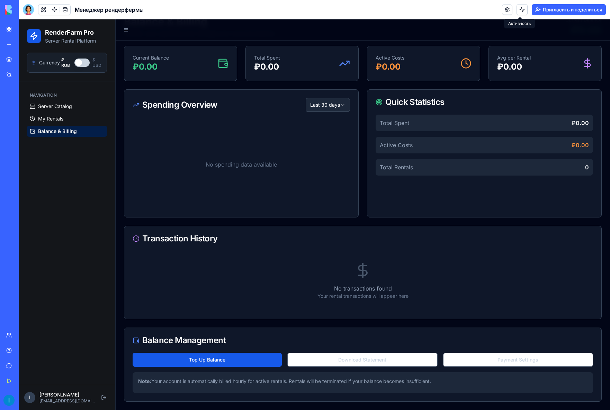
click at [523, 9] on button at bounding box center [521, 9] width 11 height 11
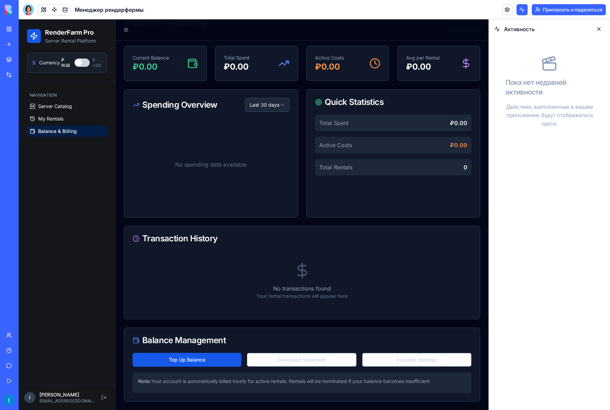
click at [522, 9] on button at bounding box center [521, 9] width 11 height 11
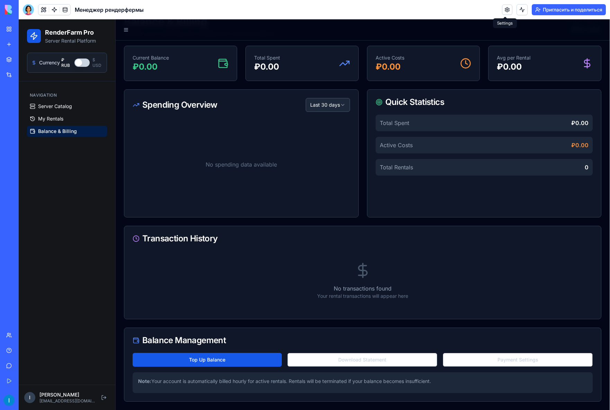
click at [505, 8] on link at bounding box center [507, 9] width 10 height 10
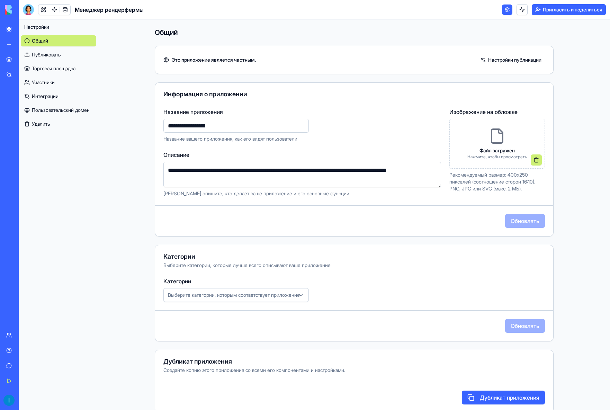
scroll to position [11, 0]
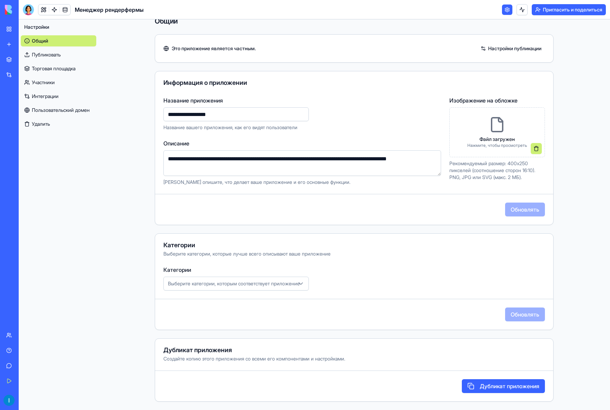
click at [94, 212] on div "Настройки Общий Публиковать Торговая площадка Участники Интеграции Пользователь…" at bounding box center [59, 214] width 80 height 390
click at [54, 52] on font "Публиковать" at bounding box center [46, 55] width 29 height 6
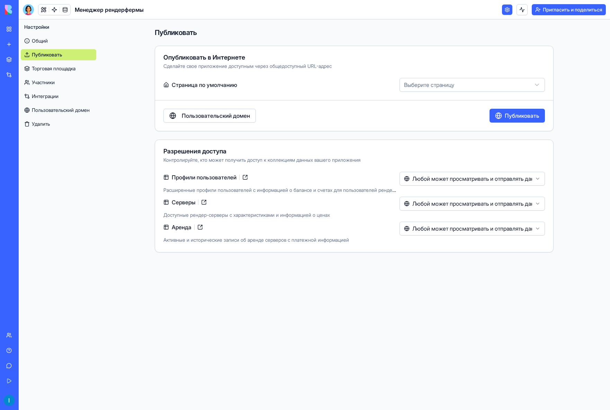
click at [474, 80] on html "**********" at bounding box center [305, 205] width 610 height 410
click at [471, 81] on html "**********" at bounding box center [305, 205] width 610 height 410
click at [466, 55] on div "Опубликовать в Интернете" at bounding box center [353, 57] width 381 height 6
click at [61, 72] on link "Торговая площадка" at bounding box center [58, 68] width 75 height 11
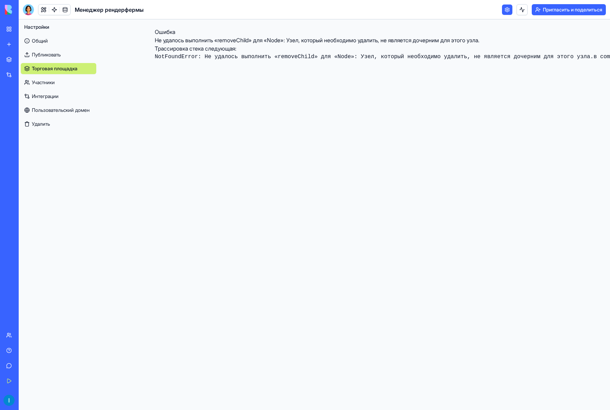
click at [47, 80] on font "Участники" at bounding box center [43, 82] width 23 height 6
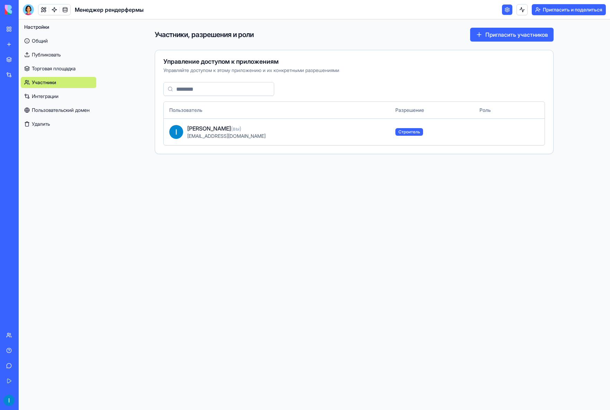
click at [55, 95] on font "Интеграции" at bounding box center [45, 96] width 27 height 6
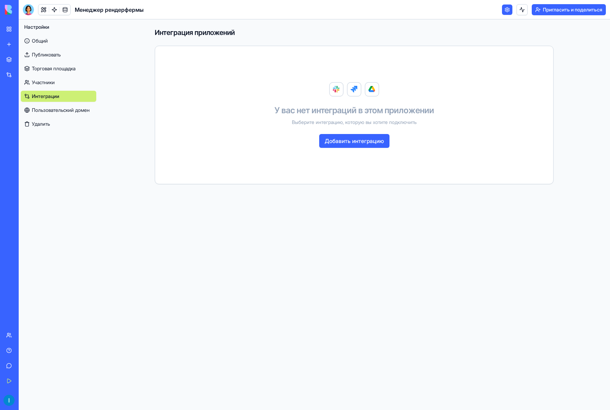
click at [54, 110] on font "Пользовательский домен" at bounding box center [61, 110] width 58 height 6
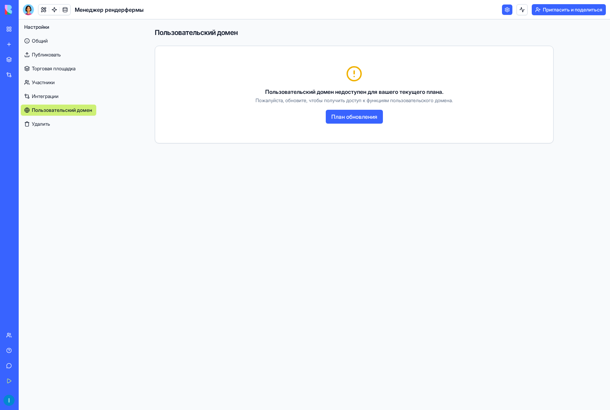
click at [43, 121] on font "Удалить" at bounding box center [41, 124] width 18 height 6
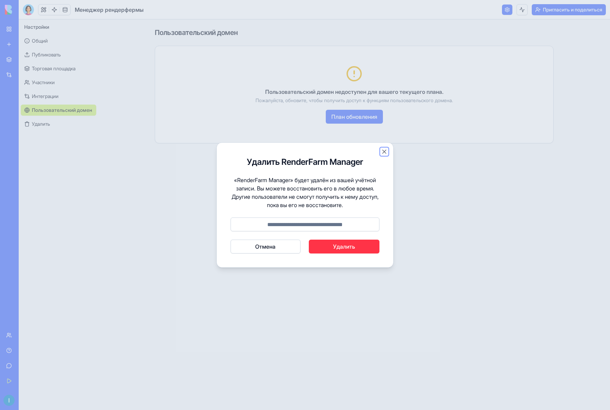
click at [383, 151] on button "Закрывать" at bounding box center [384, 151] width 7 height 7
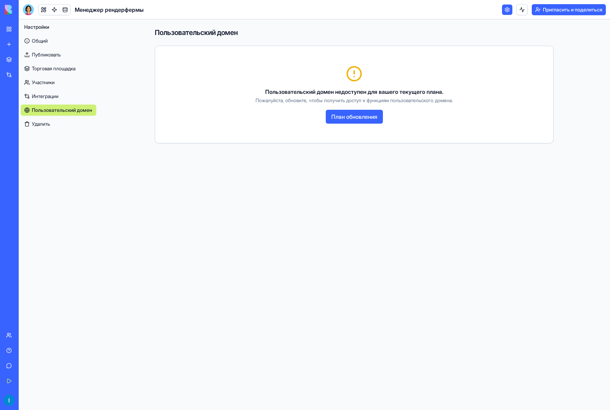
click at [42, 40] on font "Общий" at bounding box center [40, 41] width 16 height 6
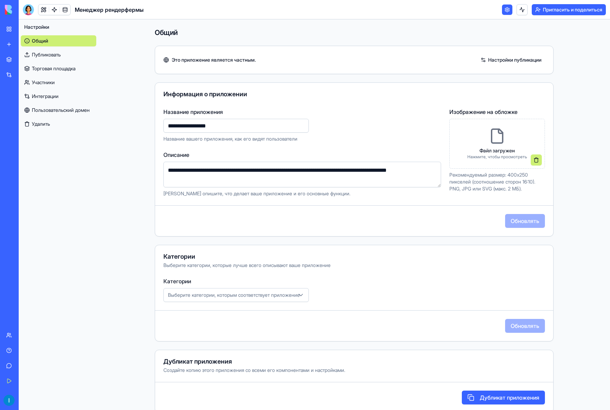
click at [30, 103] on link "Менеджер рендерфермы" at bounding box center [16, 108] width 28 height 14
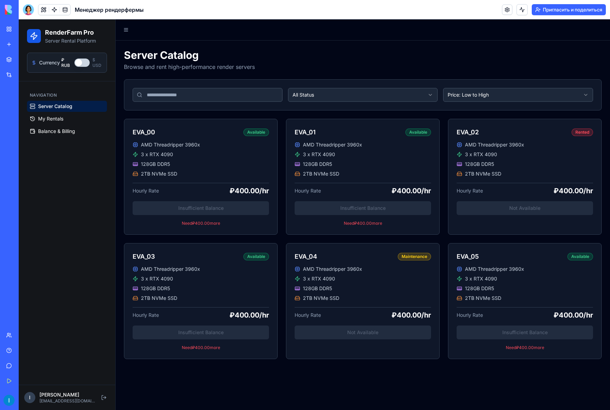
click at [82, 63] on button "Currency" at bounding box center [81, 62] width 15 height 8
click at [84, 63] on button "Currency" at bounding box center [81, 62] width 15 height 8
click at [47, 121] on span "My Rentals" at bounding box center [50, 118] width 25 height 7
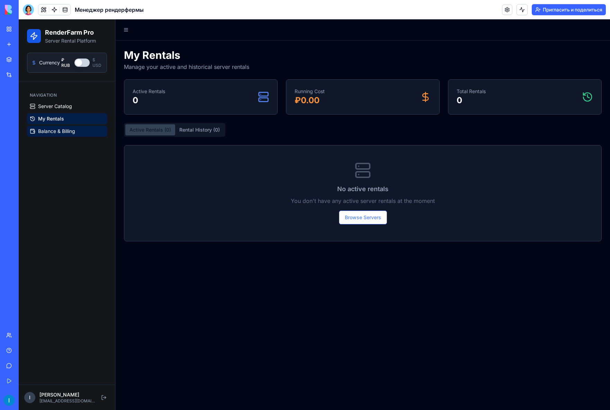
click at [55, 130] on span "Balance & Billing" at bounding box center [56, 131] width 37 height 7
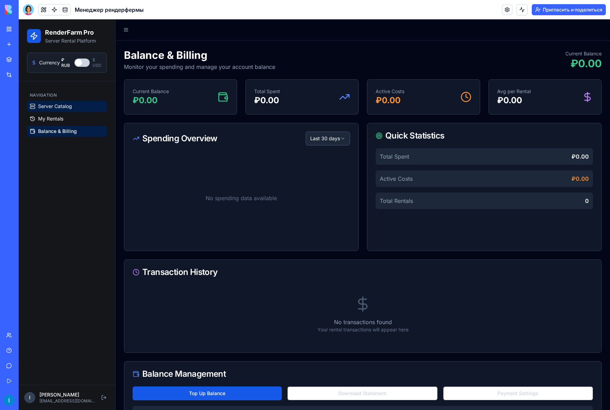
click at [65, 108] on span "Server Catalog" at bounding box center [55, 106] width 34 height 7
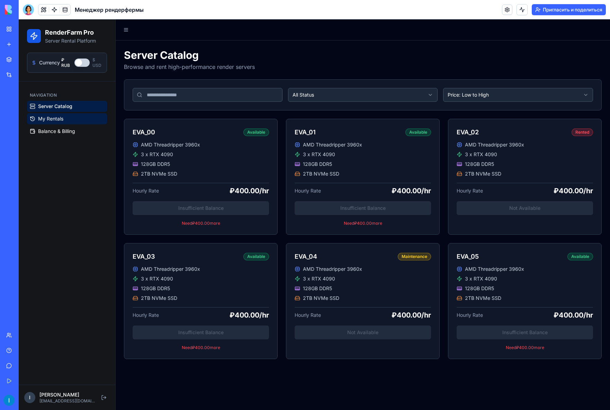
click at [61, 119] on span "My Rentals" at bounding box center [50, 118] width 25 height 7
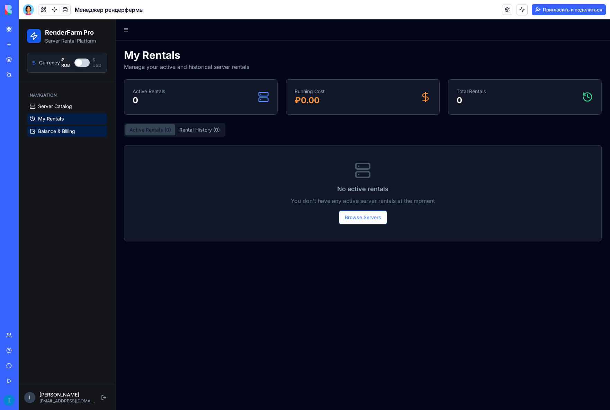
click at [55, 130] on span "Balance & Billing" at bounding box center [56, 131] width 37 height 7
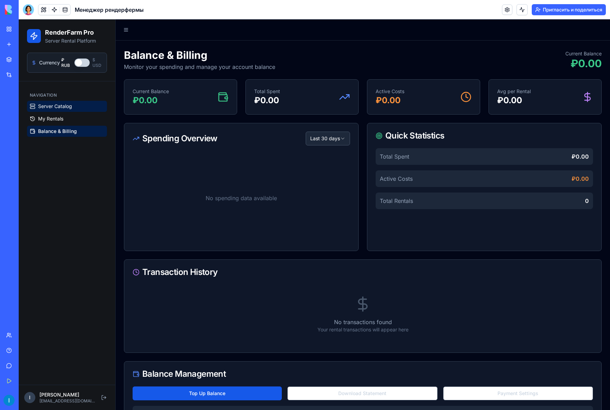
click at [62, 109] on span "Server Catalog" at bounding box center [55, 106] width 34 height 7
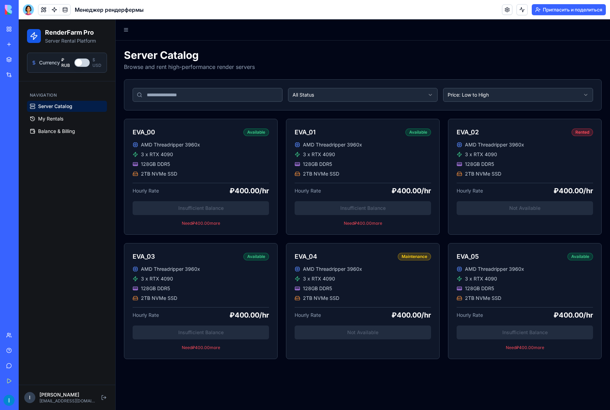
click at [57, 121] on span "My Rentals" at bounding box center [50, 118] width 25 height 7
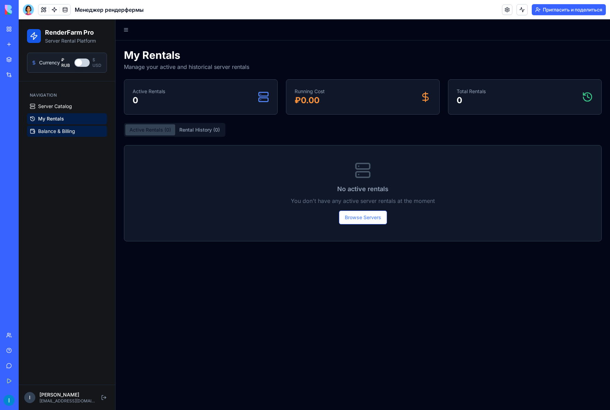
click at [54, 130] on span "Balance & Billing" at bounding box center [56, 131] width 37 height 7
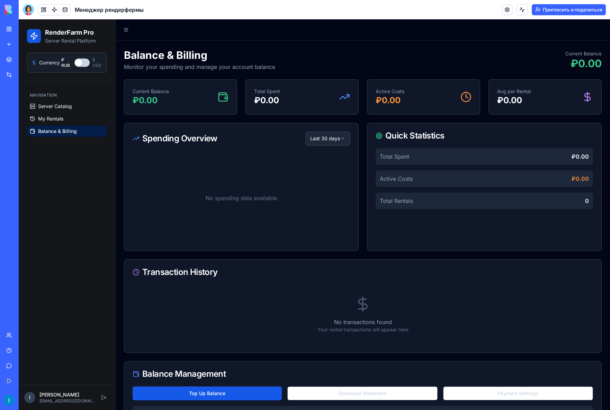
click at [13, 75] on link "Интеграции" at bounding box center [16, 75] width 28 height 14
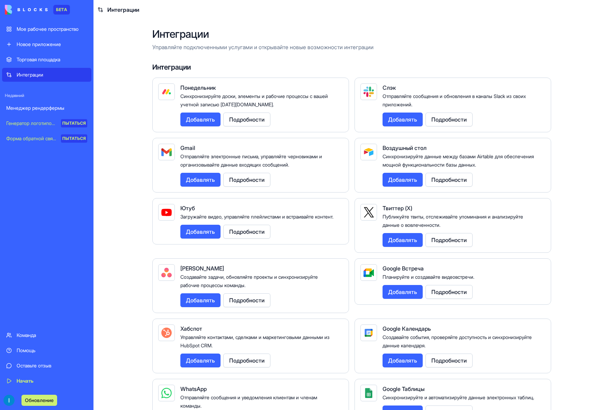
click at [27, 58] on font "Торговая площадка" at bounding box center [39, 59] width 44 height 6
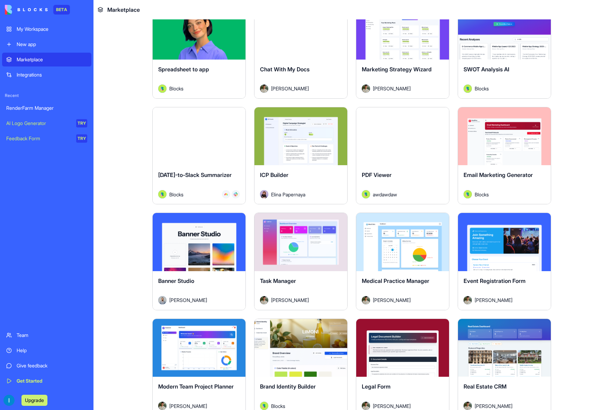
scroll to position [986, 0]
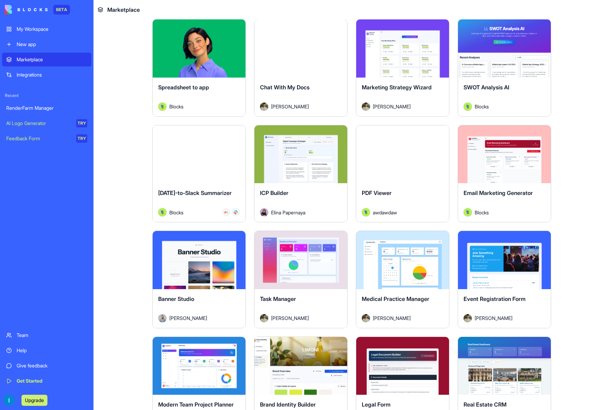
click at [20, 110] on div "RenderFarm Manager" at bounding box center [46, 108] width 81 height 7
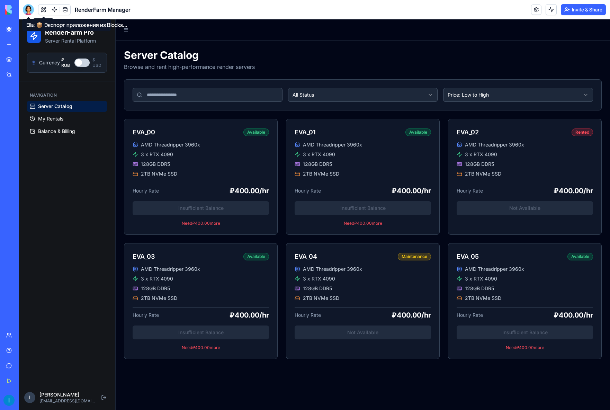
click at [29, 8] on div at bounding box center [28, 9] width 11 height 11
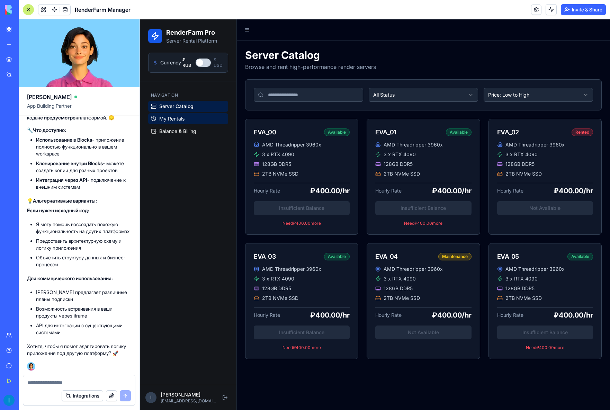
click at [179, 115] on span "My Rentals" at bounding box center [171, 118] width 25 height 7
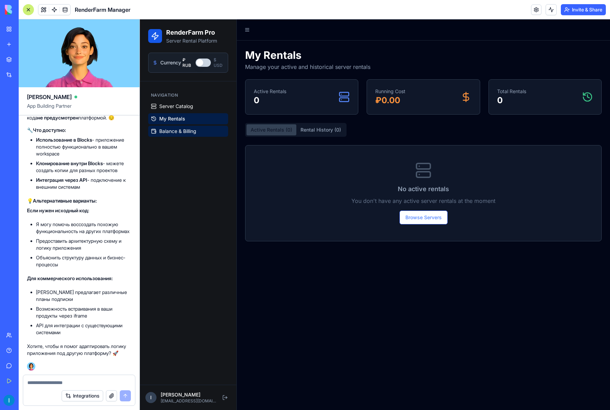
click at [178, 131] on span "Balance & Billing" at bounding box center [177, 131] width 37 height 7
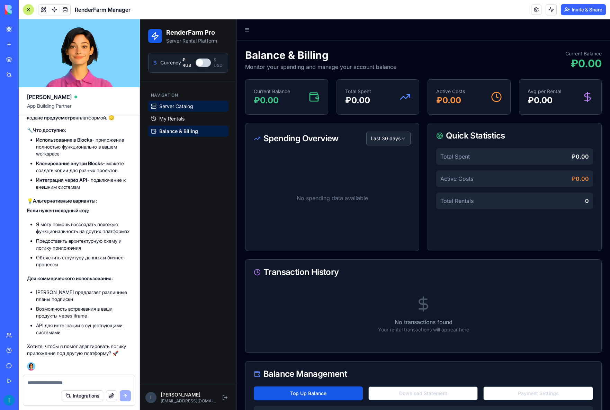
click at [180, 103] on span "Server Catalog" at bounding box center [176, 106] width 34 height 7
